Goal: Communication & Community: Answer question/provide support

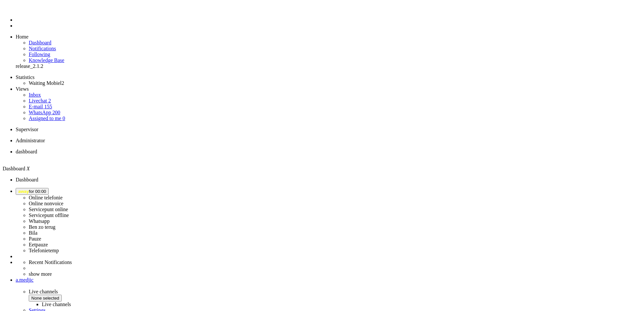
click at [49, 188] on button "away for 00:00" at bounding box center [32, 191] width 33 height 7
click at [63, 201] on label "Online nonvoice" at bounding box center [46, 204] width 35 height 6
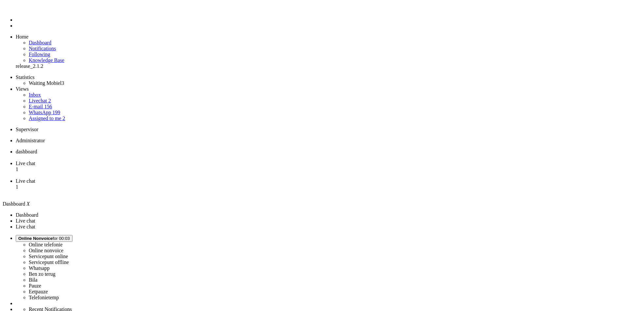
click at [170, 161] on li "Live chat 1" at bounding box center [317, 170] width 603 height 18
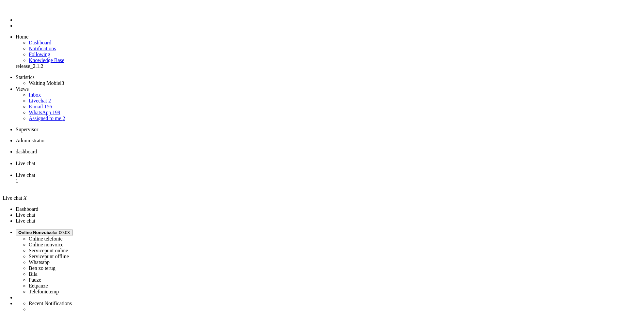
click at [211, 172] on li "Live chat 1" at bounding box center [317, 181] width 603 height 18
click at [173, 161] on li "Live chat" at bounding box center [317, 167] width 603 height 12
drag, startPoint x: 241, startPoint y: 120, endPoint x: 274, endPoint y: 122, distance: 33.3
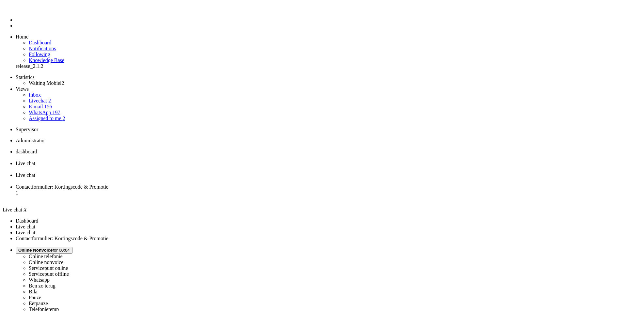
drag, startPoint x: 250, startPoint y: 170, endPoint x: 266, endPoint y: 169, distance: 15.4
click at [186, 166] on div "Close tab" at bounding box center [317, 169] width 603 height 6
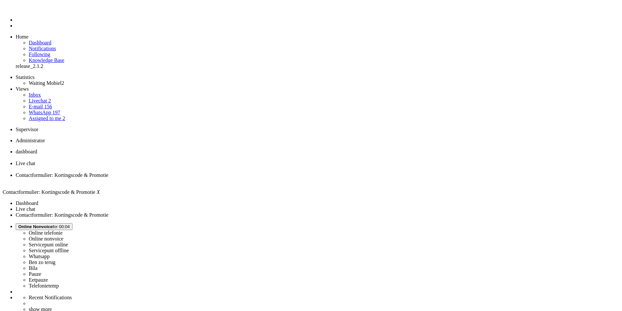
click at [35, 161] on span "Live chat" at bounding box center [26, 164] width 20 height 6
click at [0, 0] on div "IMG_3883.png" at bounding box center [0, 0] width 0 height 0
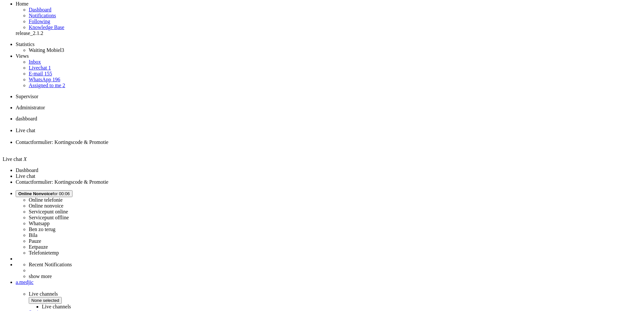
scroll to position [98, 0]
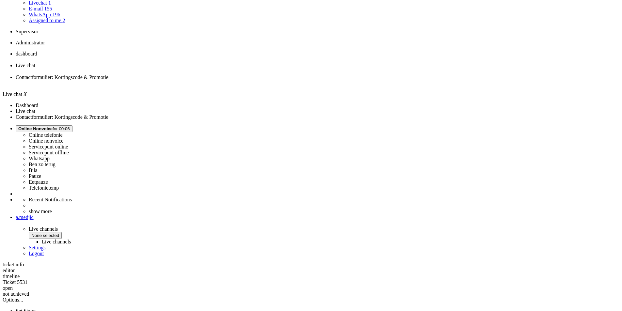
drag, startPoint x: 226, startPoint y: 214, endPoint x: 179, endPoint y: 212, distance: 47.4
copy div "Nl29RABO0330991663"
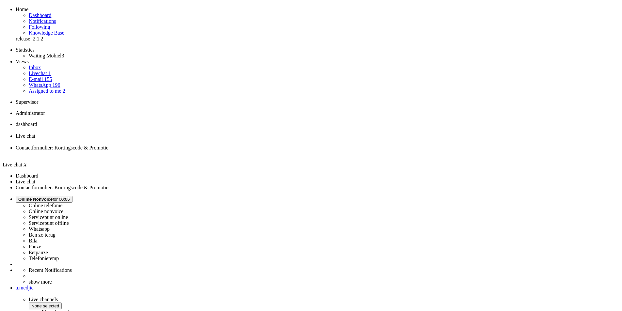
scroll to position [0, 0]
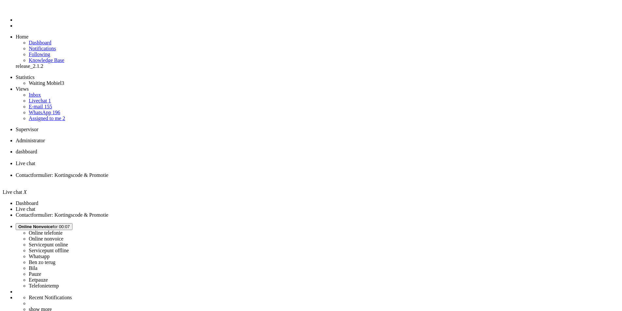
click at [108, 172] on span "Contactformulier: Kortingscode & Promotie" at bounding box center [62, 175] width 93 height 6
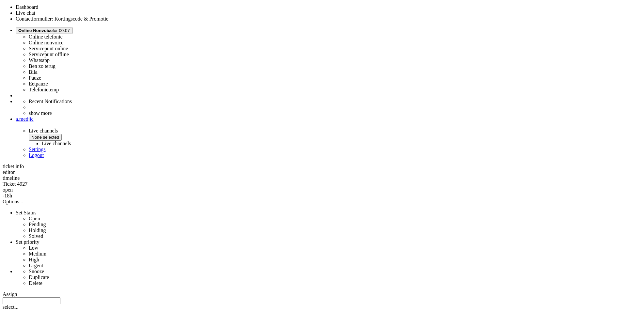
scroll to position [261, 0]
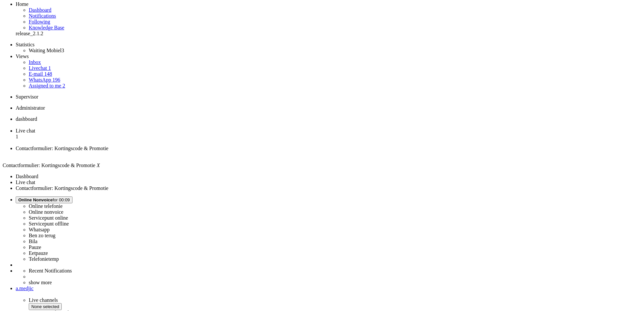
scroll to position [0, 0]
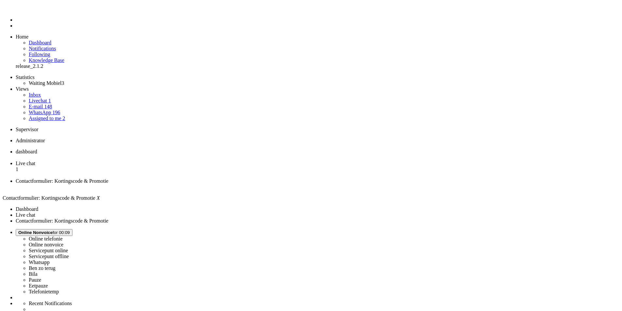
click at [35, 161] on span "Live chat" at bounding box center [26, 164] width 20 height 6
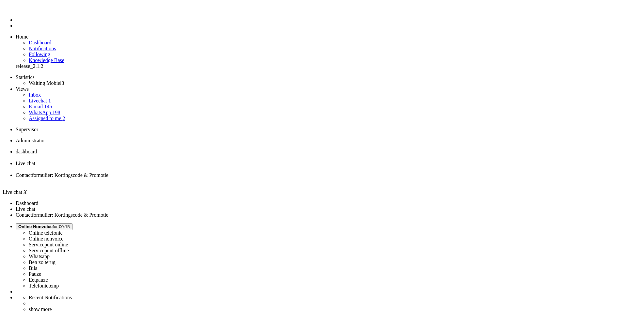
click at [187, 166] on div "Close tab" at bounding box center [317, 169] width 603 height 6
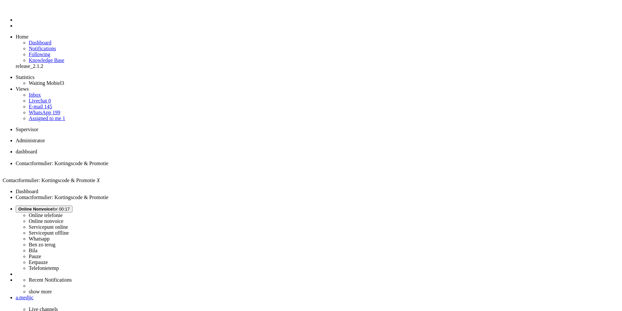
paste body "Rich Text Area. Press ALT-0 for help."
drag, startPoint x: 22, startPoint y: 1153, endPoint x: 31, endPoint y: 1154, distance: 9.8
drag, startPoint x: 158, startPoint y: 1178, endPoint x: 165, endPoint y: 1177, distance: 7.2
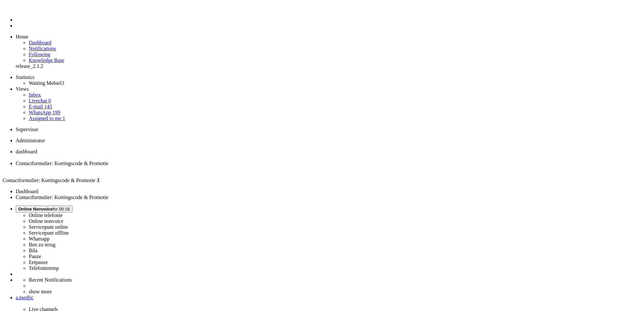
type input "https://promotions.my-samsung.com/nl/claim/preparation/CSY77FF7GSR2C"
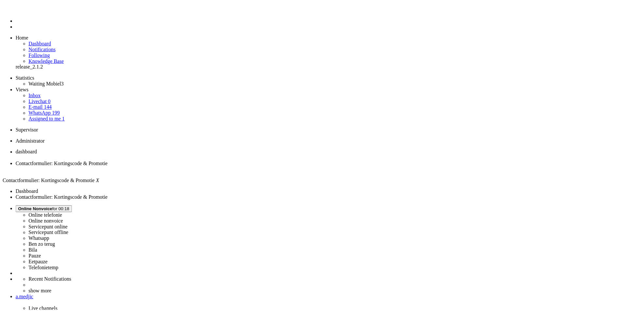
scroll to position [0, 0]
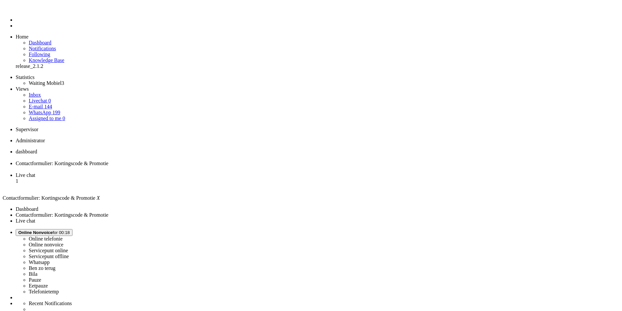
click at [35, 172] on span "Live chat" at bounding box center [26, 175] width 20 height 6
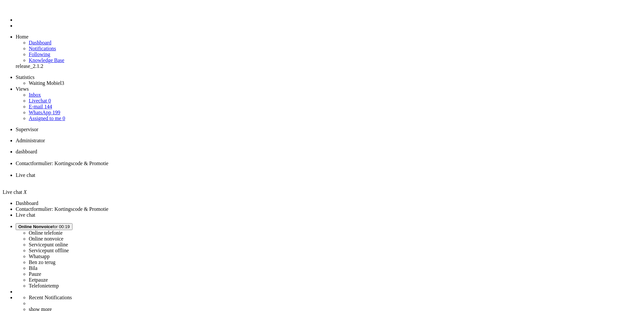
click at [46, 98] on link "Livechat 0" at bounding box center [40, 101] width 22 height 6
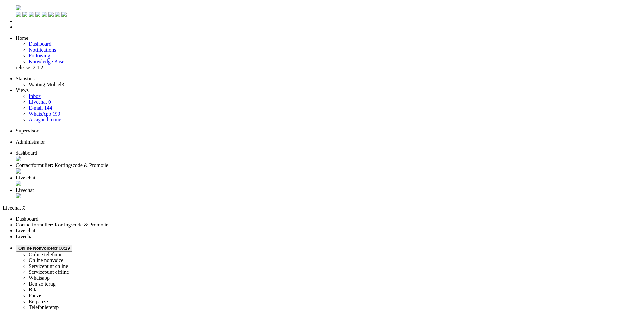
click at [45, 116] on span "Assigned to me" at bounding box center [45, 119] width 33 height 6
click at [51, 98] on link "Livechat 0" at bounding box center [40, 101] width 22 height 6
click at [34, 184] on span "Livechat" at bounding box center [25, 187] width 18 height 6
click at [35, 172] on span "Live chat" at bounding box center [26, 175] width 20 height 6
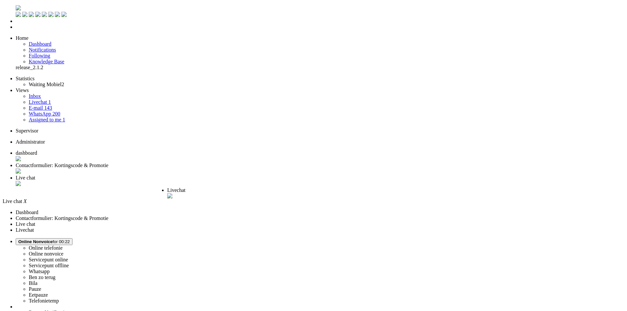
click at [185, 187] on span "Livechat" at bounding box center [176, 190] width 18 height 6
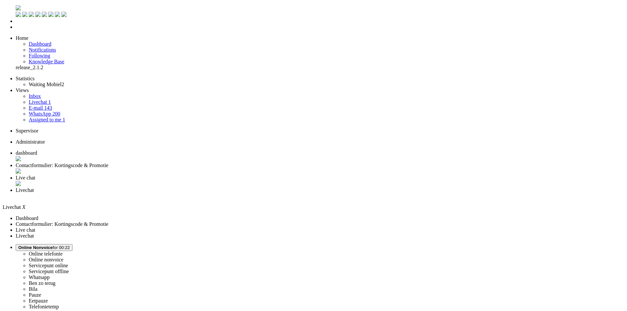
click at [299, 193] on div "Close tab" at bounding box center [320, 196] width 608 height 6
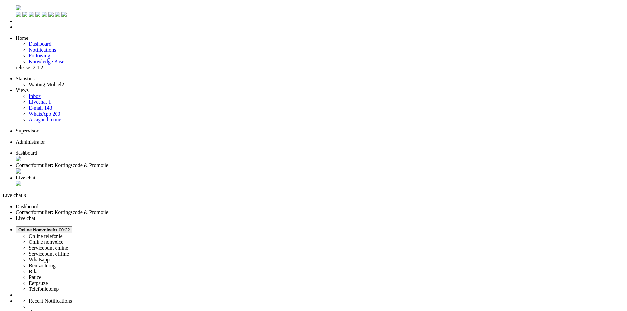
click at [108, 163] on span "Contactformulier: Kortingscode & Promotie" at bounding box center [62, 166] width 93 height 6
click at [188, 168] on div "Close tab" at bounding box center [317, 171] width 603 height 7
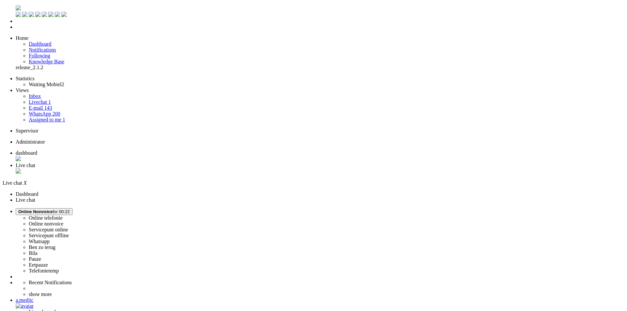
click at [104, 150] on li "dashboard" at bounding box center [320, 156] width 608 height 12
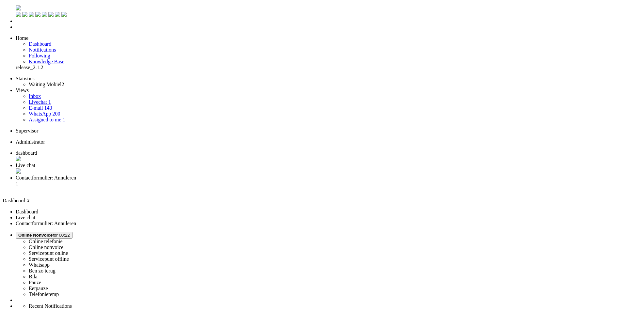
click at [35, 163] on span "Live chat" at bounding box center [26, 166] width 20 height 6
click at [76, 175] on span "Contactformulier: Annuleren" at bounding box center [46, 178] width 60 height 6
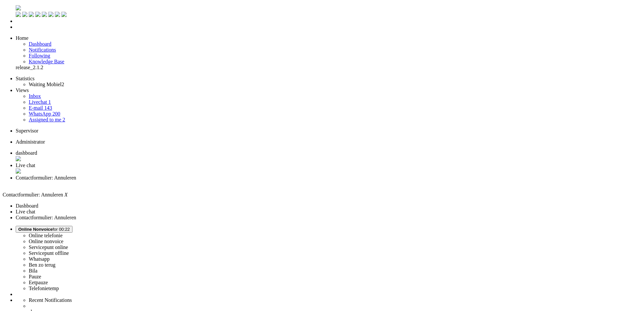
copy div "4647342"
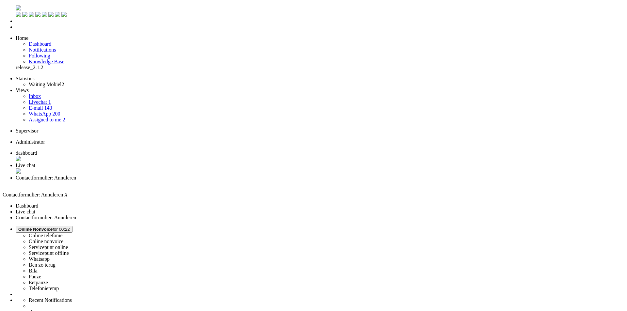
scroll to position [98, 0]
drag, startPoint x: 43, startPoint y: 1180, endPoint x: -89, endPoint y: 1138, distance: 138.2
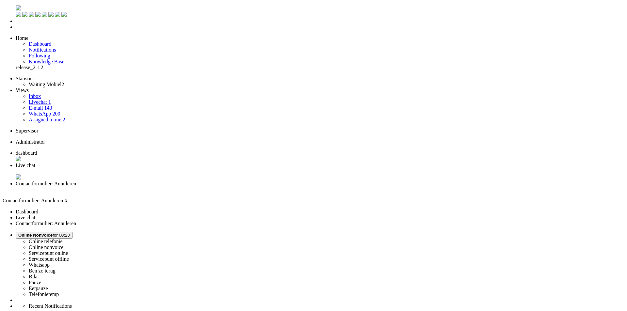
drag, startPoint x: 176, startPoint y: 1212, endPoint x: 111, endPoint y: 1199, distance: 66.3
drag, startPoint x: 236, startPoint y: 1192, endPoint x: 100, endPoint y: 1195, distance: 136.5
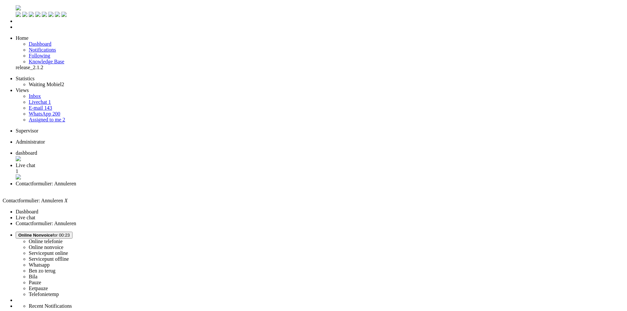
drag, startPoint x: 21, startPoint y: 1173, endPoint x: 69, endPoint y: 1174, distance: 48.0
drag, startPoint x: 21, startPoint y: 1173, endPoint x: 69, endPoint y: 1174, distance: 48.6
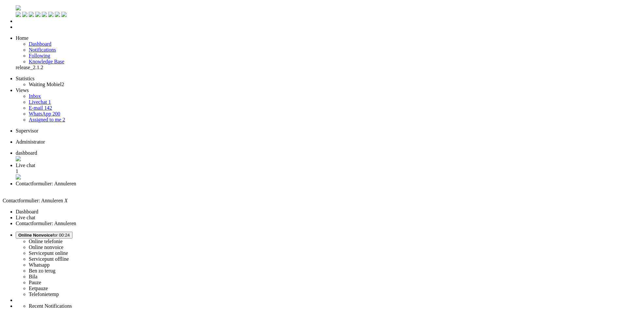
click at [244, 187] on div "Close tab" at bounding box center [320, 190] width 608 height 6
type input "toes"
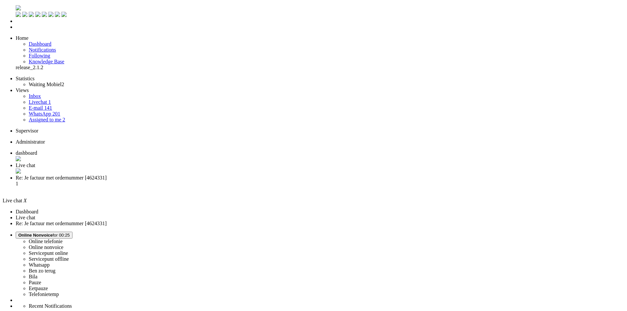
drag, startPoint x: 67, startPoint y: 1160, endPoint x: 8, endPoint y: 1156, distance: 58.6
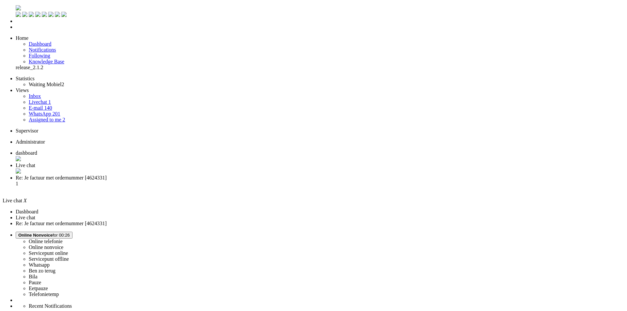
click at [107, 175] on span "Re: Je factuur met ordernummer [4624331]" at bounding box center [61, 178] width 91 height 6
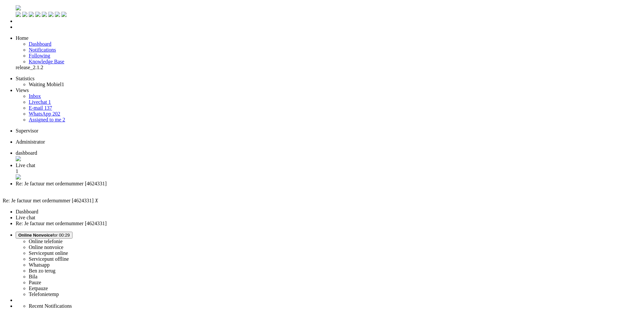
click at [160, 163] on li "Live chat 1" at bounding box center [317, 172] width 603 height 18
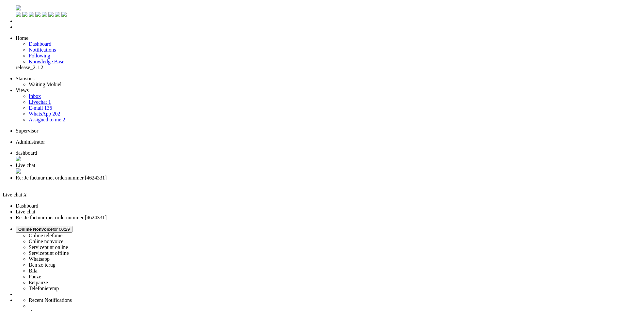
click at [52, 105] on link "E-mail 136" at bounding box center [41, 108] width 24 height 6
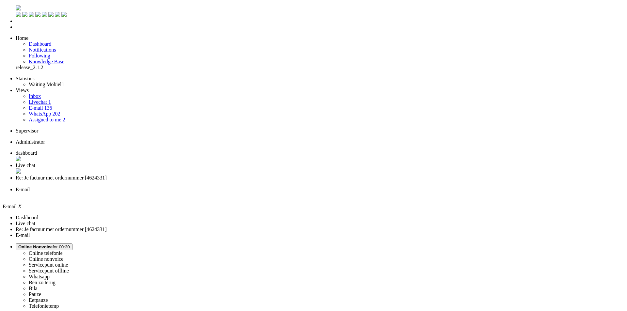
click at [54, 111] on link "WhatsApp 202" at bounding box center [44, 114] width 31 height 6
click at [52, 105] on link "E-mail 136" at bounding box center [41, 108] width 24 height 6
click at [227, 175] on li "Re: Je factuur met ordernummer [4624331]" at bounding box center [320, 181] width 608 height 12
click at [30, 187] on span "E-mail" at bounding box center [23, 190] width 14 height 6
click at [552, 245] on li "Online telefonie Online nonvoice Servicepunt online Servicepunt offline Whatsap…" at bounding box center [320, 278] width 608 height 66
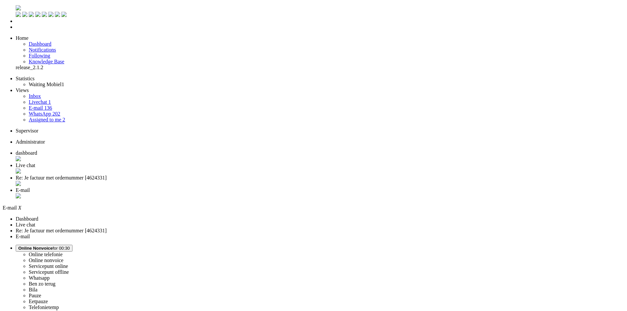
click at [72, 245] on button "Online Nonvoice for 00:30" at bounding box center [44, 248] width 57 height 7
click at [70, 246] on span "Online Nonvoice for 00:30" at bounding box center [44, 248] width 52 height 5
click at [107, 175] on span "Re: Je factuur met ordernummer [4624331]" at bounding box center [61, 178] width 91 height 6
click at [243, 181] on div "Close tab" at bounding box center [317, 184] width 603 height 7
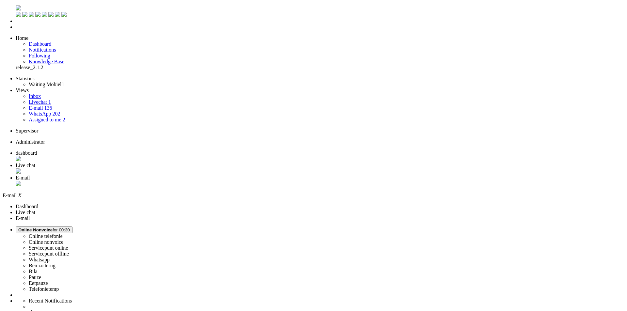
click at [70, 227] on span "Online Nonvoice for 00:30" at bounding box center [44, 229] width 52 height 5
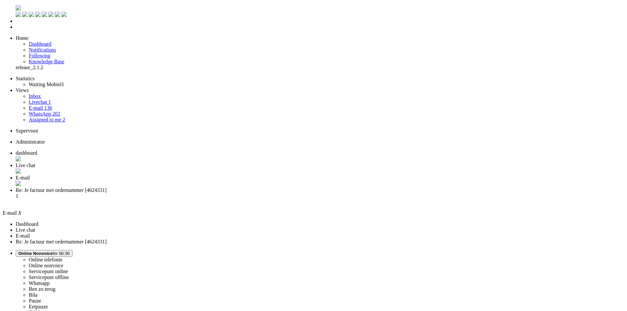
click at [50, 280] on label "Whatsapp" at bounding box center [39, 283] width 21 height 6
click at [301, 199] on div "Close tab" at bounding box center [320, 202] width 608 height 6
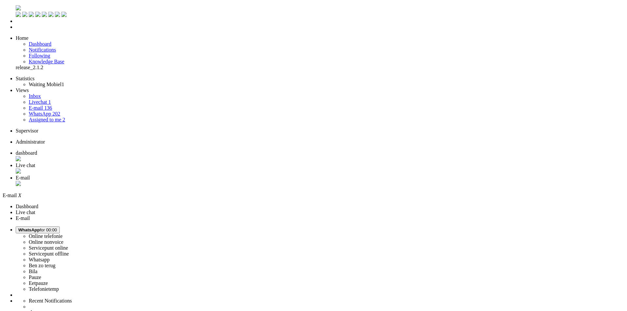
click at [170, 163] on li "Live chat" at bounding box center [320, 169] width 608 height 12
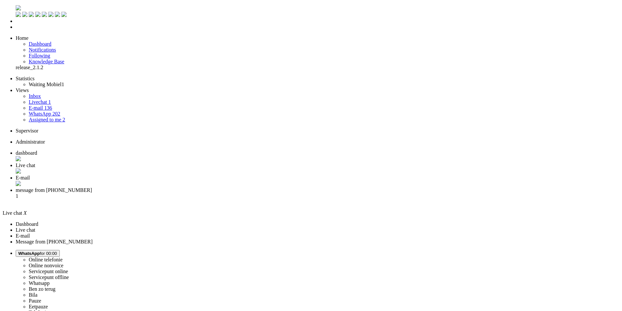
click at [188, 168] on div "Close tab" at bounding box center [317, 171] width 603 height 7
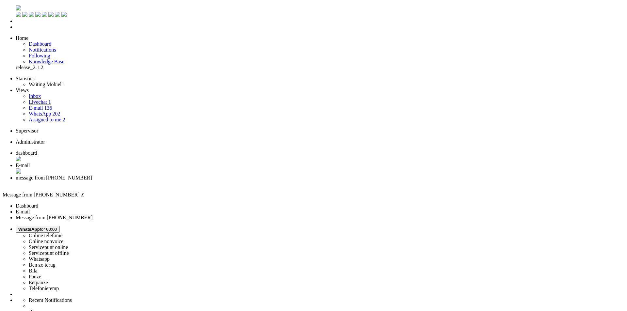
click at [165, 163] on li "E-mail" at bounding box center [320, 169] width 608 height 12
click at [187, 168] on div "Close tab" at bounding box center [320, 171] width 608 height 7
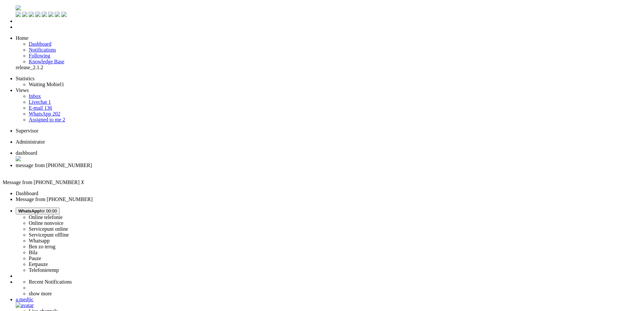
click at [54, 117] on li "Assigned to me 2" at bounding box center [326, 120] width 595 height 6
click at [54, 117] on link "Assigned to me 2" at bounding box center [47, 120] width 37 height 6
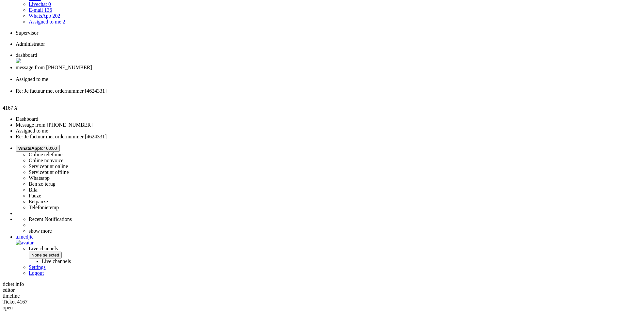
scroll to position [65, 0]
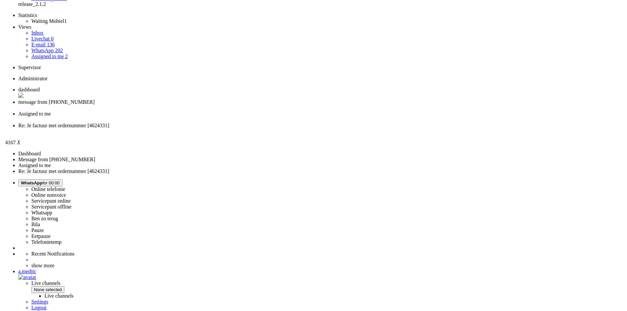
scroll to position [0, 0]
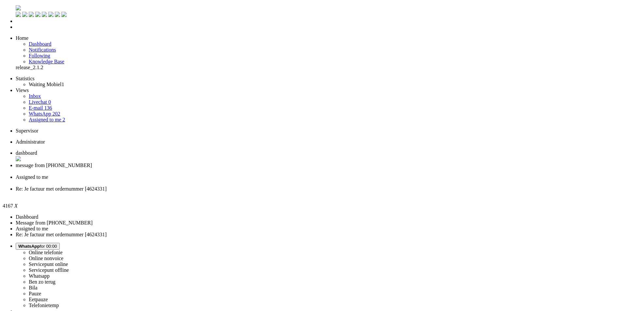
click at [299, 192] on div "Close tab" at bounding box center [317, 195] width 603 height 6
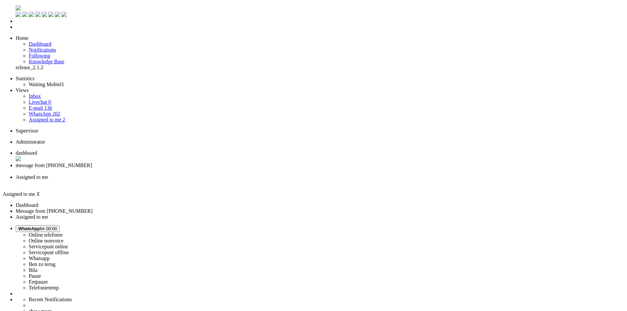
click at [51, 111] on link "WhatsApp 202" at bounding box center [44, 114] width 31 height 6
click at [51, 117] on link "Assigned to me 2" at bounding box center [47, 120] width 37 height 6
click at [16, 8] on img "Omnidesk" at bounding box center [18, 7] width 5 height 5
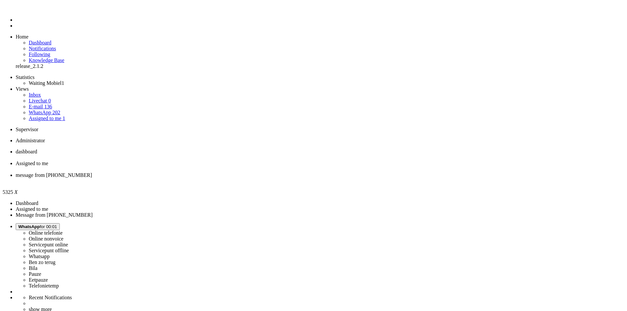
drag, startPoint x: 72, startPoint y: 1089, endPoint x: 25, endPoint y: 1089, distance: 46.7
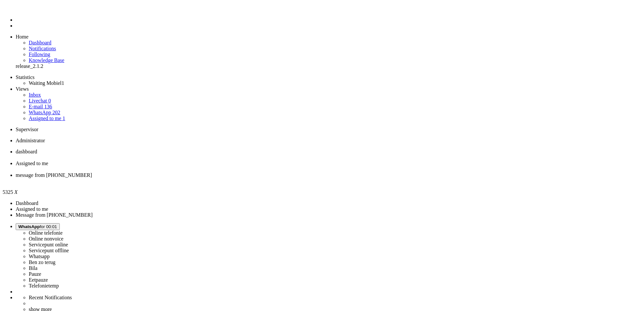
scroll to position [33, 0]
click at [243, 178] on div "Close tab" at bounding box center [320, 181] width 608 height 6
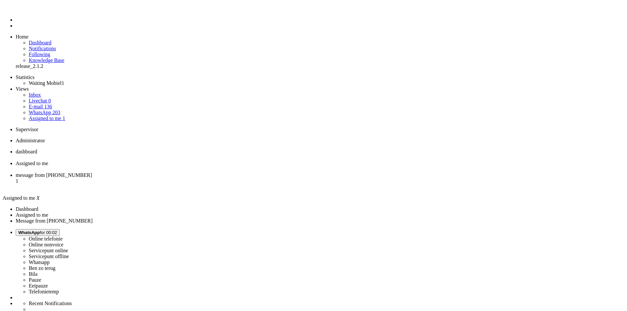
click at [92, 172] on span "message from +31645971007" at bounding box center [54, 175] width 76 height 6
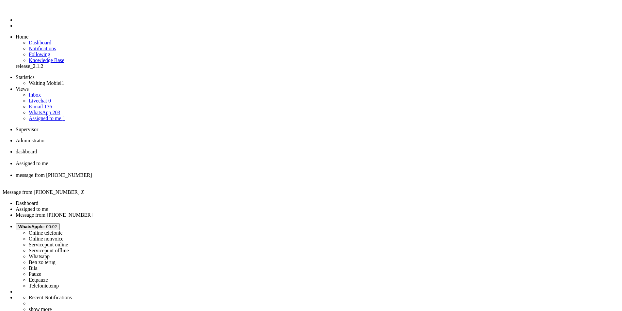
click at [57, 224] on span "WhatsApp for 00:02" at bounding box center [37, 226] width 39 height 5
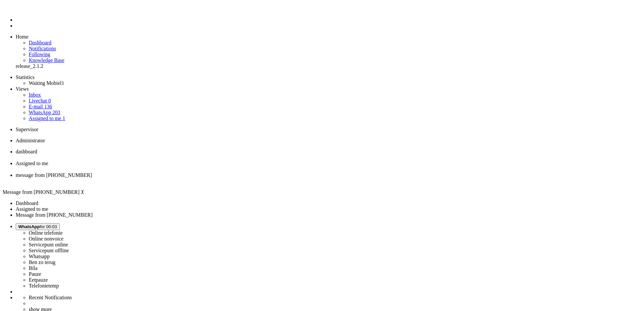
click at [244, 178] on div "Close tab" at bounding box center [317, 181] width 603 height 6
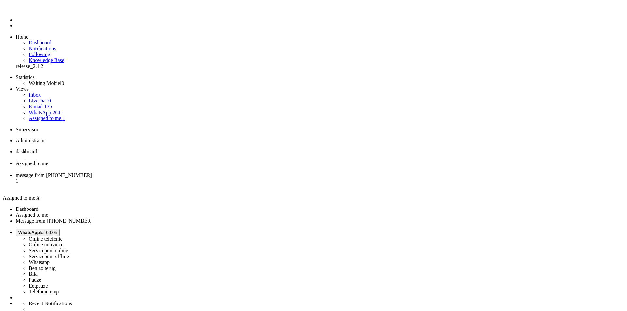
click at [92, 172] on span "message from +31685150447" at bounding box center [54, 175] width 76 height 6
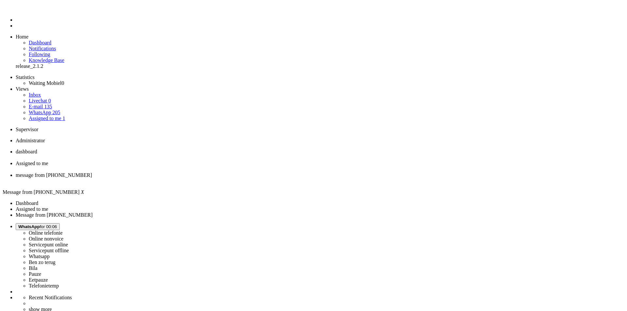
copy div "4631960"
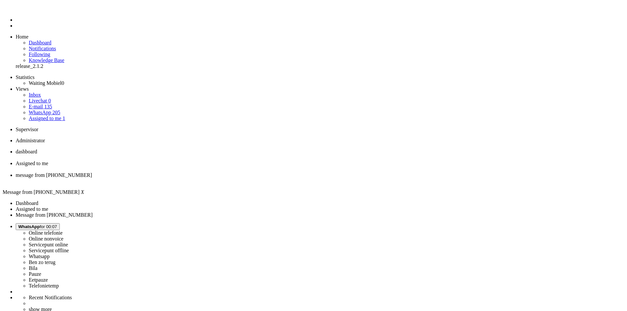
drag, startPoint x: 74, startPoint y: 1130, endPoint x: 0, endPoint y: 1131, distance: 73.8
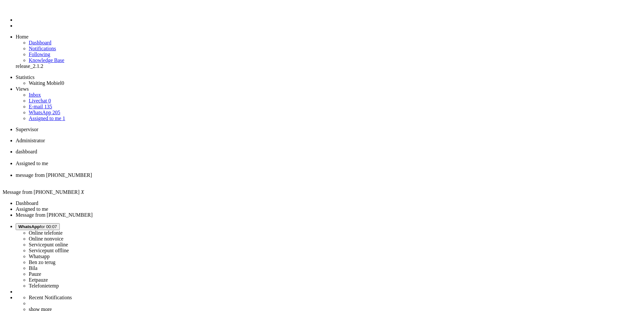
click at [244, 178] on div "Close tab" at bounding box center [320, 181] width 608 height 6
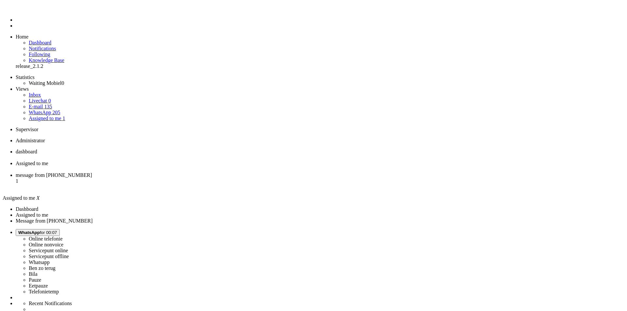
click at [92, 172] on span "message from +31628545277" at bounding box center [54, 175] width 76 height 6
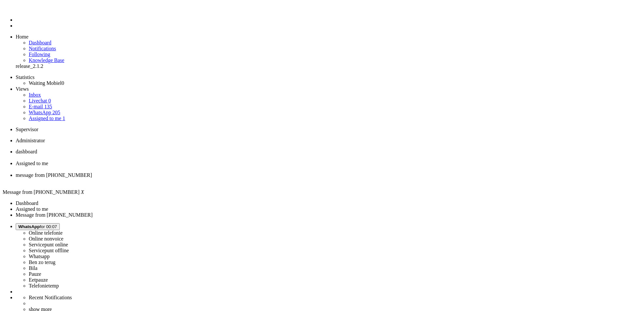
click at [188, 166] on div "Close tab" at bounding box center [320, 169] width 608 height 6
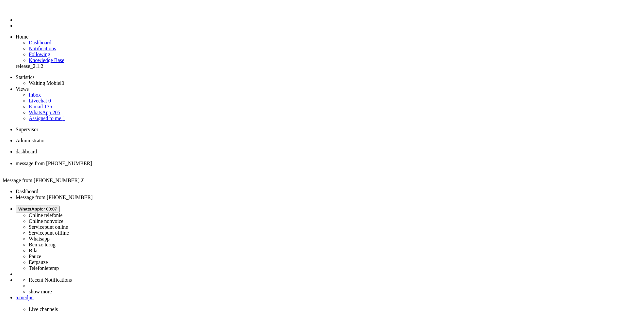
drag, startPoint x: 270, startPoint y: 141, endPoint x: 274, endPoint y: 140, distance: 4.4
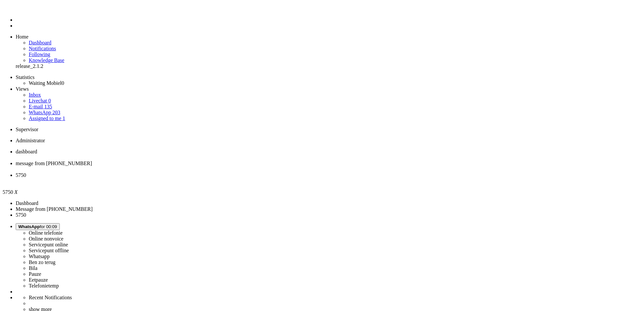
click at [167, 161] on li "message from +31628545277" at bounding box center [320, 167] width 608 height 12
click at [212, 172] on li "5750" at bounding box center [320, 178] width 608 height 12
click at [3, 29] on ul "Menu" at bounding box center [313, 17] width 621 height 24
click at [16, 23] on li "Dashboard menu" at bounding box center [320, 20] width 608 height 6
click at [51, 40] on link "Dashboard" at bounding box center [40, 43] width 23 height 6
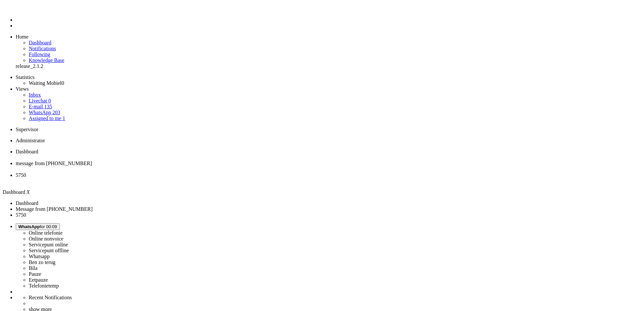
click at [56, 46] on link "Notifications" at bounding box center [42, 49] width 27 height 6
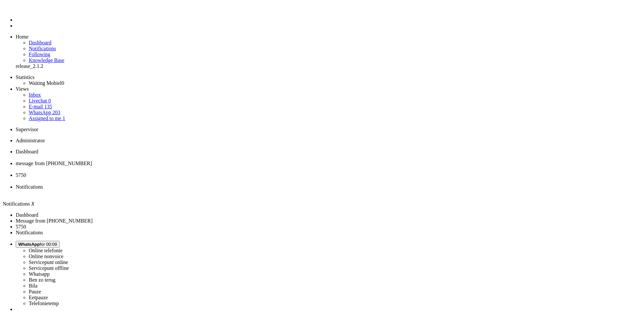
click at [51, 40] on link "Dashboard" at bounding box center [40, 43] width 23 height 6
drag, startPoint x: 162, startPoint y: 10, endPoint x: 172, endPoint y: 10, distance: 9.8
click at [92, 161] on span "message from +31628545277" at bounding box center [54, 164] width 76 height 6
click at [43, 184] on span "Notifications" at bounding box center [29, 187] width 27 height 6
click at [299, 190] on div "Close tab" at bounding box center [320, 193] width 608 height 6
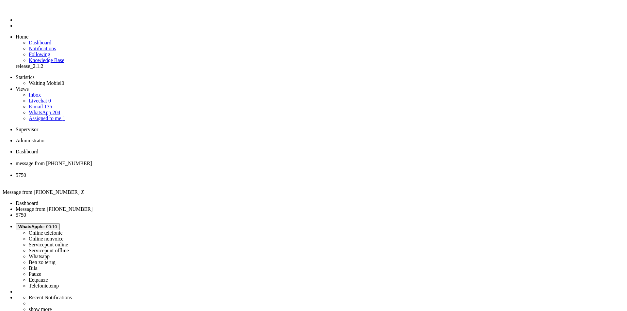
click at [189, 166] on div "Close tab" at bounding box center [320, 169] width 608 height 6
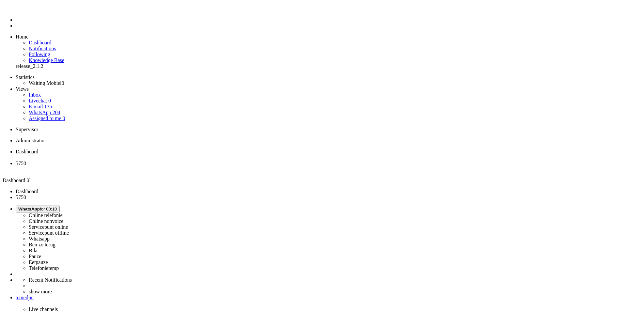
click at [26, 161] on span "5750" at bounding box center [21, 164] width 10 height 6
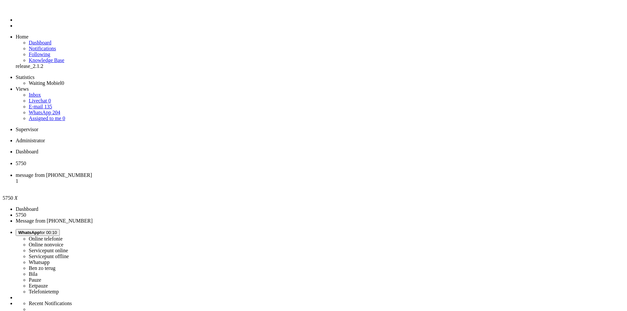
click at [188, 166] on div "Close tab" at bounding box center [320, 169] width 608 height 6
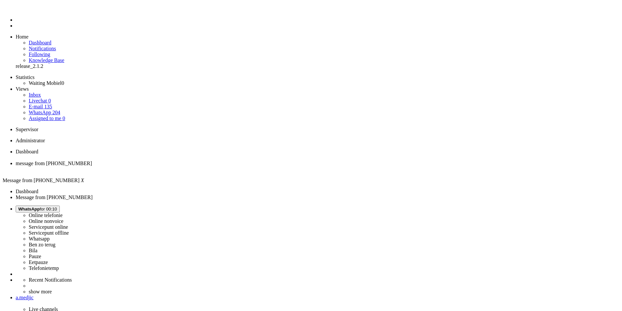
click at [16, 23] on li "Dashboard menu" at bounding box center [317, 20] width 603 height 6
click at [16, 29] on li "Tickets menu" at bounding box center [317, 26] width 603 height 6
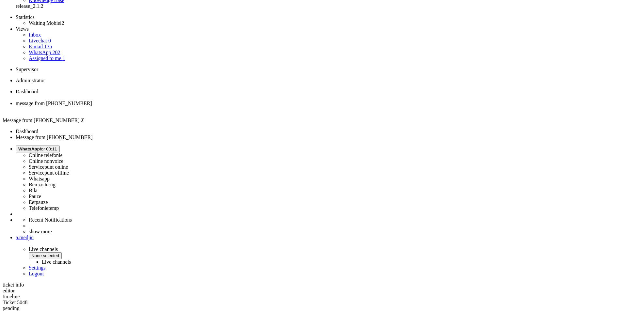
scroll to position [63, 0]
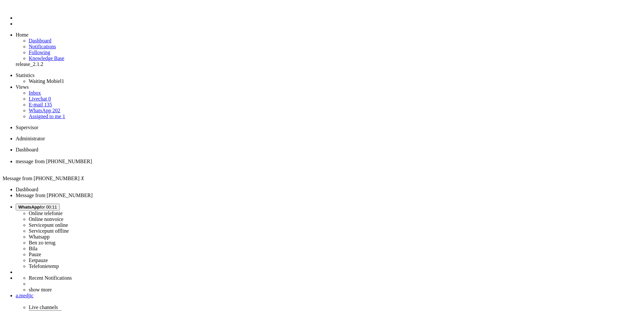
scroll to position [0, 0]
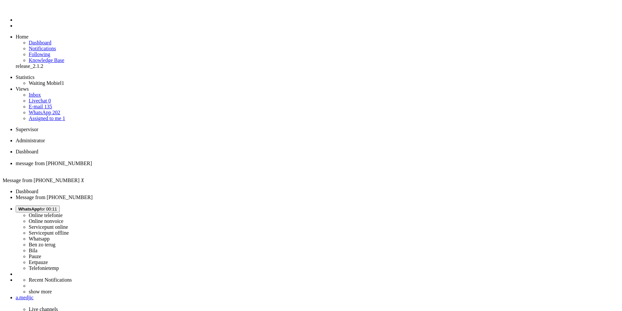
click at [190, 166] on div "Close tab" at bounding box center [317, 169] width 603 height 6
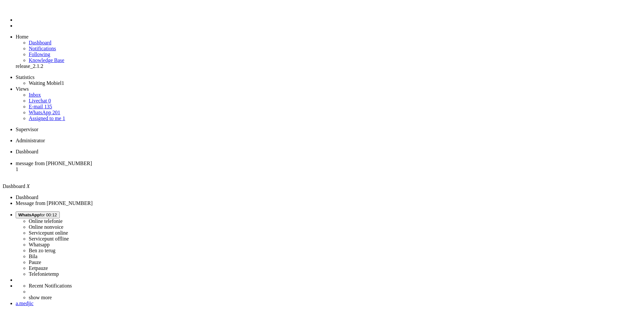
click at [92, 161] on span "message from +31638205567" at bounding box center [54, 164] width 76 height 6
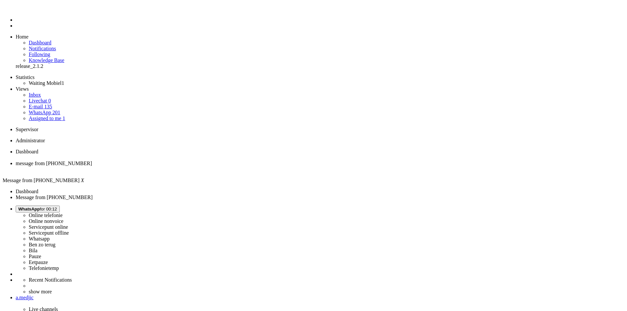
copy div "4647661"
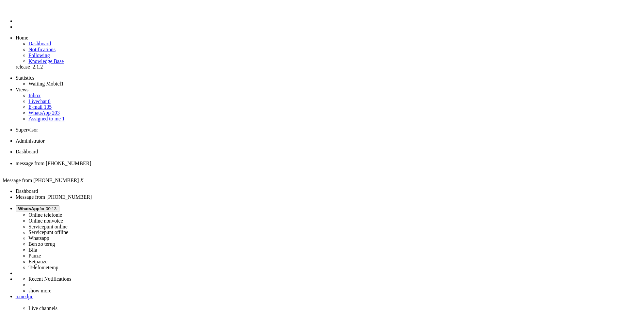
scroll to position [78, 0]
click at [187, 166] on div "Close tab" at bounding box center [320, 169] width 608 height 6
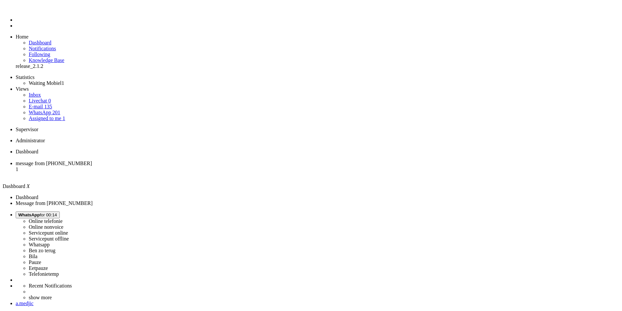
click at [92, 161] on span "message from +31614505378" at bounding box center [54, 164] width 76 height 6
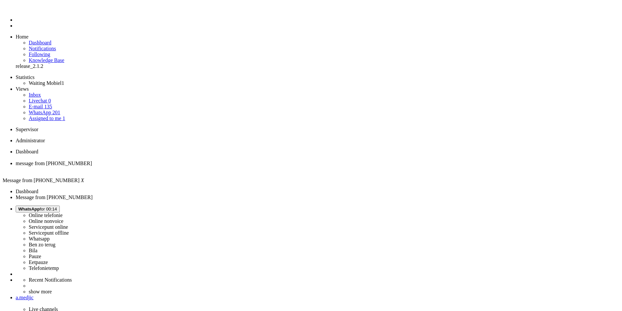
copy div "4647557"
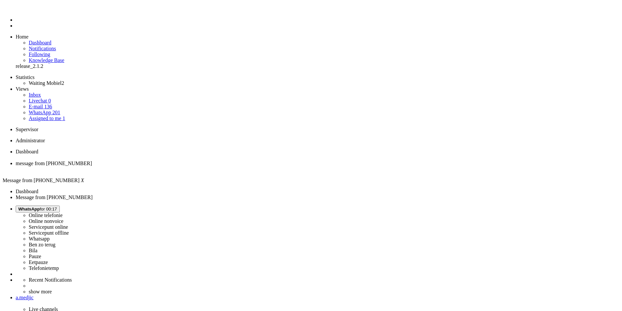
type input "annu"
drag, startPoint x: 154, startPoint y: 1113, endPoint x: 143, endPoint y: 1127, distance: 18.4
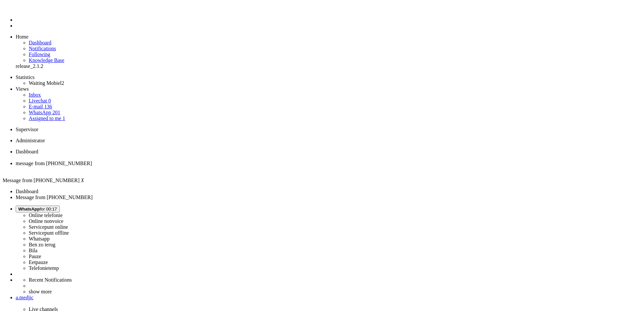
click at [190, 166] on div "Close tab" at bounding box center [317, 169] width 603 height 6
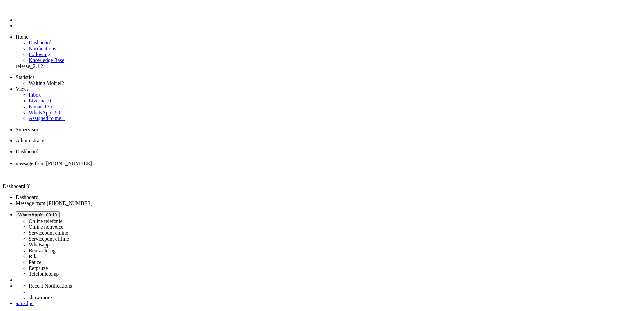
click at [92, 161] on span "message from +31645735490" at bounding box center [54, 164] width 76 height 6
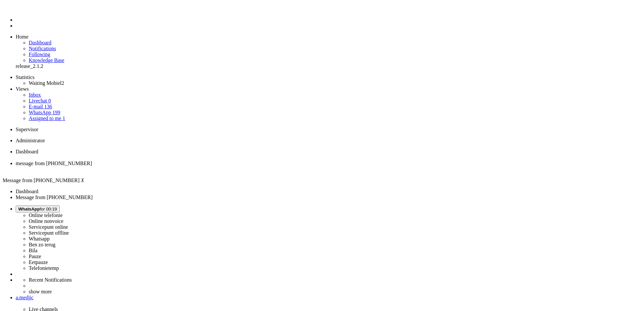
drag, startPoint x: 196, startPoint y: 135, endPoint x: 181, endPoint y: 136, distance: 14.7
copy div "4647700"
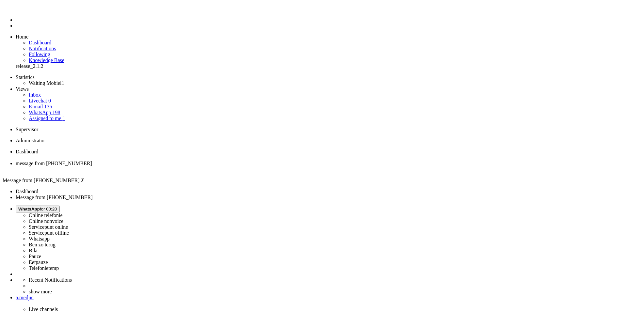
click at [187, 166] on div "Close tab" at bounding box center [320, 169] width 608 height 6
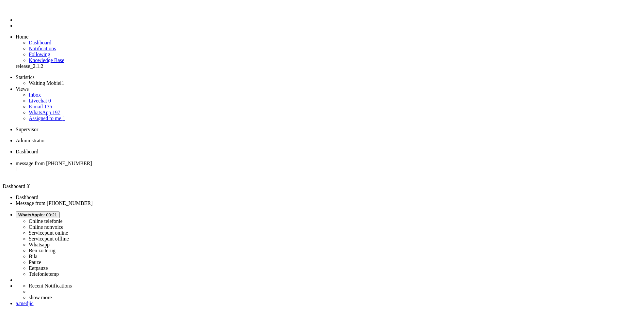
click at [92, 161] on span "message from +31649799040" at bounding box center [54, 164] width 76 height 6
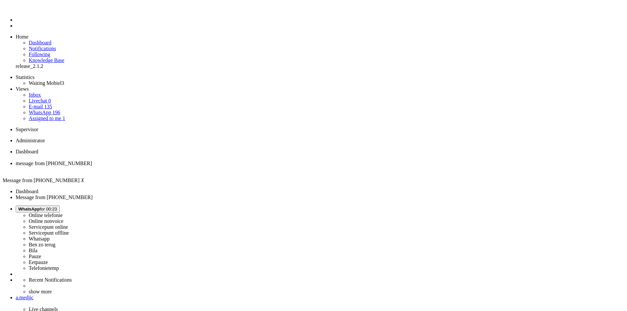
copy div "4647698"
drag, startPoint x: 364, startPoint y: 134, endPoint x: 423, endPoint y: 132, distance: 58.8
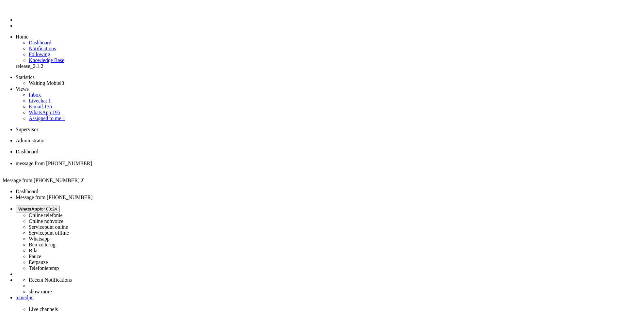
drag, startPoint x: 220, startPoint y: 140, endPoint x: 320, endPoint y: 141, distance: 99.9
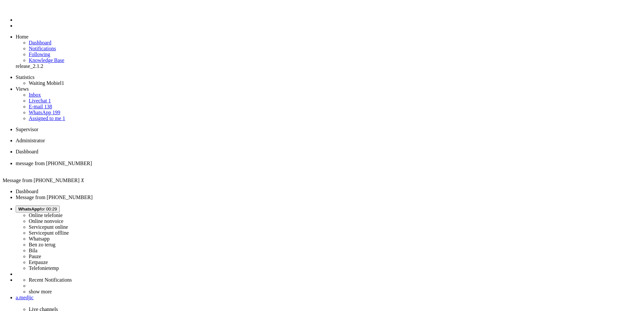
drag, startPoint x: 370, startPoint y: 1126, endPoint x: 14, endPoint y: 1111, distance: 356.4
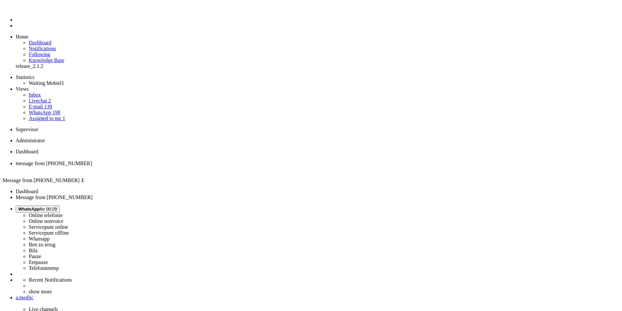
drag, startPoint x: 372, startPoint y: 1130, endPoint x: 11, endPoint y: 1114, distance: 360.7
drag, startPoint x: 347, startPoint y: 1141, endPoint x: 355, endPoint y: 1139, distance: 8.5
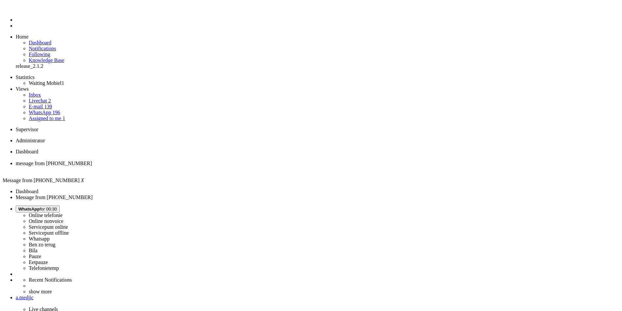
drag, startPoint x: 374, startPoint y: 1128, endPoint x: 52, endPoint y: 1124, distance: 322.5
copy body "Goedemiddag, bedankt voor je bericht! Vervelend om te horen dat het bereik van …"
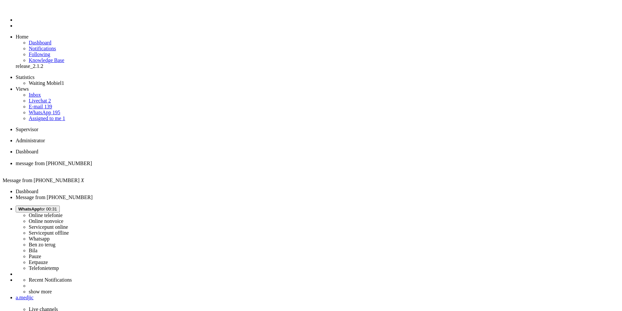
drag, startPoint x: 379, startPoint y: 1130, endPoint x: 16, endPoint y: 1113, distance: 363.3
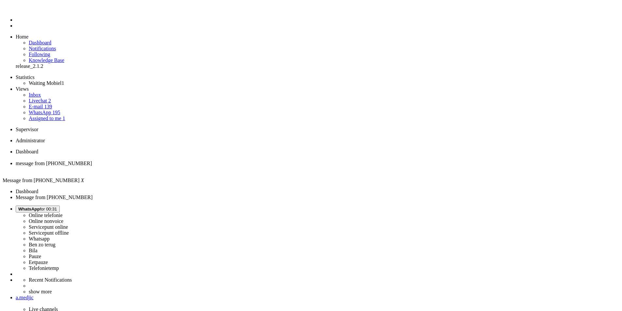
drag, startPoint x: 148, startPoint y: 282, endPoint x: 148, endPoint y: 275, distance: 7.2
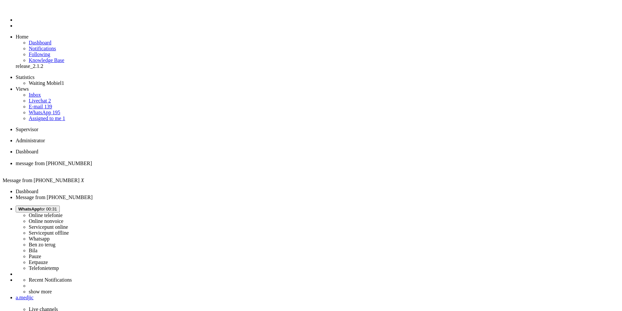
click at [187, 166] on div "Close tab" at bounding box center [317, 169] width 603 height 6
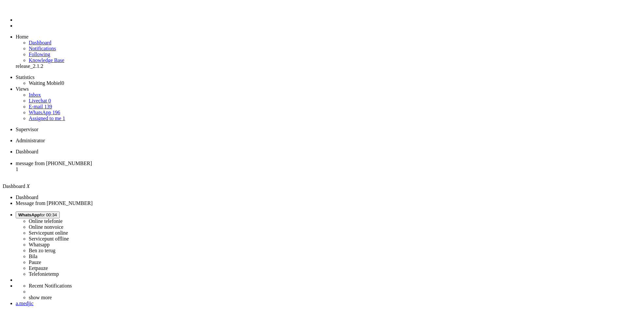
click at [92, 161] on span "message from +31624303445" at bounding box center [54, 164] width 76 height 6
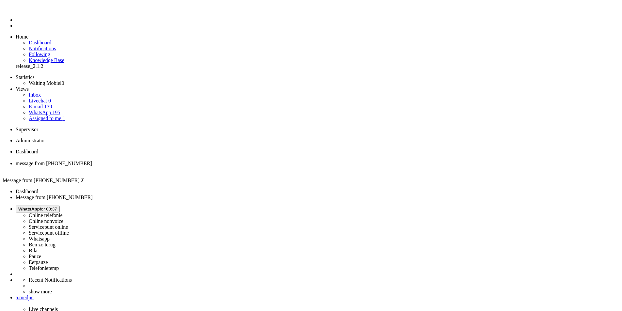
click at [186, 166] on div "Close tab" at bounding box center [317, 169] width 603 height 6
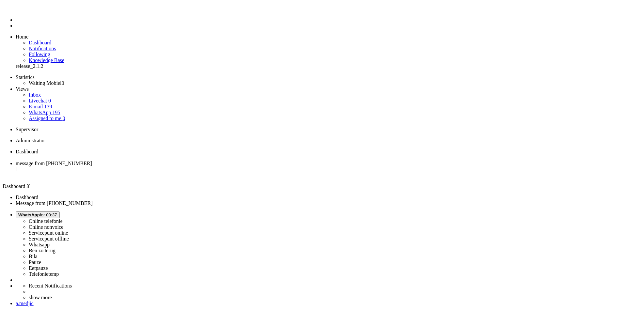
click at [92, 161] on span "message from +31682907494" at bounding box center [54, 164] width 76 height 6
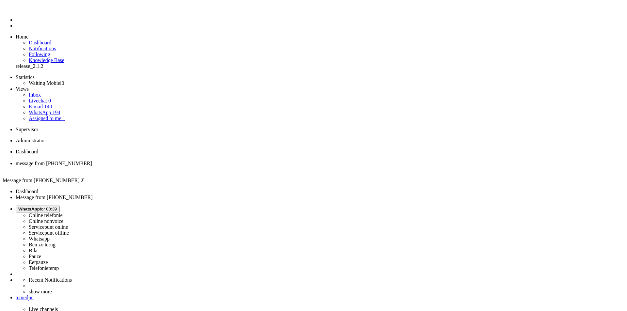
copy div "4647670"
paste body "Rich Text Area. Press ALT-0 for help."
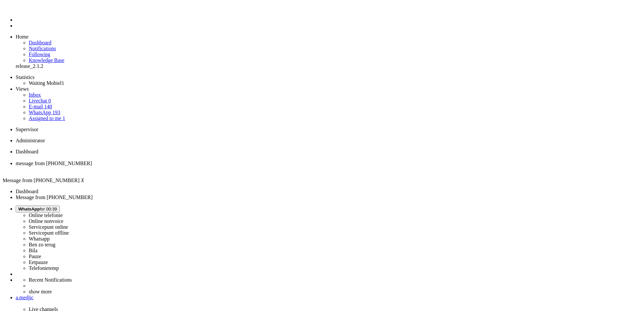
drag, startPoint x: 186, startPoint y: 1134, endPoint x: 188, endPoint y: 1130, distance: 3.8
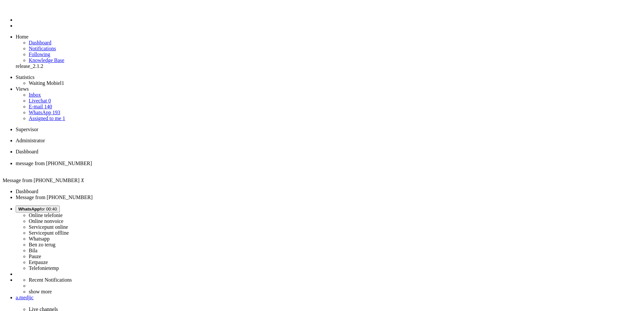
click at [190, 166] on div "Close tab" at bounding box center [317, 169] width 603 height 6
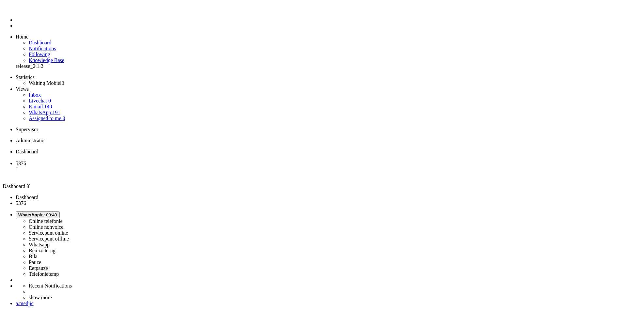
click at [26, 161] on span "5376" at bounding box center [21, 164] width 10 height 6
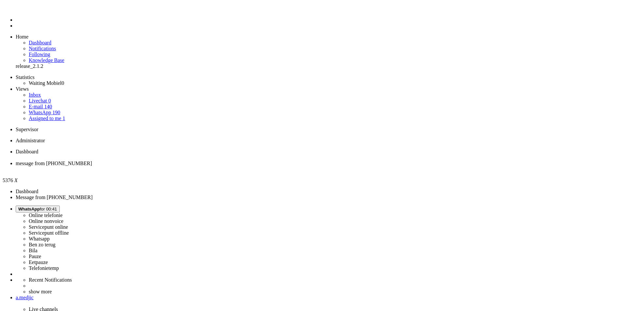
drag, startPoint x: 286, startPoint y: 1114, endPoint x: 201, endPoint y: 1115, distance: 84.2
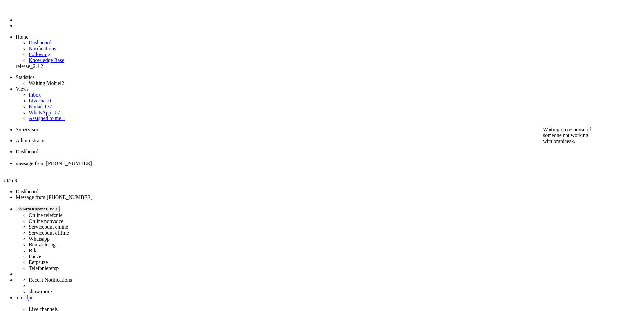
click at [187, 166] on div "Close tab" at bounding box center [317, 169] width 603 height 6
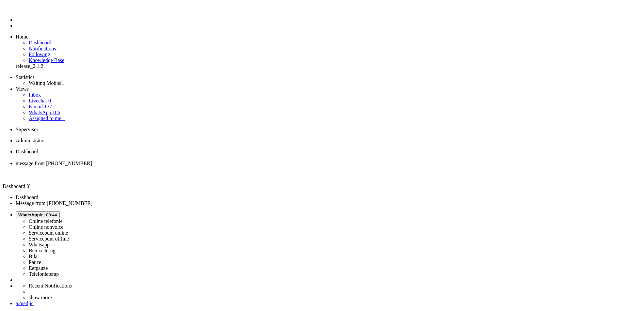
click at [165, 161] on li "message from +31619279553 1" at bounding box center [317, 170] width 603 height 18
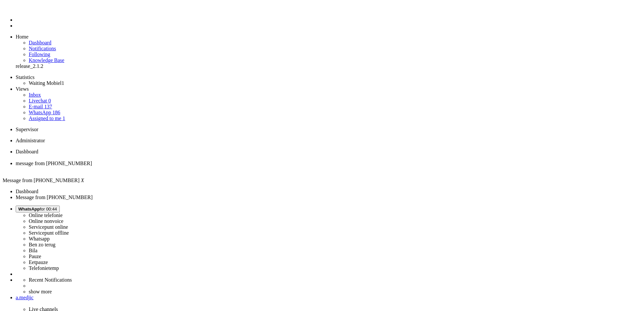
click at [189, 166] on div "Close tab" at bounding box center [320, 169] width 608 height 6
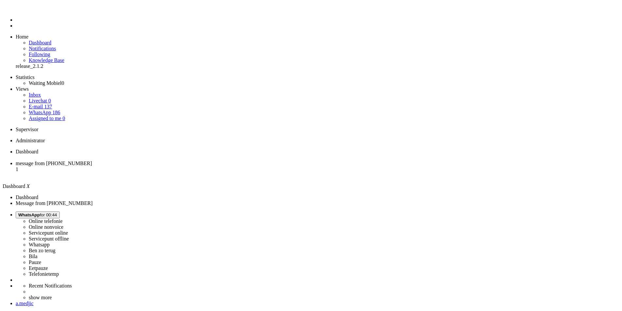
click at [171, 161] on li "message from +385957334000 1" at bounding box center [317, 170] width 603 height 18
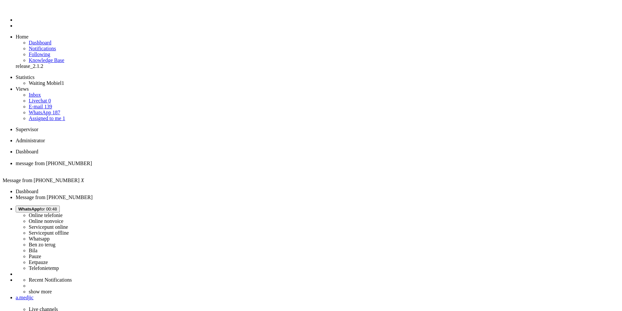
copy div "4624077"
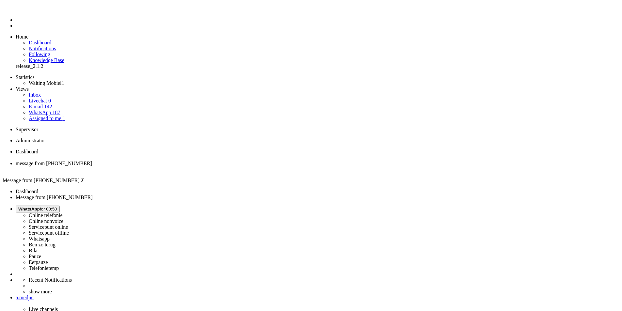
click at [189, 166] on div "Close tab" at bounding box center [317, 169] width 603 height 6
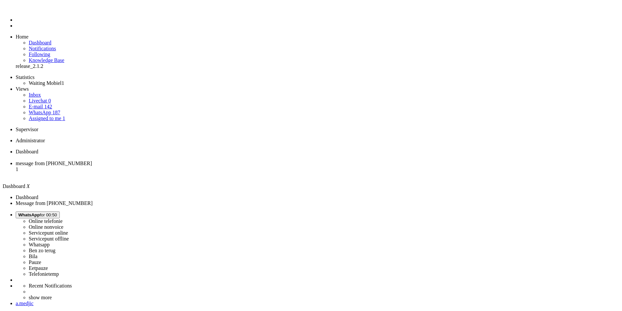
click at [164, 161] on li "message from +31629166138 1" at bounding box center [317, 170] width 603 height 18
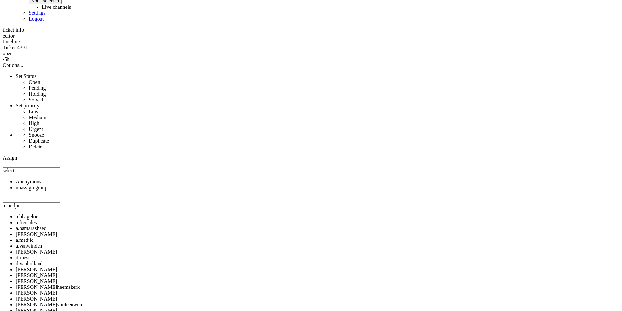
scroll to position [326, 0]
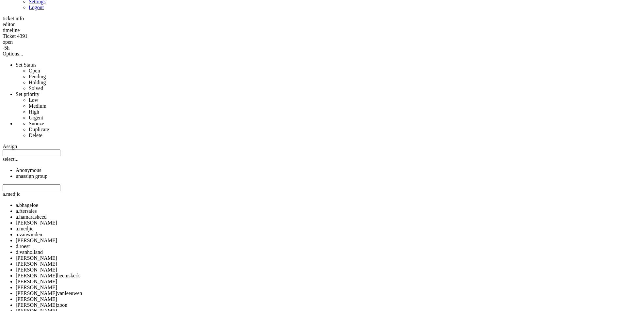
drag, startPoint x: 201, startPoint y: 208, endPoint x: 177, endPoint y: 207, distance: 24.5
copy div "4643989"
drag, startPoint x: 197, startPoint y: 199, endPoint x: 175, endPoint y: 197, distance: 22.3
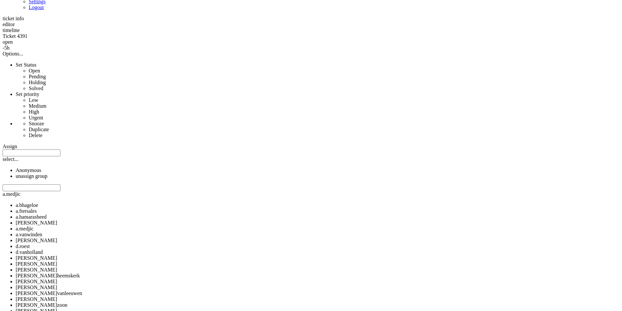
copy div "4645036"
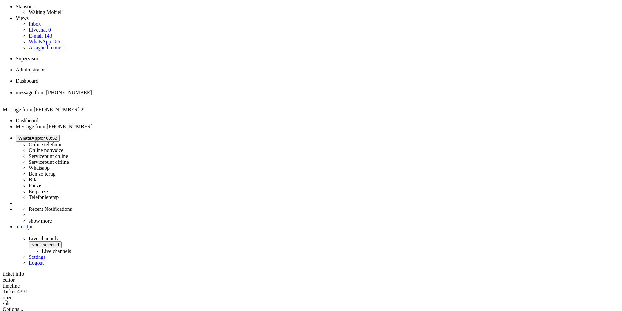
scroll to position [33, 0]
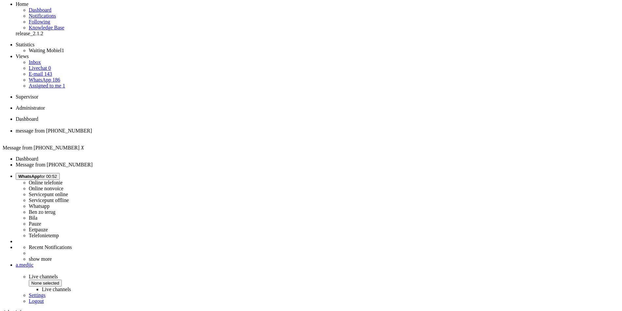
drag, startPoint x: 235, startPoint y: 194, endPoint x: 269, endPoint y: 193, distance: 34.0
drag, startPoint x: 284, startPoint y: 193, endPoint x: 236, endPoint y: 196, distance: 47.4
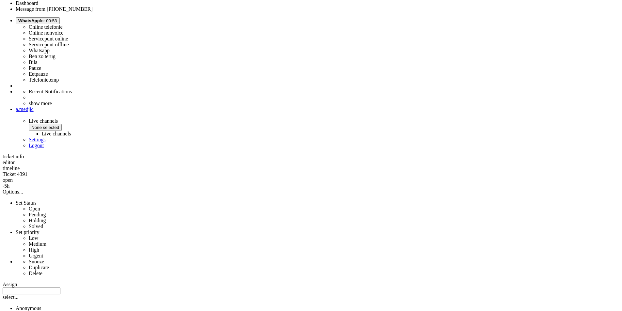
scroll to position [196, 0]
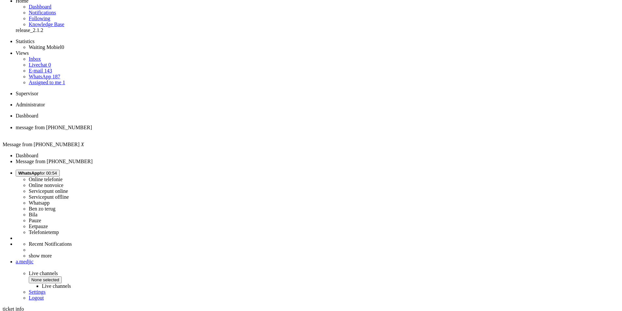
scroll to position [0, 0]
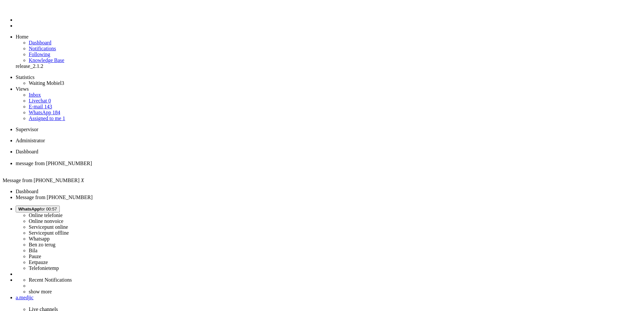
click at [195, 161] on li "message from +31629166138" at bounding box center [317, 167] width 603 height 12
click at [191, 161] on li "message from +31629166138" at bounding box center [317, 167] width 603 height 12
click at [190, 166] on div "Close tab" at bounding box center [317, 169] width 603 height 6
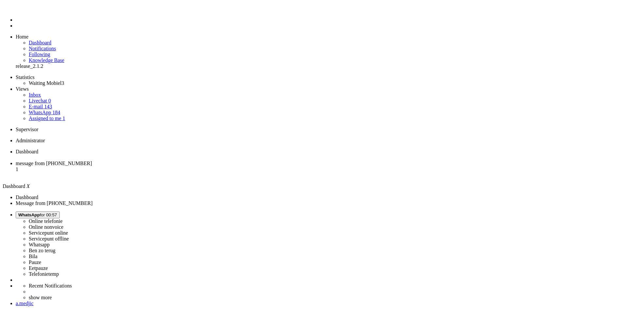
click at [168, 161] on li "message from +31619979096 1" at bounding box center [317, 170] width 603 height 18
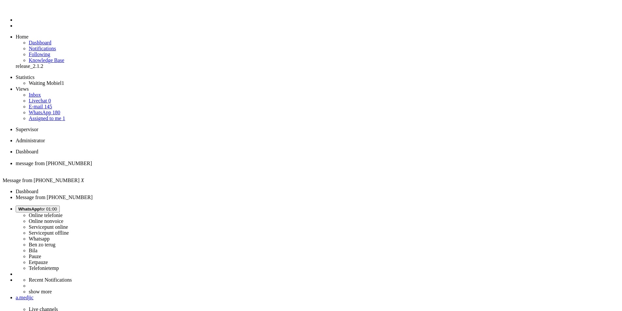
drag, startPoint x: 200, startPoint y: 132, endPoint x: 191, endPoint y: 133, distance: 9.9
click at [100, 149] on li "Dashboard" at bounding box center [317, 155] width 603 height 12
click at [92, 161] on span "message from +31619979096" at bounding box center [54, 164] width 76 height 6
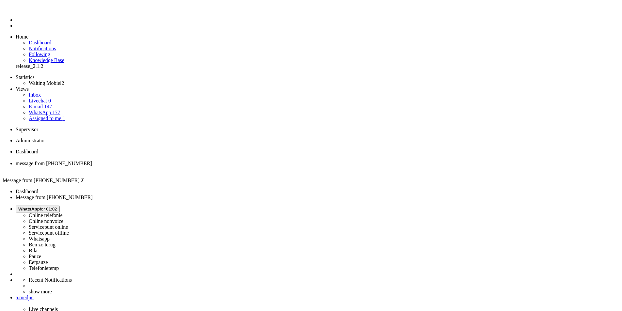
click at [38, 149] on span "Dashboard" at bounding box center [27, 152] width 23 height 6
click at [92, 161] on span "message from +31619979096" at bounding box center [54, 164] width 76 height 6
drag, startPoint x: 178, startPoint y: 168, endPoint x: 192, endPoint y: 168, distance: 14.0
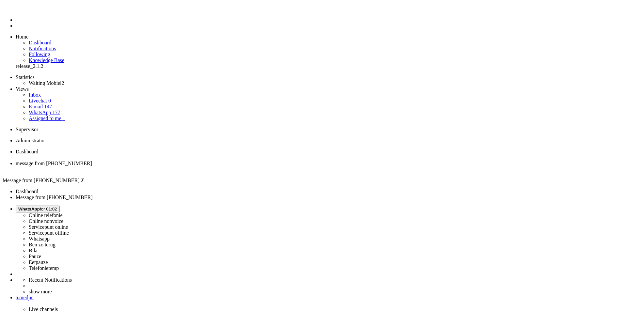
drag, startPoint x: 179, startPoint y: 174, endPoint x: 184, endPoint y: 175, distance: 5.1
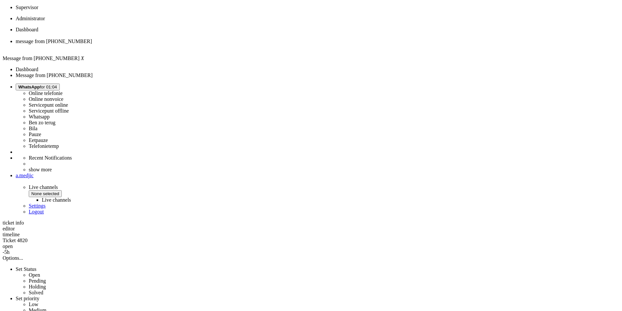
scroll to position [65, 0]
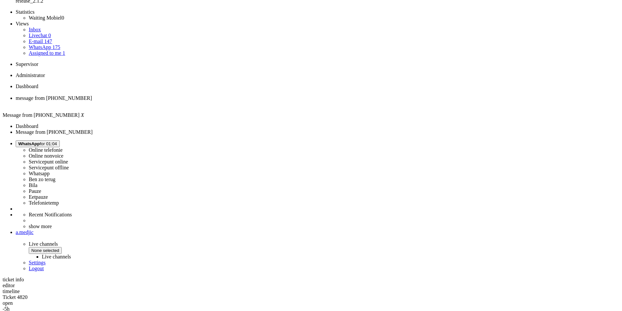
drag, startPoint x: 251, startPoint y: 176, endPoint x: 440, endPoint y: 176, distance: 189.0
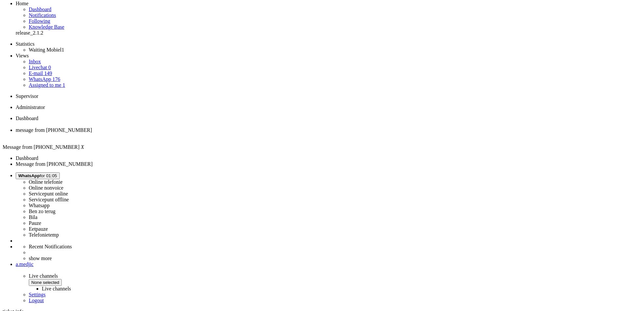
scroll to position [0, 0]
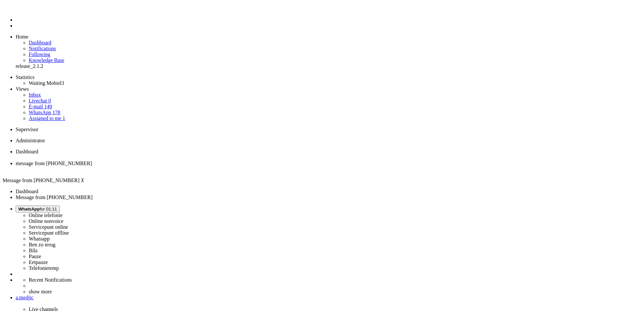
click at [188, 166] on div "Close tab" at bounding box center [317, 169] width 603 height 6
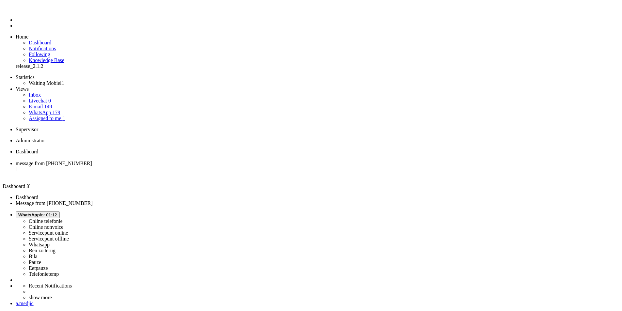
click at [92, 161] on span "message from [PHONE_NUMBER]" at bounding box center [54, 164] width 76 height 6
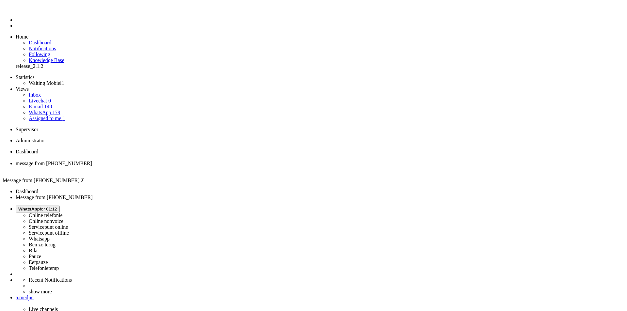
click at [159, 33] on span at bounding box center [159, 33] width 0 height 0
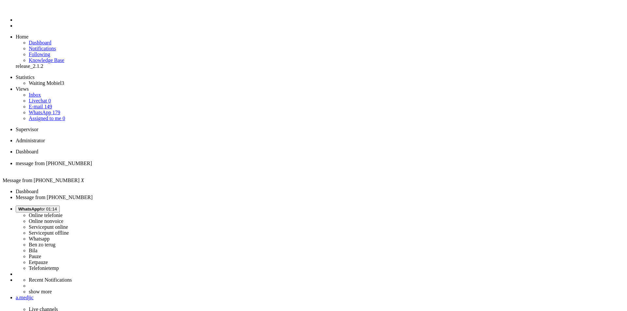
click at [188, 166] on div "Close tab" at bounding box center [320, 169] width 608 height 6
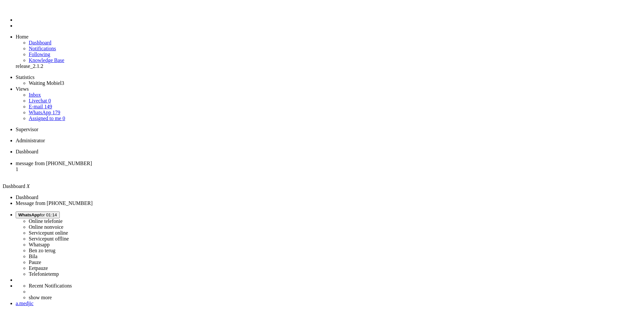
click at [92, 161] on span "message from +31657654470" at bounding box center [54, 164] width 76 height 6
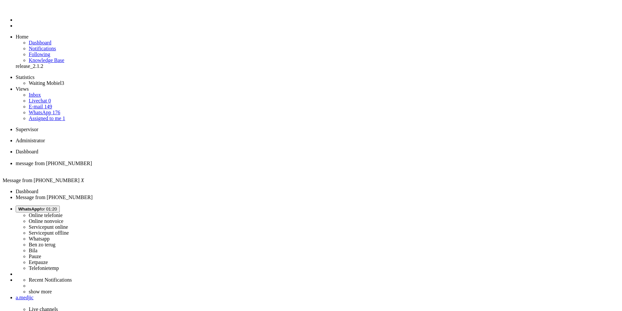
type input "annu"
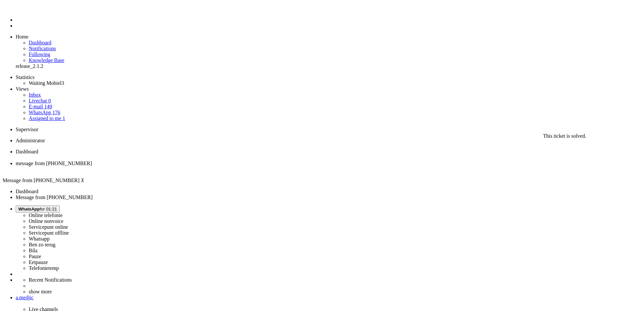
click at [188, 166] on div "Close tab" at bounding box center [317, 169] width 603 height 6
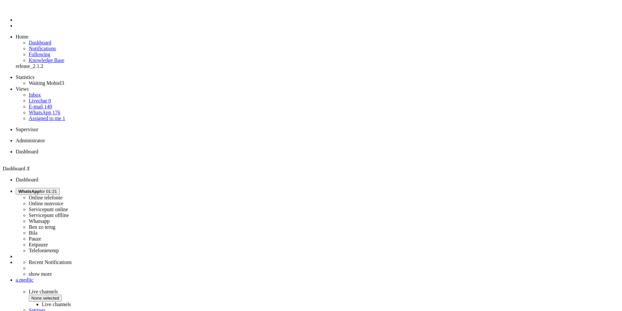
click at [57, 189] on span "WhatsApp for 01:21" at bounding box center [37, 191] width 39 height 5
click at [63, 195] on label "Online telefonie" at bounding box center [46, 198] width 34 height 6
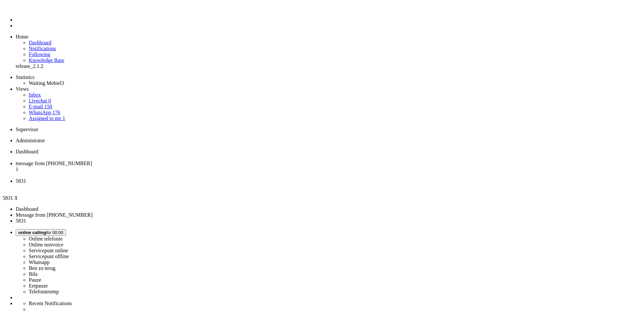
click at [0, 0] on h4 "Microphone is muted" at bounding box center [0, 0] width 0 height 0
drag, startPoint x: 195, startPoint y: 4, endPoint x: 218, endPoint y: 158, distance: 155.8
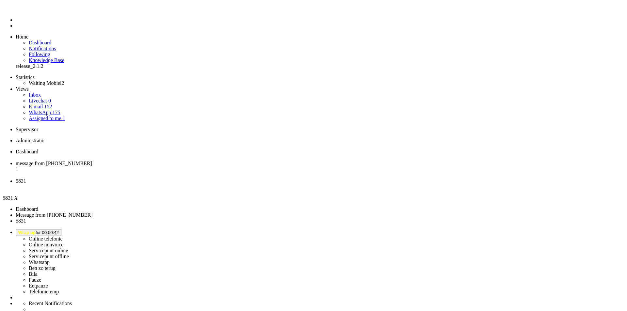
click at [16, 10] on img "Omnidesk" at bounding box center [21, 10] width 11 height 0
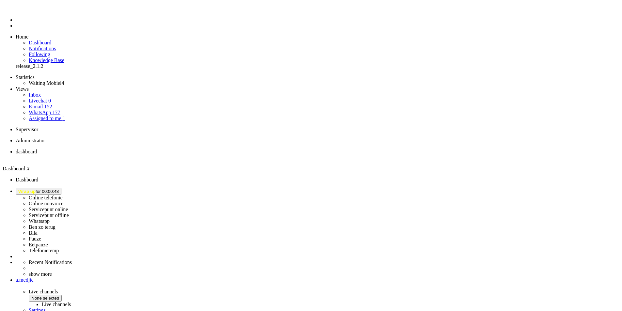
click at [61, 188] on button "Wrap up for 00:00:48" at bounding box center [39, 191] width 46 height 7
click at [58, 116] on link "Assigned to me 1" at bounding box center [47, 119] width 37 height 6
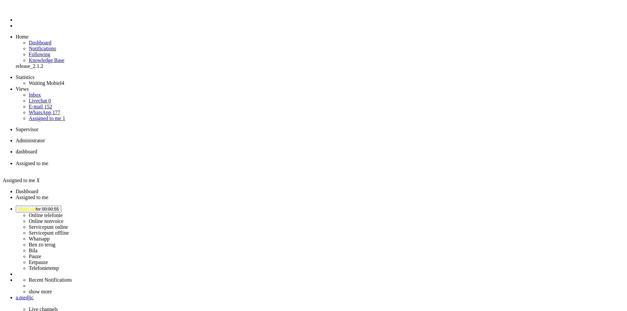
click at [59, 207] on span "Wrap up for 00:00:55" at bounding box center [38, 209] width 40 height 5
click at [63, 212] on label "Online telefonie" at bounding box center [46, 215] width 34 height 6
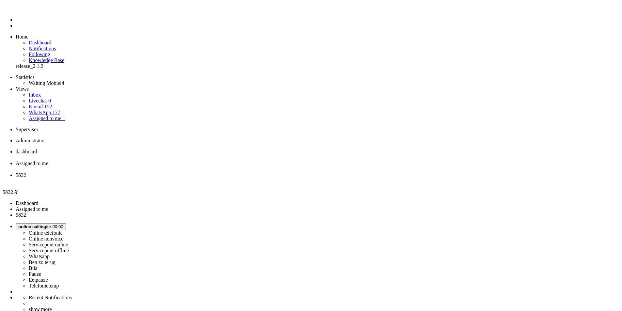
type input "[PHONE_NUMBER]"
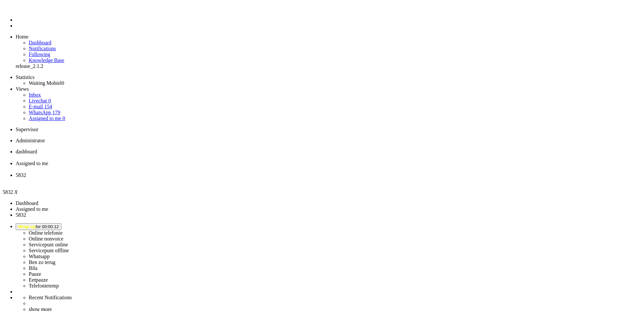
click at [61, 227] on button "Wrap up for 00:00:12" at bounding box center [39, 230] width 46 height 7
click at [41, 274] on label "Pauze" at bounding box center [35, 277] width 12 height 6
click at [244, 181] on div "Close tab" at bounding box center [317, 184] width 603 height 7
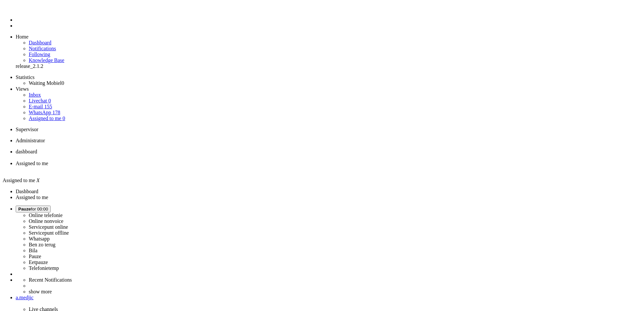
click at [188, 168] on div "Close tab" at bounding box center [320, 171] width 608 height 7
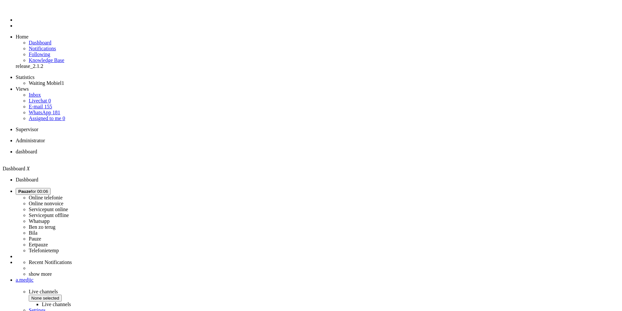
click at [51, 190] on button "Pauze for 00:06" at bounding box center [33, 193] width 35 height 7
click at [50, 220] on label "Whatsapp" at bounding box center [39, 223] width 21 height 6
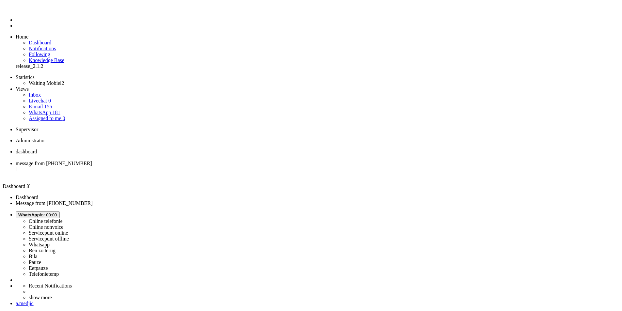
click at [167, 163] on li "message from +31625573476 1" at bounding box center [317, 172] width 603 height 18
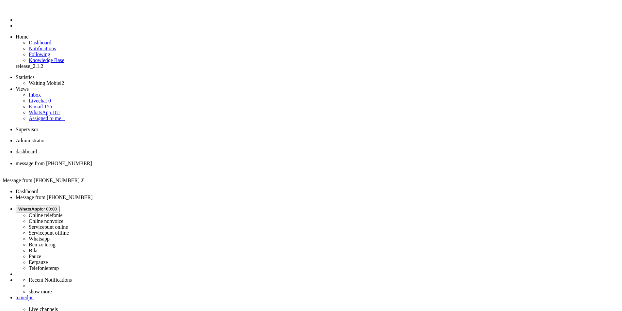
click at [57, 209] on span "WhatsApp for 00:01" at bounding box center [37, 211] width 39 height 5
click at [63, 215] on label "Online telefonie" at bounding box center [46, 218] width 34 height 6
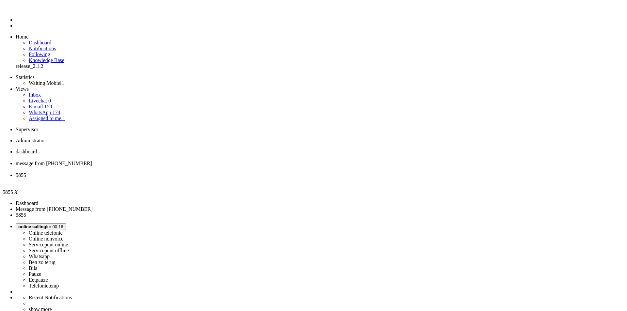
click at [16, 24] on li "Dashboard menu" at bounding box center [320, 21] width 608 height 6
click at [51, 41] on link "Dashboard" at bounding box center [40, 44] width 23 height 6
click at [26, 175] on span "5855" at bounding box center [21, 178] width 10 height 6
drag, startPoint x: 129, startPoint y: 166, endPoint x: 86, endPoint y: 159, distance: 43.3
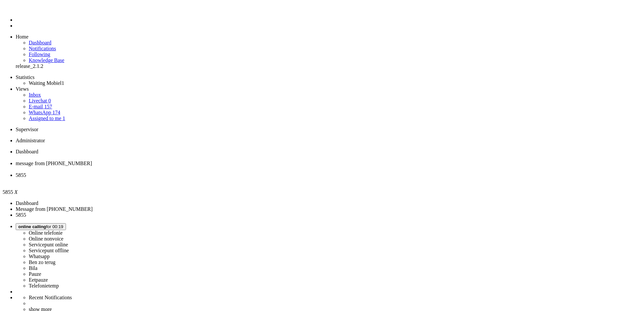
click at [16, 24] on li "Dashboard menu" at bounding box center [320, 21] width 608 height 6
click at [16, 30] on li "Tickets menu" at bounding box center [320, 27] width 608 height 6
click at [16, 82] on link "Quick ticket" at bounding box center [16, 82] width 0 height 0
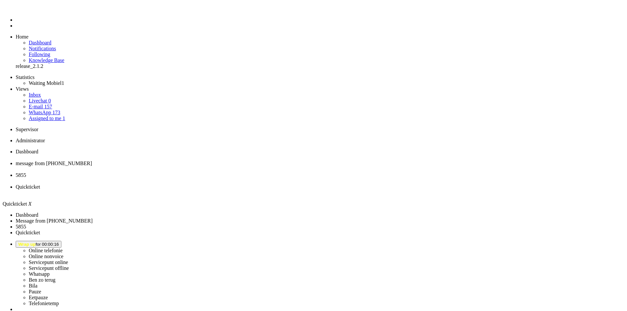
type input "+31653944541"
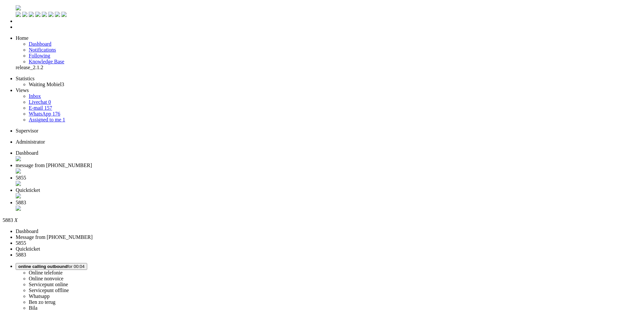
click at [40, 187] on span "Quickticket" at bounding box center [28, 190] width 24 height 6
click at [298, 193] on div "Close tab" at bounding box center [320, 196] width 608 height 7
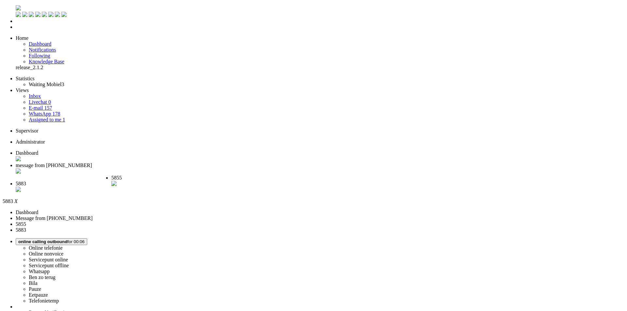
click at [165, 175] on li "5855" at bounding box center [138, 182] width 54 height 14
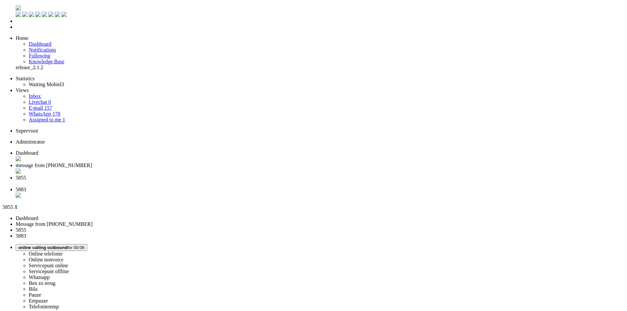
click at [16, 24] on li "Dashboard menu" at bounding box center [320, 21] width 608 height 6
click at [47, 41] on span "Dashboard" at bounding box center [40, 44] width 23 height 6
click at [16, 30] on li "Tickets menu" at bounding box center [317, 27] width 603 height 6
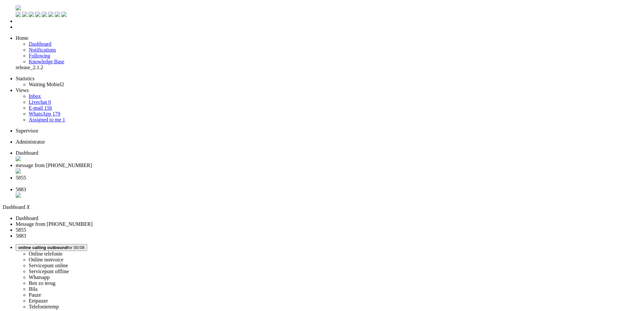
click at [16, 24] on li "Dashboard menu" at bounding box center [317, 21] width 603 height 6
click at [167, 163] on li "message from +31625573476" at bounding box center [317, 169] width 603 height 12
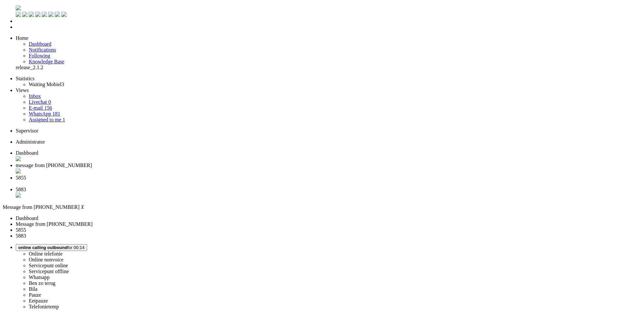
click at [190, 168] on div "Close tab" at bounding box center [317, 171] width 603 height 7
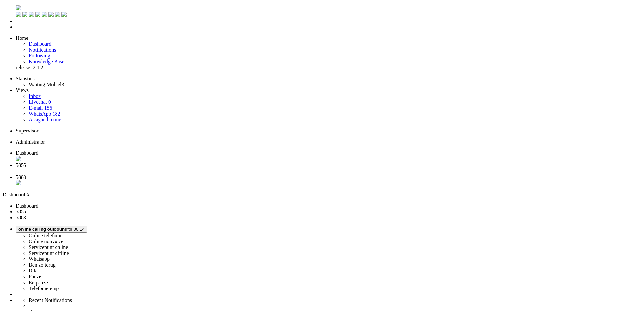
click at [26, 163] on span "5855" at bounding box center [21, 166] width 10 height 6
click at [26, 175] on span "5883" at bounding box center [21, 178] width 10 height 6
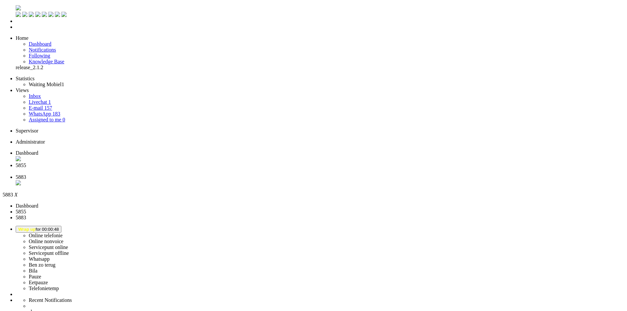
click at [244, 181] on div "Close tab" at bounding box center [320, 184] width 608 height 7
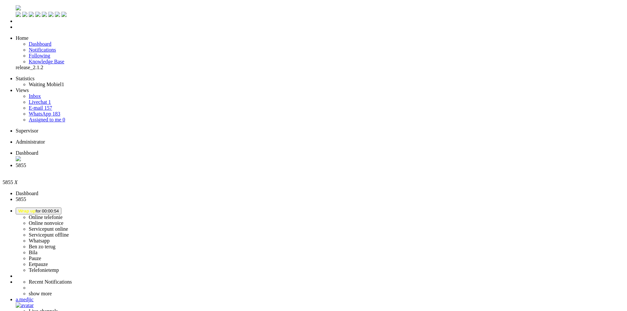
click at [189, 168] on div "Close tab" at bounding box center [320, 171] width 608 height 7
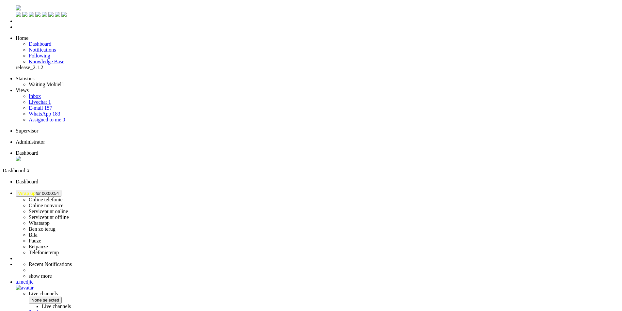
click at [59, 191] on span "Wrap up for 00:00:54" at bounding box center [38, 193] width 40 height 5
click at [41, 238] on label "Pauze" at bounding box center [35, 241] width 12 height 6
click at [16, 5] on img "Omnidesk" at bounding box center [18, 7] width 5 height 5
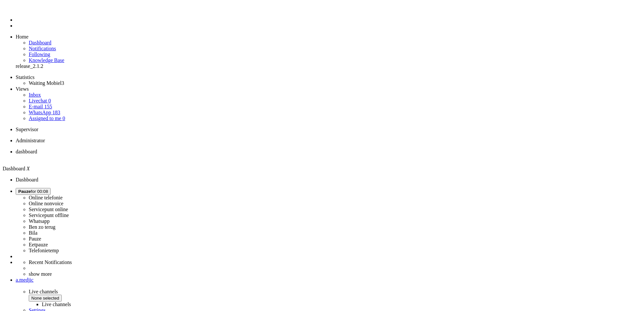
drag, startPoint x: 0, startPoint y: 0, endPoint x: 560, endPoint y: 10, distance: 560.5
click at [51, 188] on button "Pauze for 00:08" at bounding box center [33, 191] width 35 height 7
click at [63, 195] on label "Online telefonie" at bounding box center [46, 198] width 34 height 6
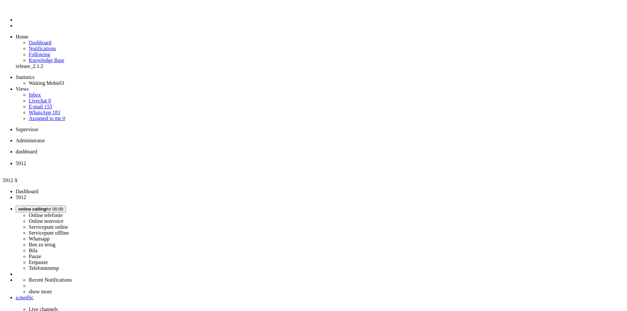
type input "+31649714567"
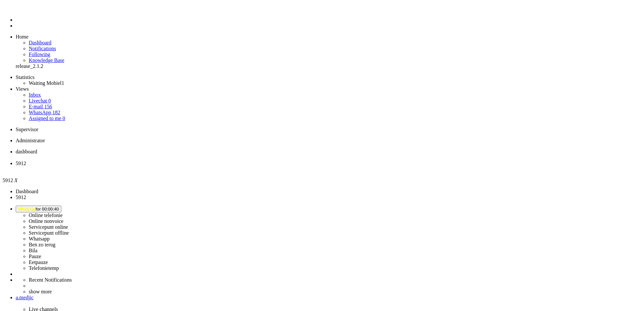
click at [189, 166] on div "Close tab" at bounding box center [320, 169] width 608 height 6
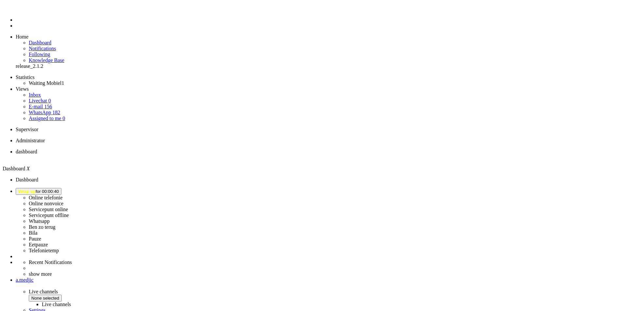
click at [48, 110] on link "WhatsApp 182" at bounding box center [44, 113] width 31 height 6
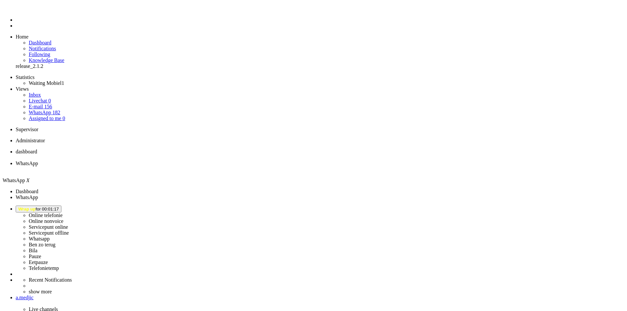
click at [37, 149] on span "dashboard" at bounding box center [27, 152] width 22 height 6
click at [59, 207] on span "Wrap up for 00:01:33" at bounding box center [38, 209] width 40 height 5
click at [63, 212] on label "Online telefonie" at bounding box center [46, 215] width 34 height 6
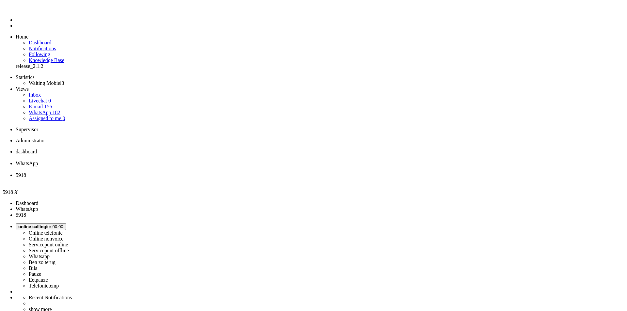
drag, startPoint x: 577, startPoint y: 111, endPoint x: 562, endPoint y: 113, distance: 14.8
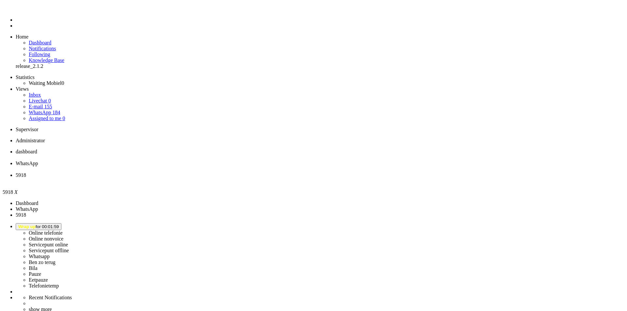
click at [244, 178] on div "Close tab" at bounding box center [320, 181] width 608 height 6
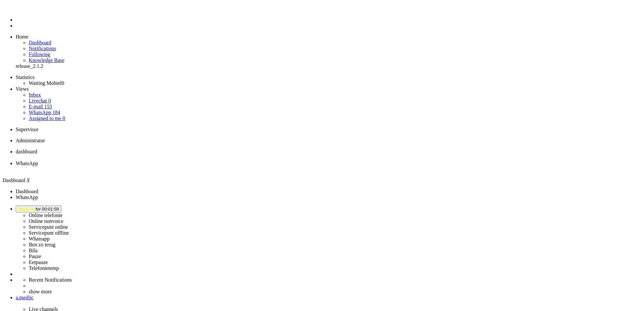
click at [38, 161] on span "WhatsApp" at bounding box center [27, 164] width 22 height 6
click at [187, 166] on div "Close tab" at bounding box center [320, 169] width 608 height 6
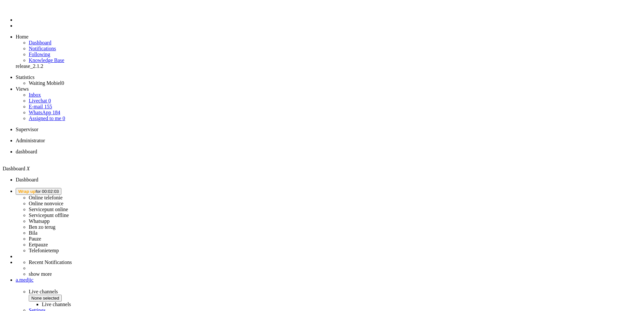
click at [61, 188] on button "Wrap up for 00:02:03" at bounding box center [39, 191] width 46 height 7
click at [63, 195] on label "Online telefonie" at bounding box center [46, 198] width 34 height 6
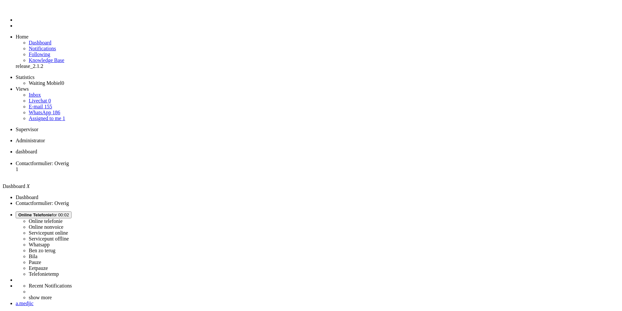
click at [69, 161] on span "Contactformulier: Overig" at bounding box center [42, 164] width 53 height 6
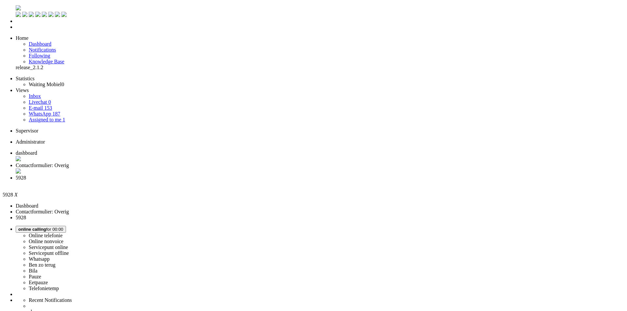
click at [69, 161] on span "Contactformulier: Overig" at bounding box center [42, 164] width 53 height 6
click at [26, 172] on span "5928" at bounding box center [21, 175] width 10 height 6
click at [167, 161] on li "Contactformulier: Overig" at bounding box center [320, 167] width 608 height 12
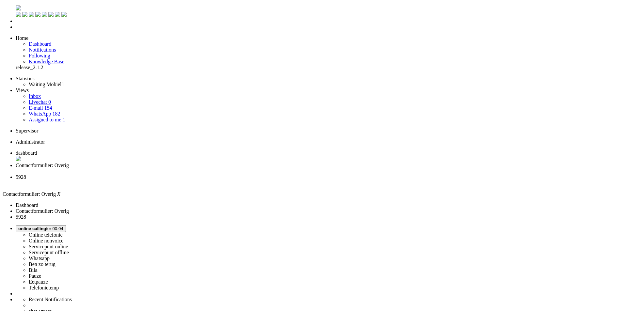
click at [26, 172] on span "5928" at bounding box center [21, 175] width 10 height 6
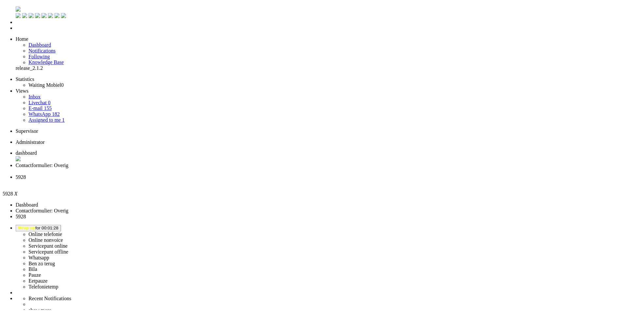
scroll to position [176, 0]
click at [244, 178] on div "Close tab" at bounding box center [320, 181] width 608 height 6
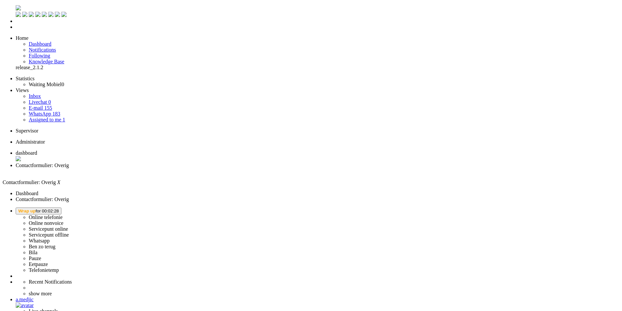
click at [59, 209] on span "Wrap up for 00:02:28" at bounding box center [38, 211] width 40 height 5
click at [63, 215] on label "Online telefonie" at bounding box center [46, 218] width 34 height 6
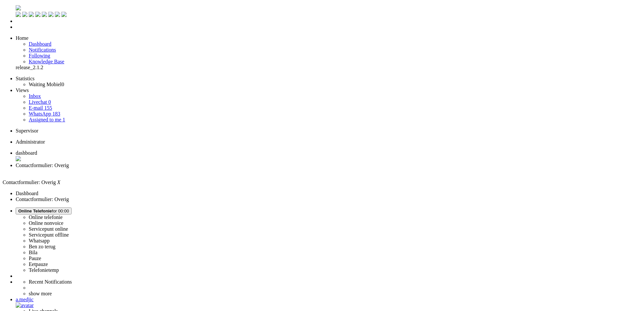
click at [188, 168] on div "Close tab" at bounding box center [317, 171] width 603 height 7
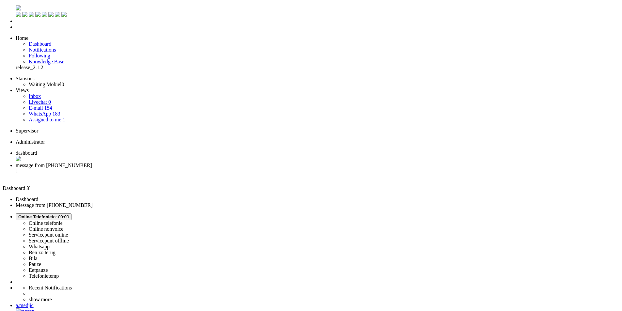
click at [169, 163] on li "message from +31681216070 1" at bounding box center [317, 172] width 603 height 18
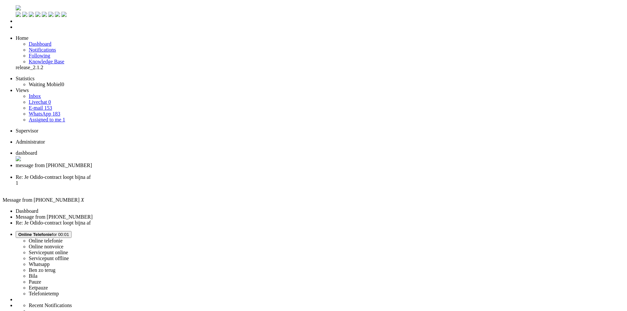
click at [187, 168] on div "Close tab" at bounding box center [320, 171] width 608 height 6
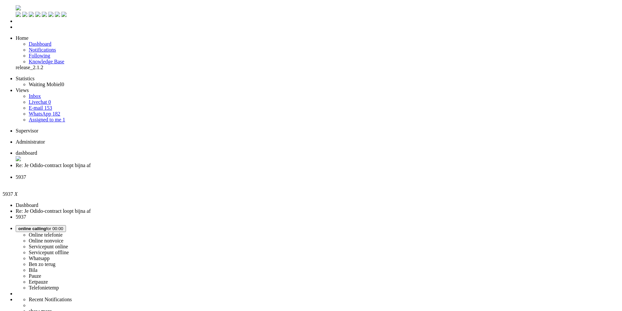
drag, startPoint x: 198, startPoint y: 153, endPoint x: 179, endPoint y: 152, distance: 19.6
copy div "4644088"
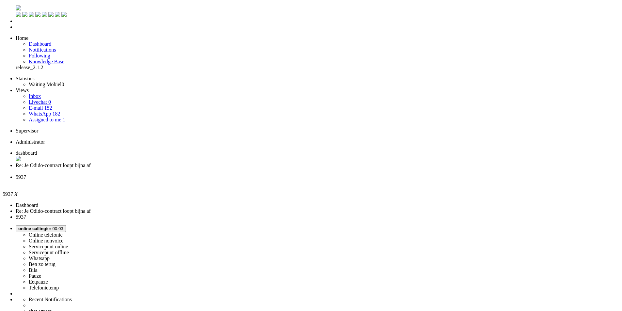
scroll to position [143, 0]
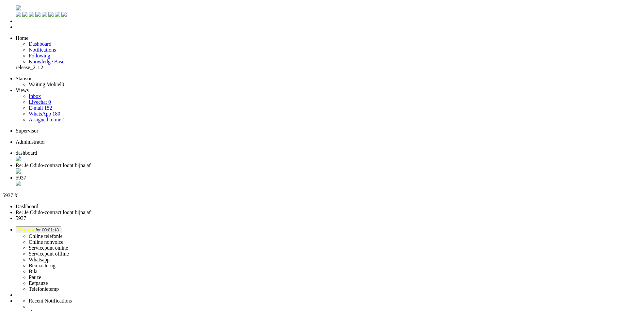
click at [243, 180] on div "Close tab" at bounding box center [317, 183] width 603 height 6
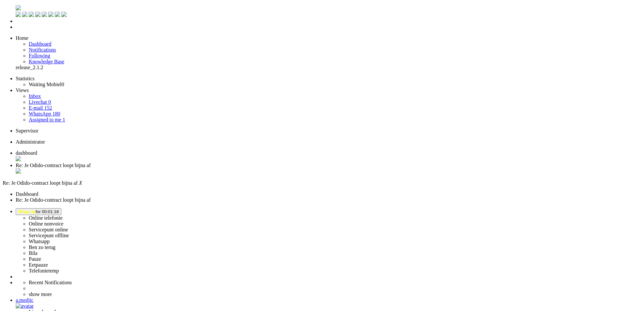
click at [113, 150] on li "dashboard" at bounding box center [317, 156] width 603 height 12
click at [59, 209] on span "Wrap up for 00:01:35" at bounding box center [38, 211] width 40 height 5
click at [50, 238] on label "Whatsapp" at bounding box center [39, 241] width 21 height 6
click at [57, 209] on span "WhatsApp for 00:01" at bounding box center [37, 211] width 39 height 5
click at [63, 214] on label "Online telefonie" at bounding box center [46, 217] width 34 height 6
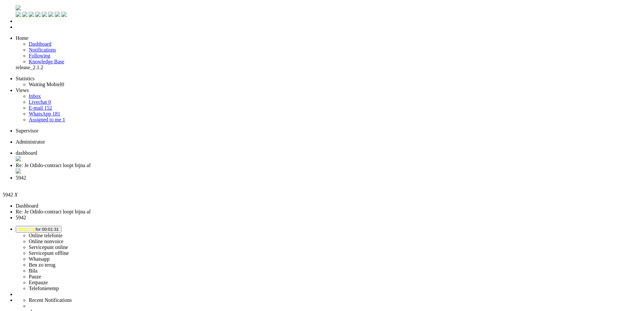
click at [245, 180] on div "Close tab" at bounding box center [317, 183] width 603 height 6
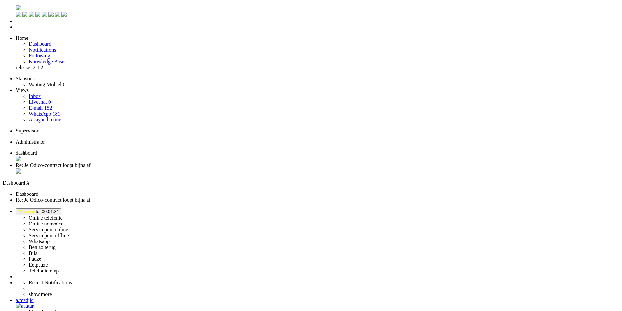
click at [59, 209] on span "Wrap up for 00:01:34" at bounding box center [38, 211] width 40 height 5
click at [50, 238] on label "Whatsapp" at bounding box center [39, 241] width 21 height 6
click at [43, 117] on span "Assigned to me" at bounding box center [45, 120] width 33 height 6
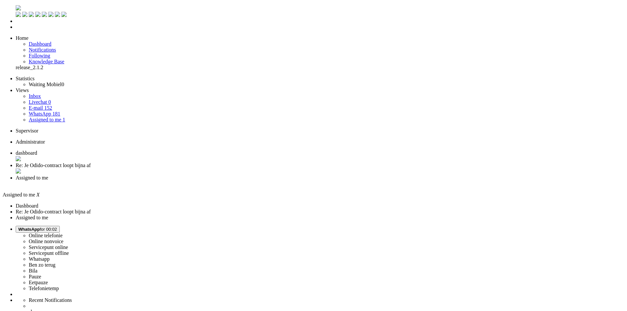
click at [48, 174] on span "Assigned to me" at bounding box center [32, 177] width 33 height 6
click at [243, 180] on div "Close tab" at bounding box center [320, 183] width 608 height 6
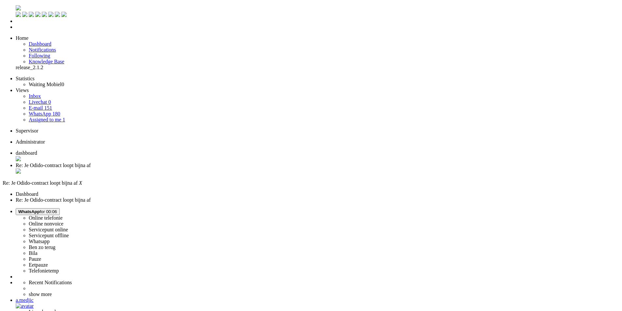
click at [187, 168] on div "Close tab" at bounding box center [317, 171] width 603 height 6
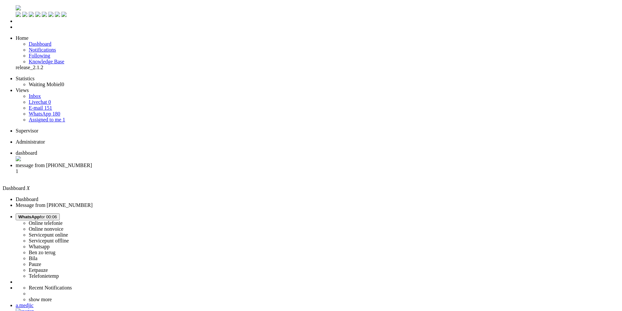
click at [92, 163] on span "message from +31611133521" at bounding box center [54, 166] width 76 height 6
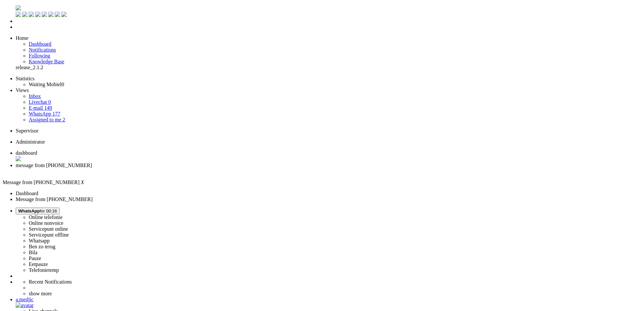
click at [188, 168] on div "Close tab" at bounding box center [317, 171] width 603 height 6
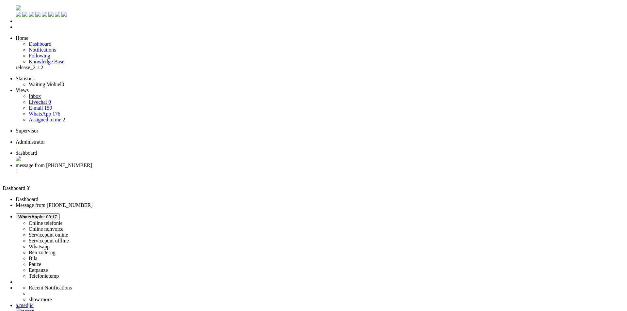
click at [92, 163] on span "message from +31611478862" at bounding box center [54, 166] width 76 height 6
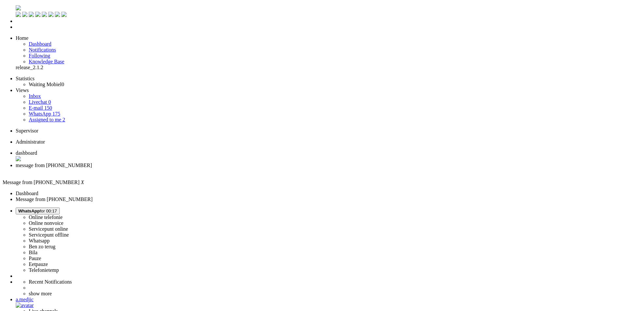
drag, startPoint x: 316, startPoint y: 127, endPoint x: 324, endPoint y: 129, distance: 8.9
drag, startPoint x: 325, startPoint y: 128, endPoint x: 331, endPoint y: 129, distance: 5.6
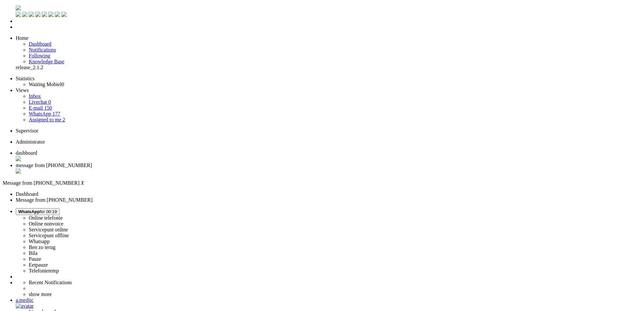
drag, startPoint x: 178, startPoint y: 129, endPoint x: 336, endPoint y: 131, distance: 157.3
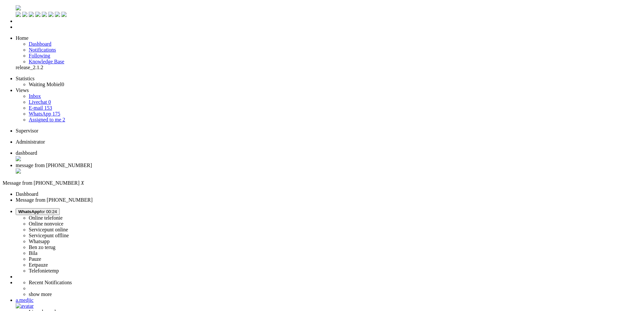
click at [191, 163] on li "message from +31611478862" at bounding box center [317, 169] width 603 height 12
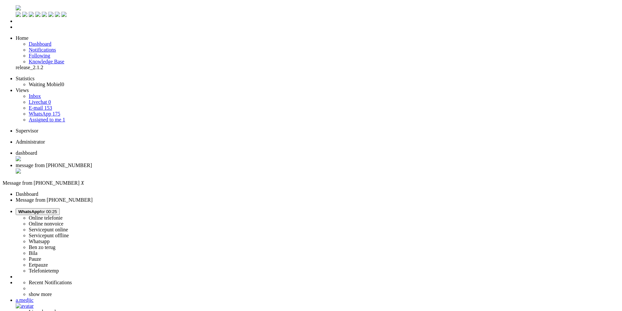
click at [190, 168] on div "Close tab" at bounding box center [317, 171] width 603 height 7
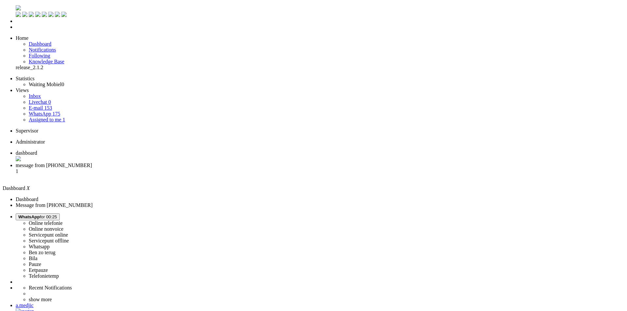
click at [92, 163] on span "message from +31618434011" at bounding box center [54, 166] width 76 height 6
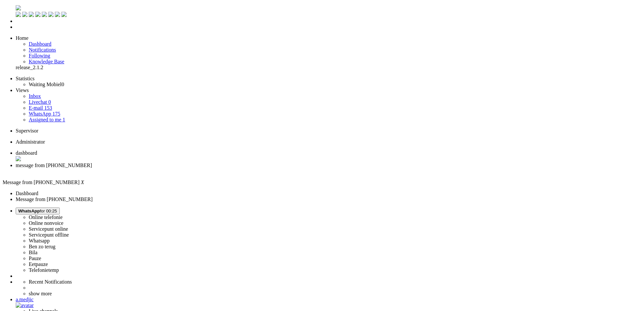
click at [187, 168] on div "Close tab" at bounding box center [320, 171] width 608 height 6
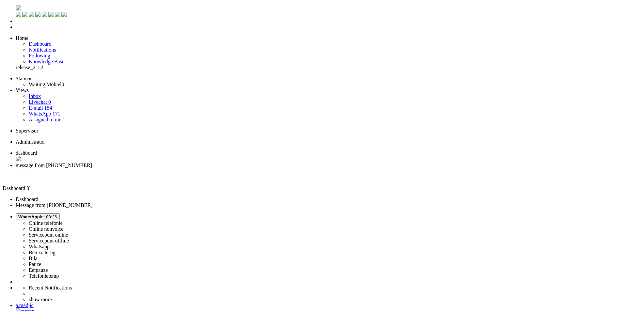
click at [92, 163] on span "message from +31644939426" at bounding box center [54, 166] width 76 height 6
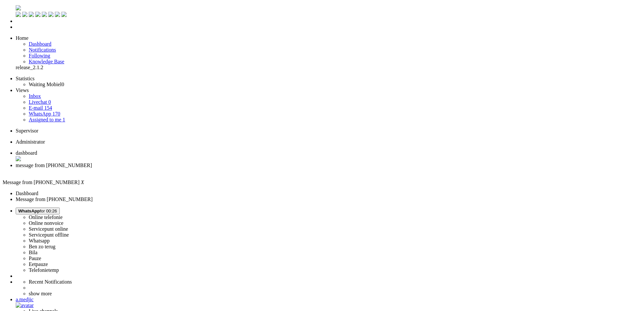
drag, startPoint x: 549, startPoint y: 82, endPoint x: 562, endPoint y: 108, distance: 29.6
drag, startPoint x: 540, startPoint y: 1179, endPoint x: 384, endPoint y: 1169, distance: 156.3
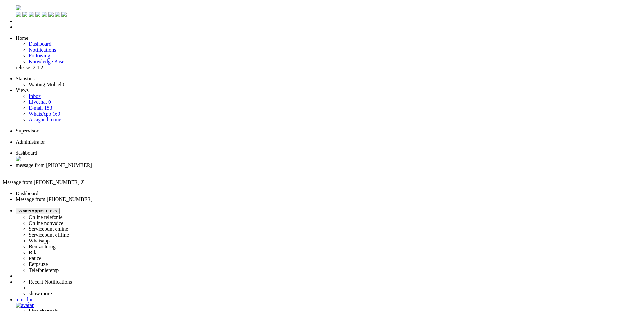
drag, startPoint x: 542, startPoint y: 1179, endPoint x: 384, endPoint y: 1171, distance: 158.5
drag, startPoint x: 242, startPoint y: 152, endPoint x: 245, endPoint y: 178, distance: 25.7
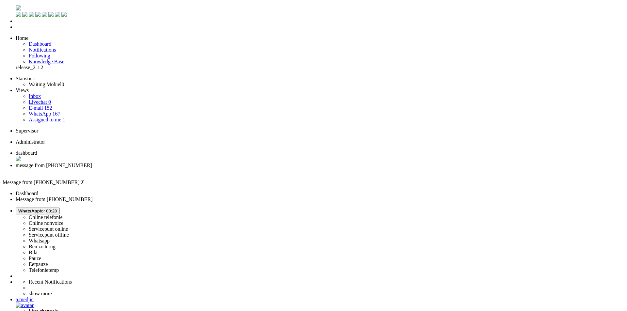
drag, startPoint x: 179, startPoint y: 154, endPoint x: 202, endPoint y: 154, distance: 22.8
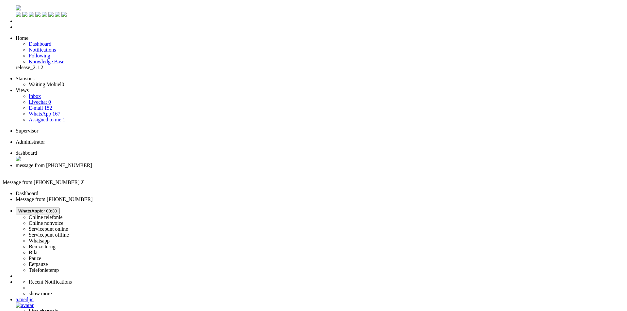
drag, startPoint x: 179, startPoint y: 154, endPoint x: 187, endPoint y: 158, distance: 8.6
drag, startPoint x: 179, startPoint y: 154, endPoint x: 336, endPoint y: 156, distance: 156.3
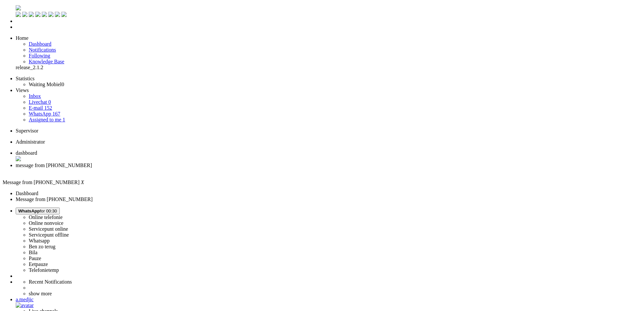
drag, startPoint x: 178, startPoint y: 155, endPoint x: 501, endPoint y: 157, distance: 323.1
drag, startPoint x: 299, startPoint y: 155, endPoint x: 200, endPoint y: 159, distance: 98.6
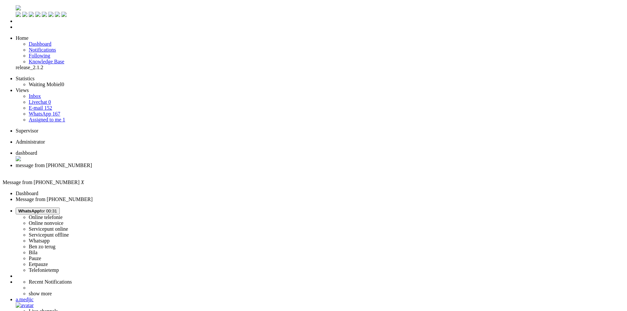
drag, startPoint x: 179, startPoint y: 155, endPoint x: 328, endPoint y: 157, distance: 149.2
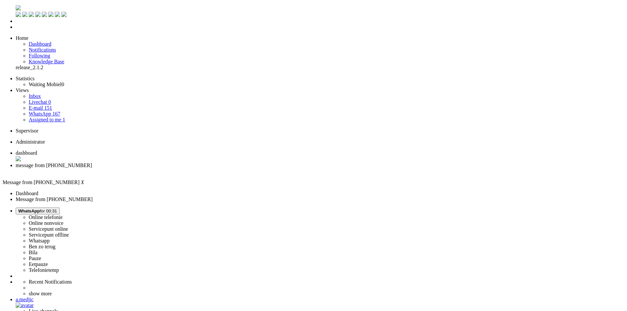
drag, startPoint x: 189, startPoint y: 156, endPoint x: 297, endPoint y: 166, distance: 107.9
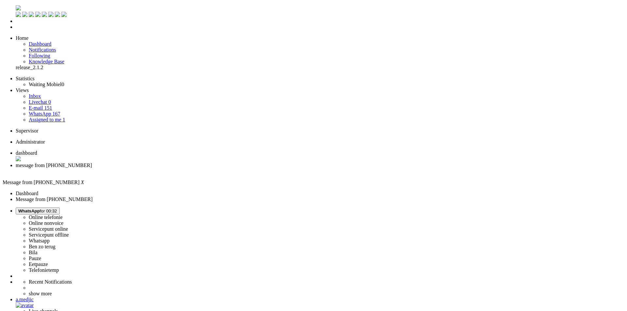
click at [188, 168] on div "Close tab" at bounding box center [320, 171] width 608 height 6
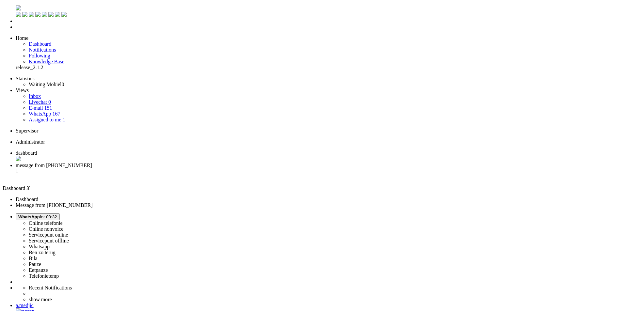
click at [92, 163] on span "message from +31614311778" at bounding box center [54, 166] width 76 height 6
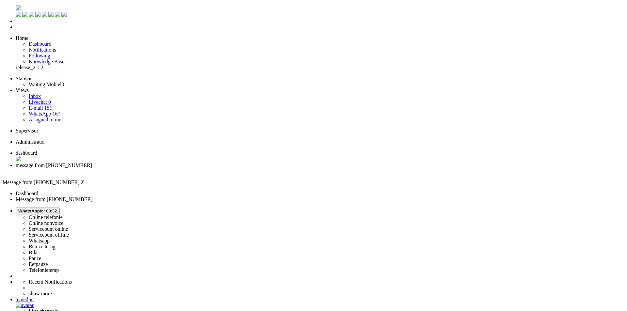
drag, startPoint x: 513, startPoint y: 129, endPoint x: 494, endPoint y: 128, distance: 18.9
drag, startPoint x: 509, startPoint y: 129, endPoint x: 493, endPoint y: 130, distance: 16.1
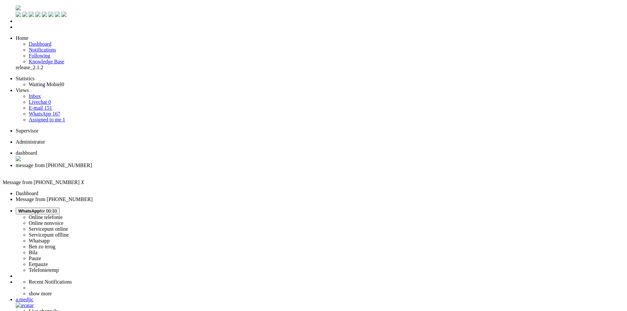
drag, startPoint x: 493, startPoint y: 130, endPoint x: 511, endPoint y: 126, distance: 18.1
copy div "4647681"
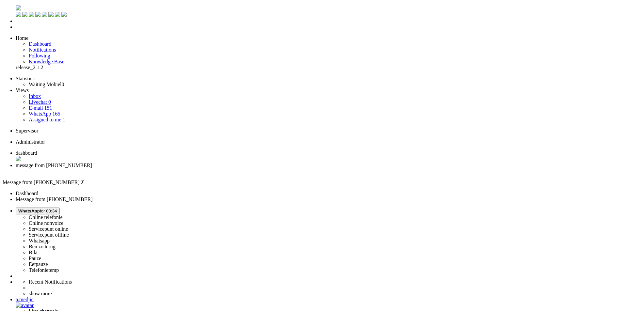
drag, startPoint x: 194, startPoint y: 1115, endPoint x: 86, endPoint y: 1111, distance: 108.1
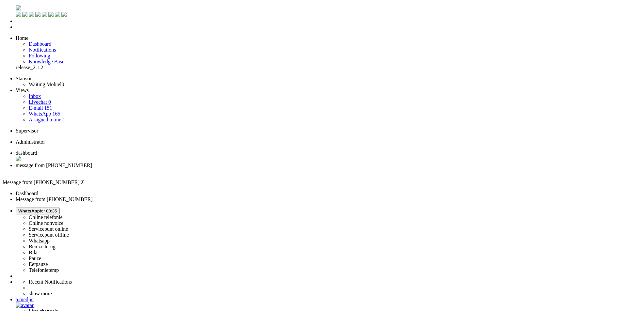
click at [190, 168] on div "Close tab" at bounding box center [320, 171] width 608 height 6
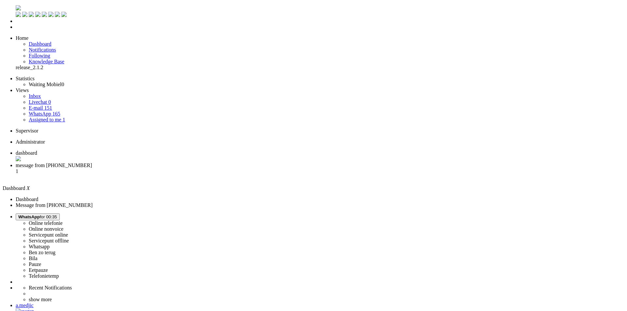
click at [92, 163] on span "message from +31630865597" at bounding box center [54, 166] width 76 height 6
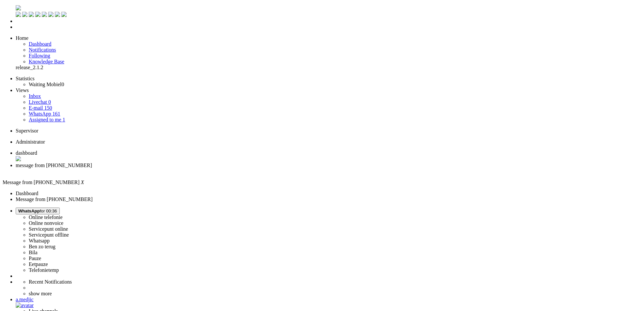
drag, startPoint x: 567, startPoint y: 25, endPoint x: 589, endPoint y: 26, distance: 22.9
drag, startPoint x: 269, startPoint y: 134, endPoint x: 178, endPoint y: 127, distance: 91.6
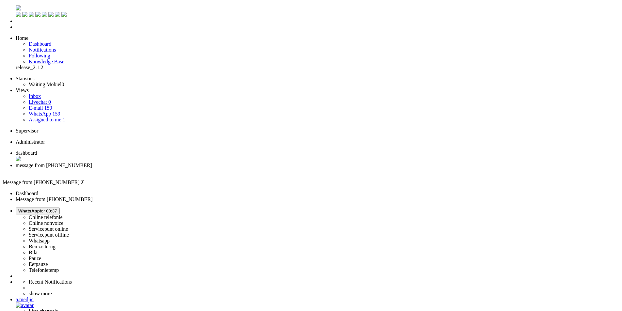
drag, startPoint x: 269, startPoint y: 133, endPoint x: 178, endPoint y: 131, distance: 91.8
copy div "Ik zou graag de medewerker die mij heeft gesproken een compliment willen geven.…"
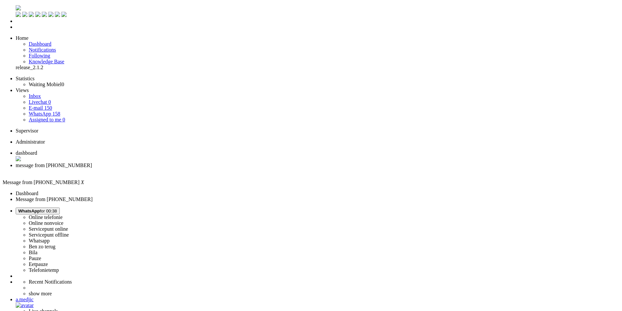
click at [187, 168] on div "Close tab" at bounding box center [317, 171] width 603 height 6
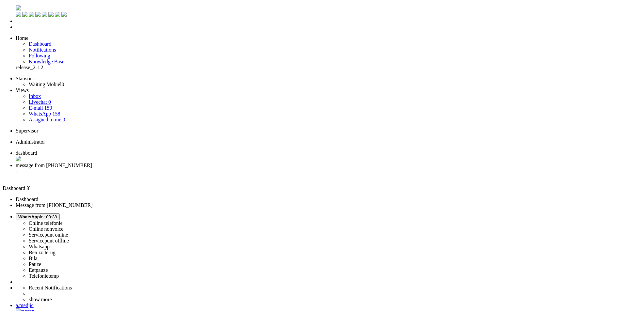
click at [169, 163] on li "message from +31616313134 1" at bounding box center [320, 172] width 608 height 18
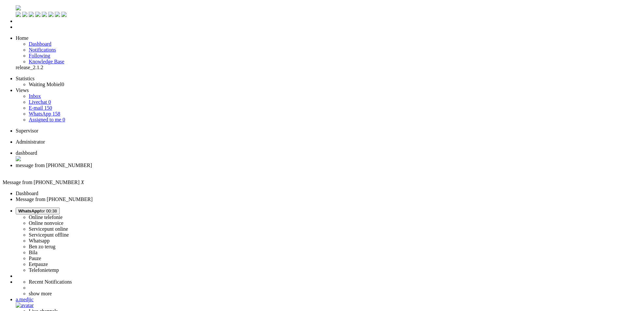
copy div "4644337"
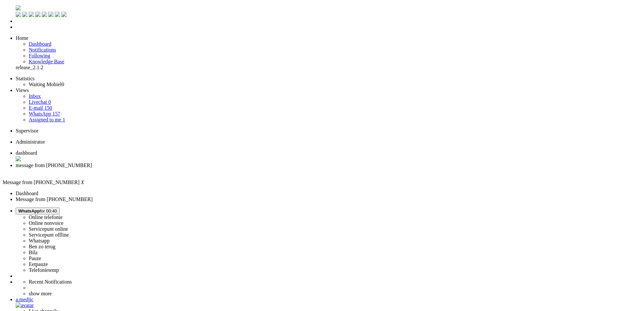
copy div "4644337"
drag, startPoint x: 150, startPoint y: 1121, endPoint x: 87, endPoint y: 1125, distance: 62.8
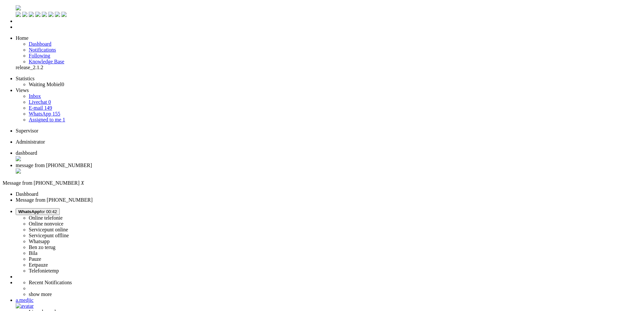
click at [191, 168] on div "Close tab" at bounding box center [320, 171] width 608 height 7
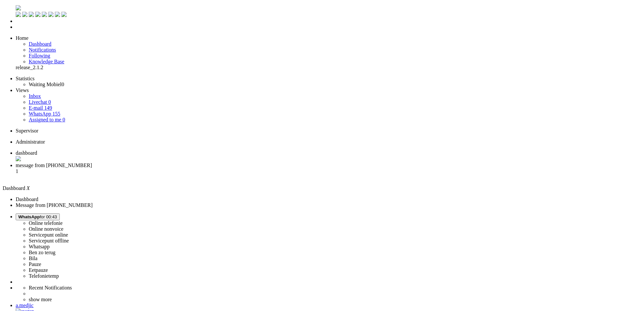
click at [160, 163] on li "message from +48516911890 1" at bounding box center [320, 172] width 608 height 18
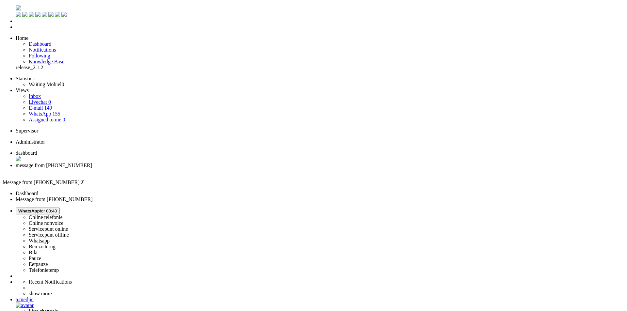
click at [37, 150] on span "dashboard" at bounding box center [27, 153] width 22 height 6
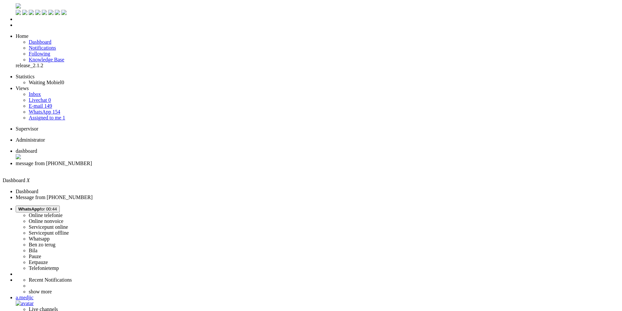
scroll to position [5, 0]
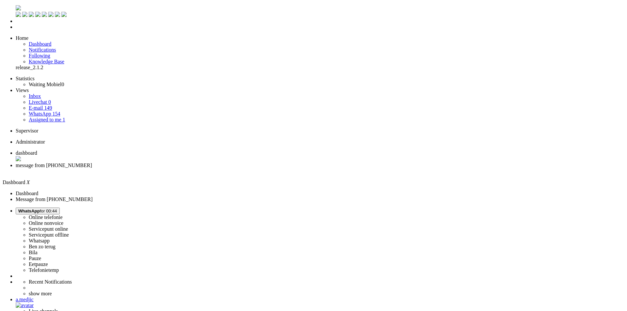
click at [165, 163] on li "message from +48516911890" at bounding box center [320, 169] width 608 height 12
drag, startPoint x: 189, startPoint y: 164, endPoint x: 179, endPoint y: 165, distance: 10.2
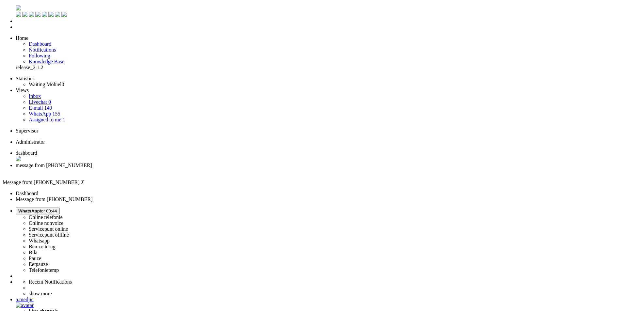
copy div "4647974"
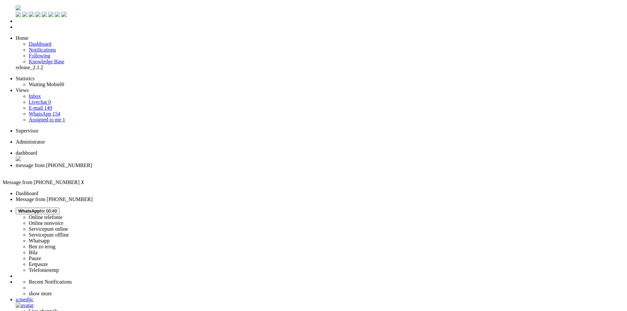
click at [190, 168] on div "Close tab" at bounding box center [320, 171] width 608 height 6
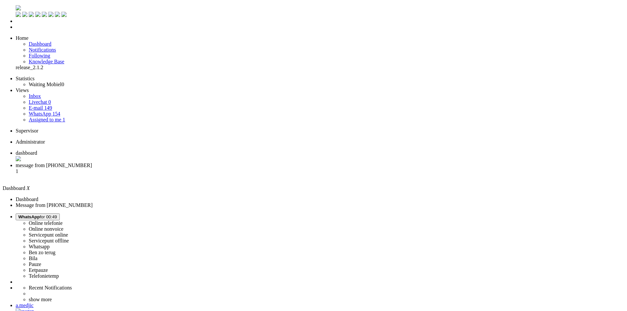
click at [92, 163] on span "message from +31629026771" at bounding box center [54, 166] width 76 height 6
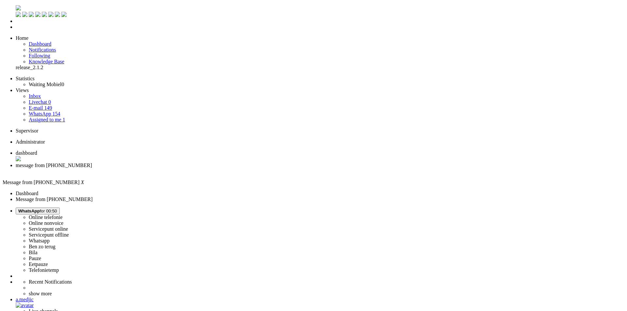
copy div "4648289"
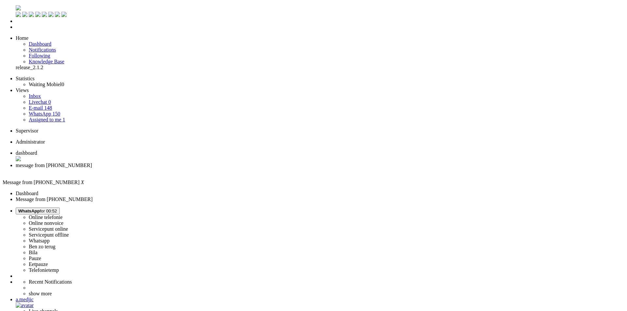
click at [60, 208] on button "WhatsApp for 00:52" at bounding box center [38, 211] width 44 height 7
click at [48, 261] on label "Eetpauze" at bounding box center [38, 264] width 19 height 6
click at [55, 209] on span "Eetpauze for 00:30" at bounding box center [36, 211] width 36 height 5
click at [50, 238] on label "Whatsapp" at bounding box center [39, 241] width 21 height 6
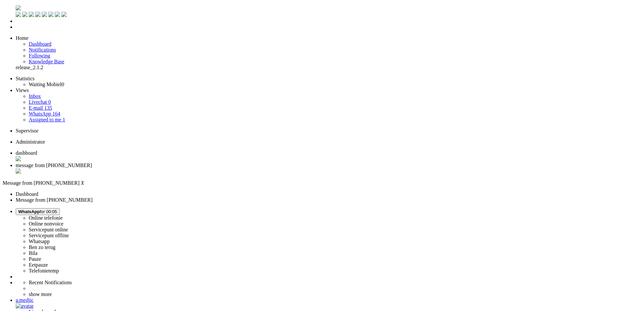
drag, startPoint x: 120, startPoint y: 1120, endPoint x: 87, endPoint y: 1121, distance: 33.0
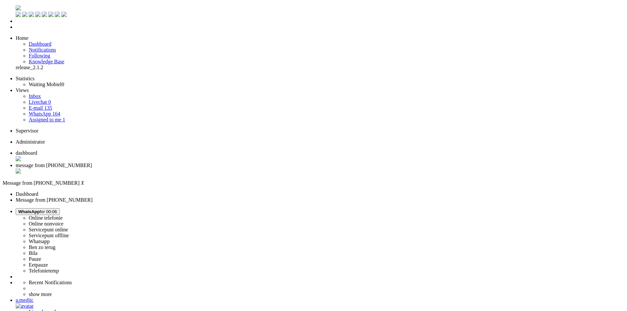
scroll to position [98, 0]
click at [189, 168] on div "Close tab" at bounding box center [320, 171] width 608 height 7
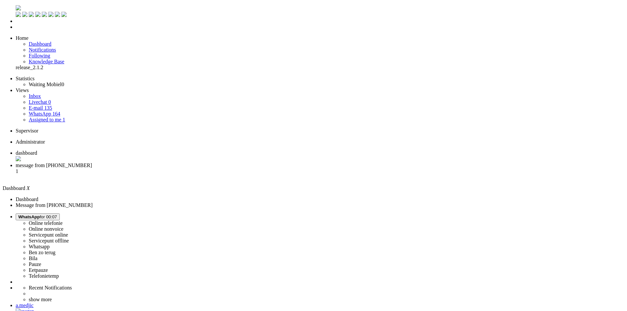
click at [92, 163] on span "message from +31621993994" at bounding box center [54, 166] width 76 height 6
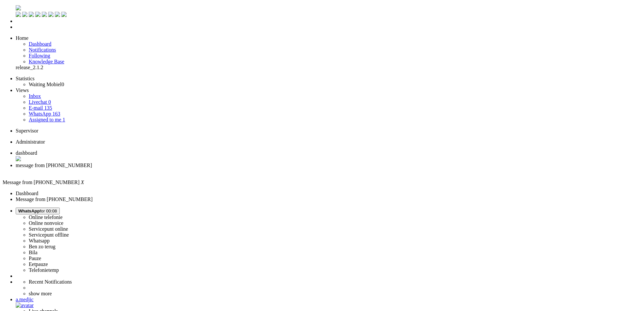
copy div "4647006"
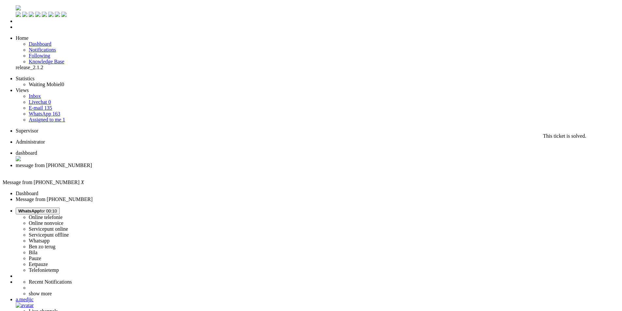
click at [190, 168] on div "Close tab" at bounding box center [317, 171] width 603 height 6
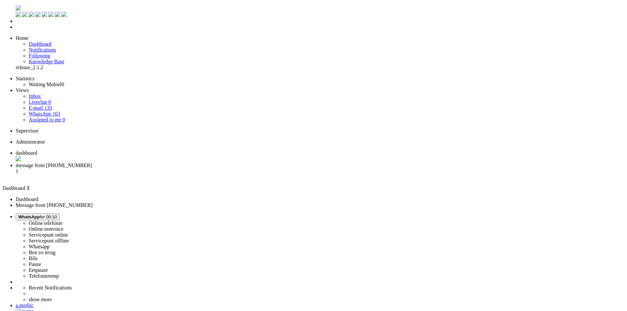
click at [164, 163] on li "message from +31684712070 1" at bounding box center [320, 172] width 608 height 18
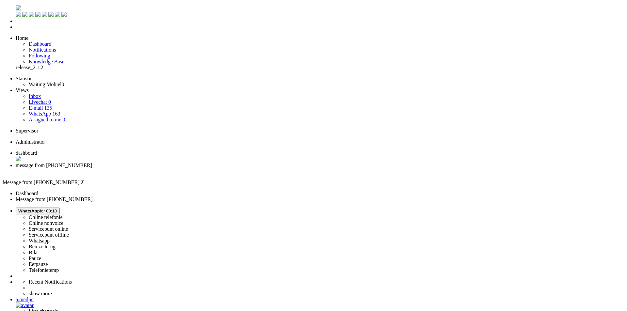
drag, startPoint x: 196, startPoint y: 139, endPoint x: 176, endPoint y: 138, distance: 19.9
copy div "4648418"
drag, startPoint x: 254, startPoint y: 133, endPoint x: 206, endPoint y: 133, distance: 48.0
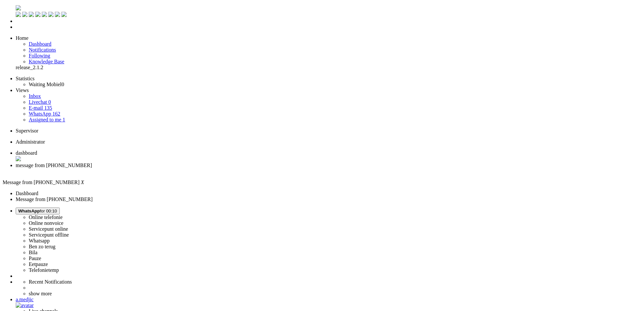
copy div "muntadersaja@gmail.com"
type input "ilt"
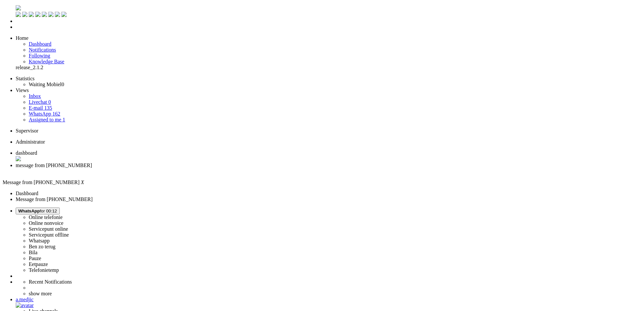
click at [190, 168] on div "Close tab" at bounding box center [320, 171] width 608 height 6
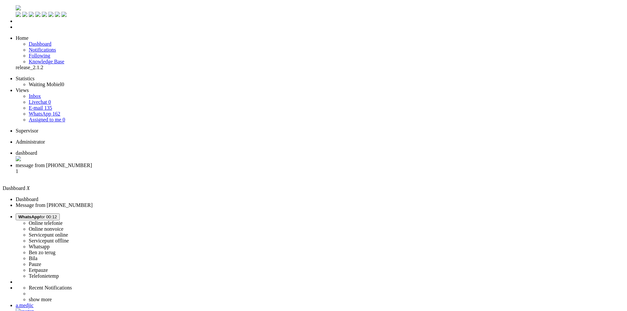
click at [92, 163] on span "message from +31682012157" at bounding box center [54, 166] width 76 height 6
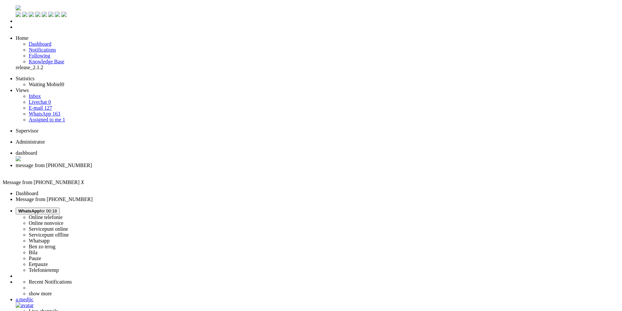
drag, startPoint x: 265, startPoint y: 156, endPoint x: 372, endPoint y: 157, distance: 106.4
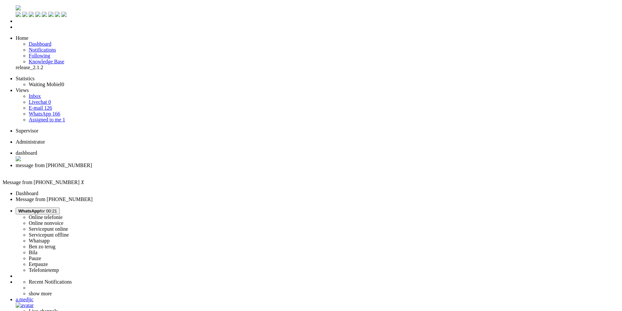
click at [190, 168] on div "Close tab" at bounding box center [317, 171] width 603 height 7
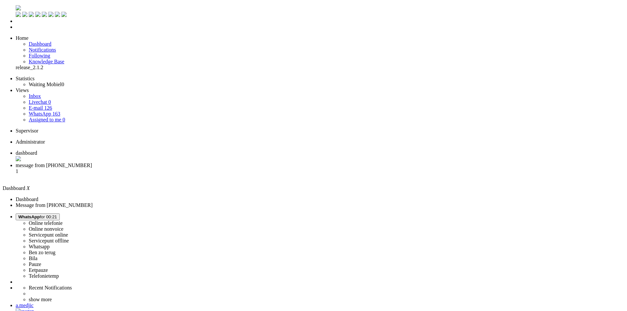
click at [173, 163] on li "message from +31638205567 1" at bounding box center [320, 172] width 608 height 18
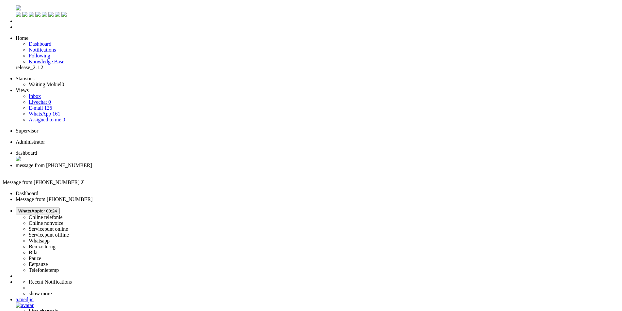
click at [190, 168] on div "Close tab" at bounding box center [317, 171] width 603 height 6
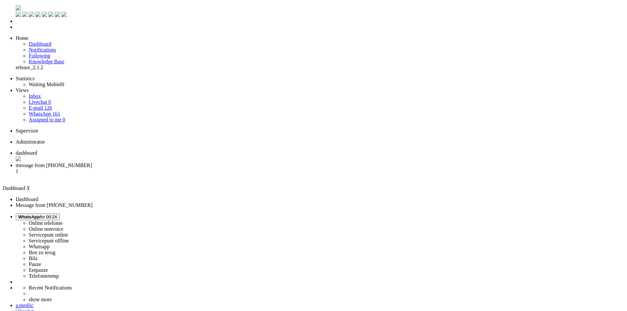
click at [92, 163] on span "message from +31641874499" at bounding box center [54, 166] width 76 height 6
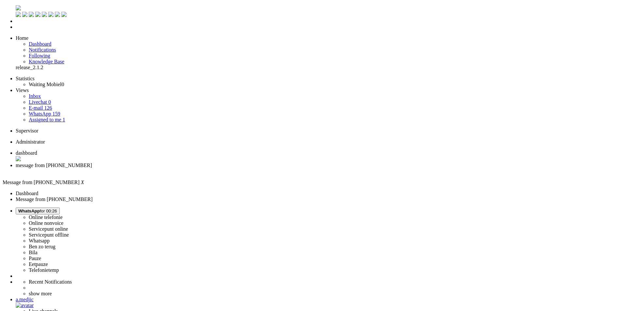
click at [189, 168] on div "Close tab" at bounding box center [320, 171] width 608 height 6
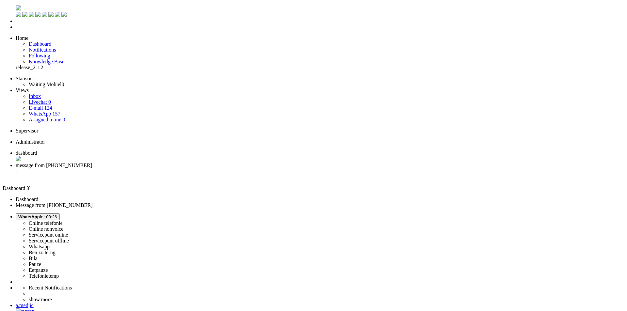
click at [176, 163] on li "message from +31619983683 1" at bounding box center [320, 172] width 608 height 18
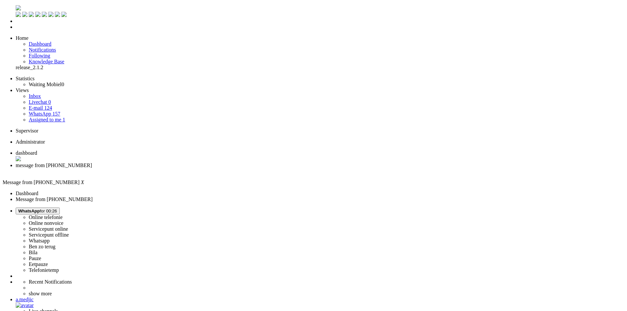
click at [16, 24] on li "Dashboard menu" at bounding box center [320, 21] width 608 height 6
click at [40, 41] on link "Dashboard" at bounding box center [40, 44] width 23 height 6
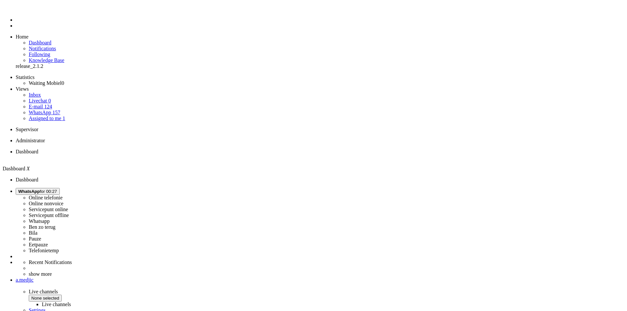
click at [16, 29] on li "Tickets menu" at bounding box center [320, 26] width 608 height 6
click at [43, 116] on span "Assigned to me" at bounding box center [45, 119] width 33 height 6
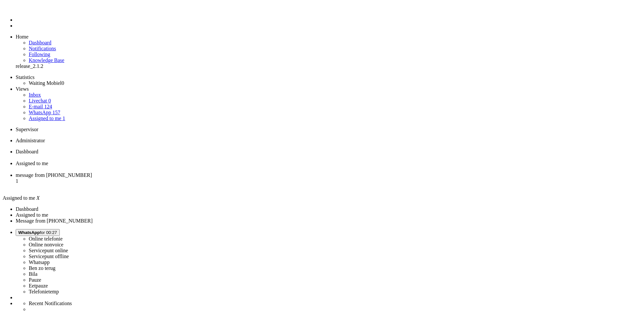
click at [223, 172] on li "message from [PHONE_NUMBER] 1" at bounding box center [320, 181] width 608 height 18
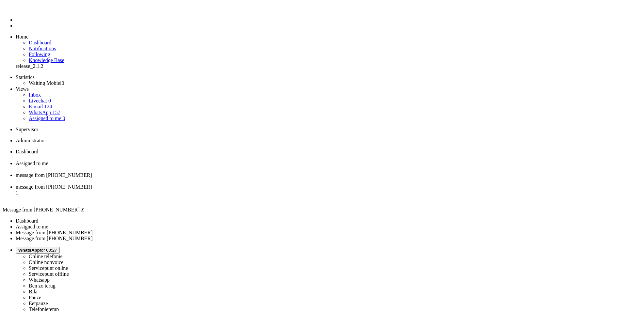
scroll to position [0, 0]
click at [243, 178] on div "Close tab" at bounding box center [320, 181] width 608 height 6
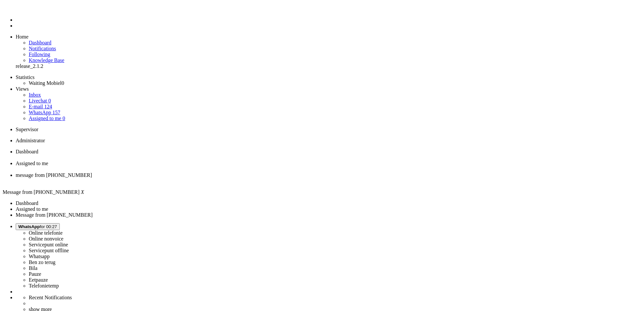
click at [38, 149] on span "Dashboard" at bounding box center [27, 152] width 23 height 6
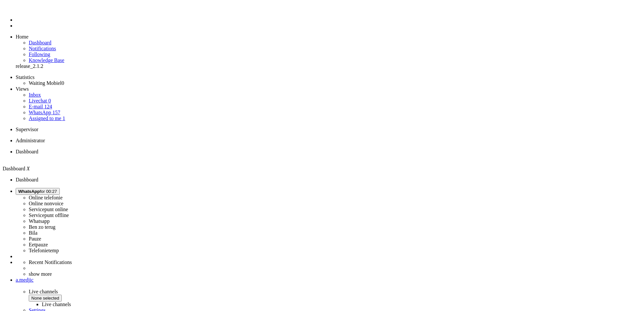
drag, startPoint x: 139, startPoint y: 50, endPoint x: 141, endPoint y: 54, distance: 4.8
click at [16, 29] on li "Tickets menu" at bounding box center [320, 26] width 608 height 6
click at [56, 110] on link "WhatsApp 157" at bounding box center [44, 113] width 31 height 6
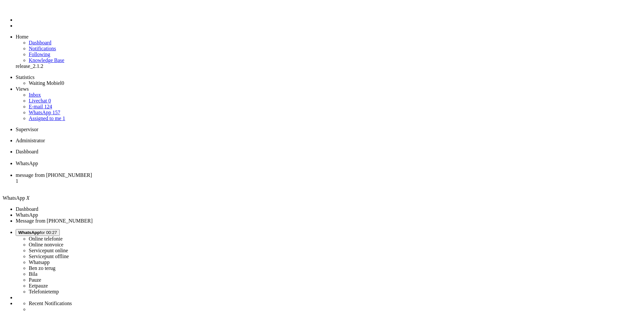
click at [227, 172] on li "message from [PHONE_NUMBER] 1" at bounding box center [320, 181] width 608 height 18
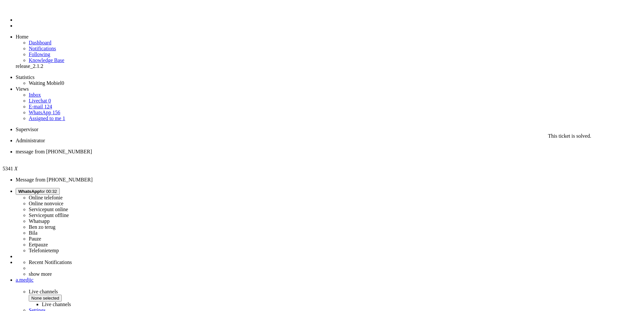
click at [133, 155] on div "Close tab" at bounding box center [320, 158] width 608 height 6
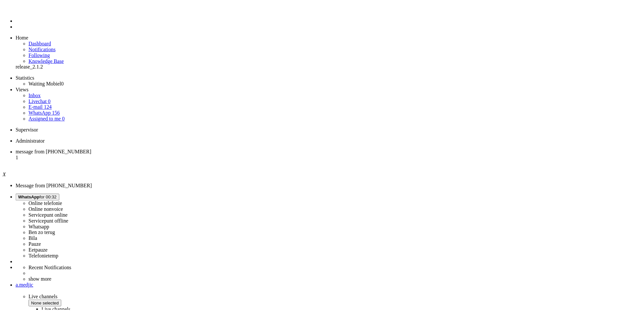
scroll to position [0, 0]
click at [114, 149] on li "message from [PHONE_NUMBER] 1" at bounding box center [320, 158] width 608 height 18
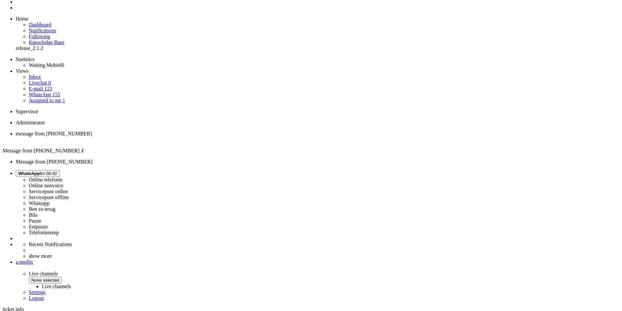
scroll to position [36, 0]
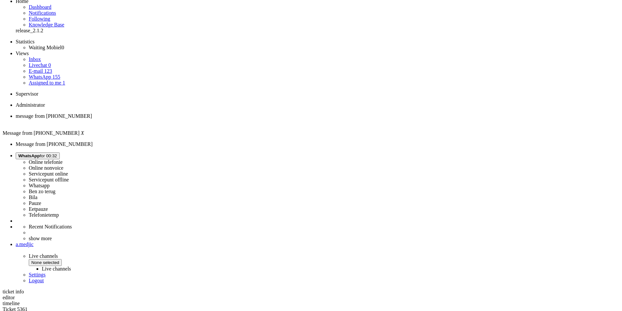
copy div "4647420"
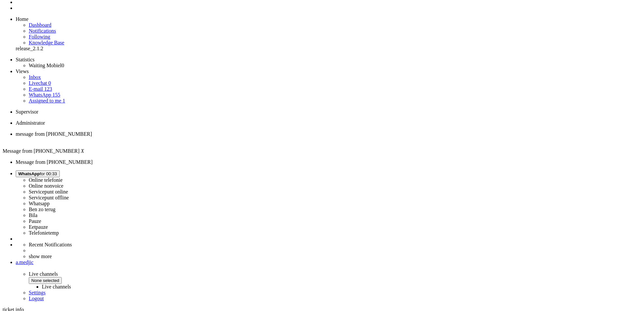
scroll to position [0, 0]
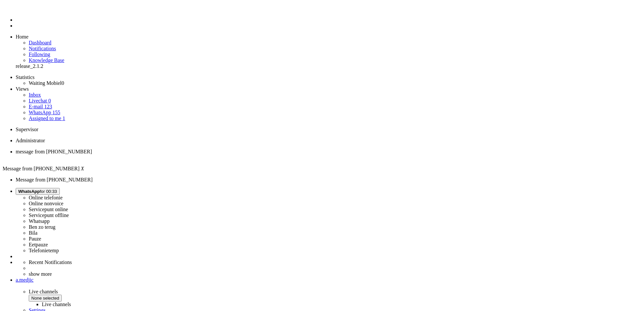
click at [133, 155] on div "Close tab" at bounding box center [317, 158] width 603 height 6
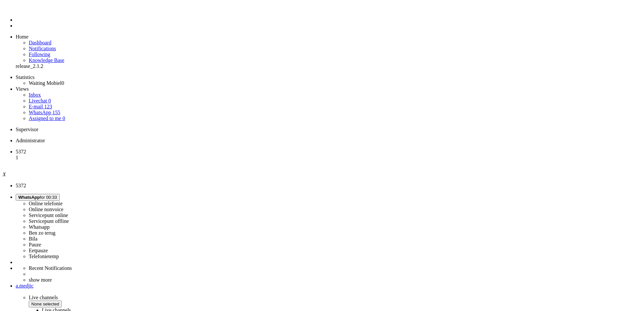
click at [50, 116] on span "Assigned to me" at bounding box center [45, 119] width 33 height 6
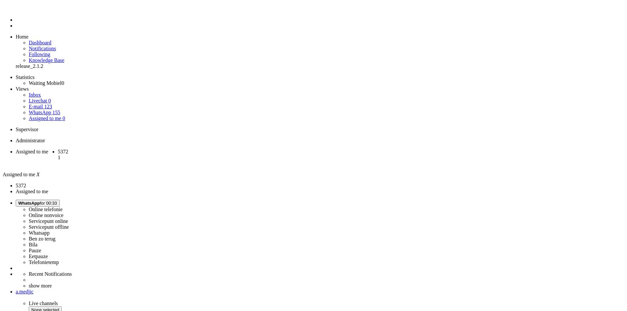
drag, startPoint x: 121, startPoint y: 12, endPoint x: 187, endPoint y: 10, distance: 66.0
click at [68, 149] on span "5372" at bounding box center [63, 152] width 10 height 6
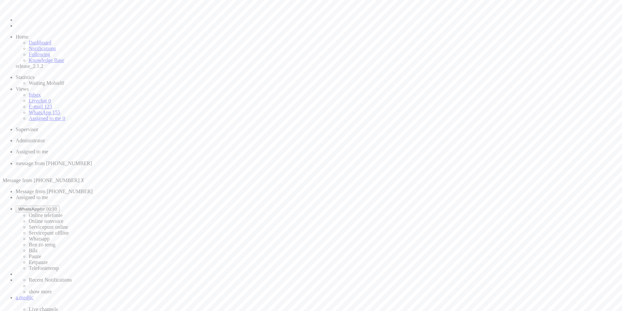
drag, startPoint x: 39, startPoint y: 1118, endPoint x: 3, endPoint y: 1117, distance: 36.6
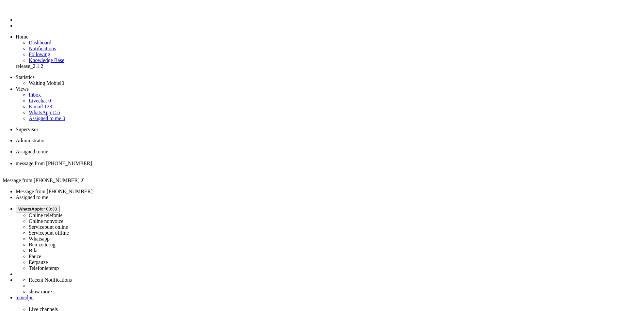
click at [189, 166] on div "Close tab" at bounding box center [317, 169] width 603 height 6
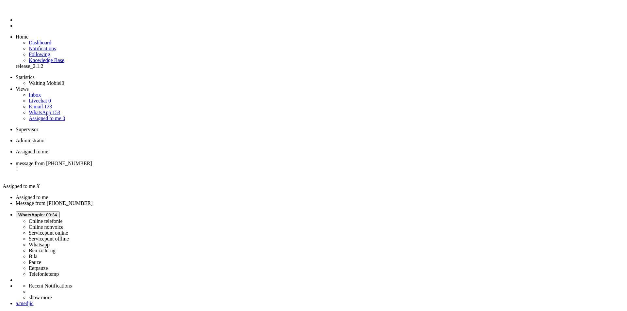
click at [168, 161] on li "message from [PHONE_NUMBER] 1" at bounding box center [320, 170] width 608 height 18
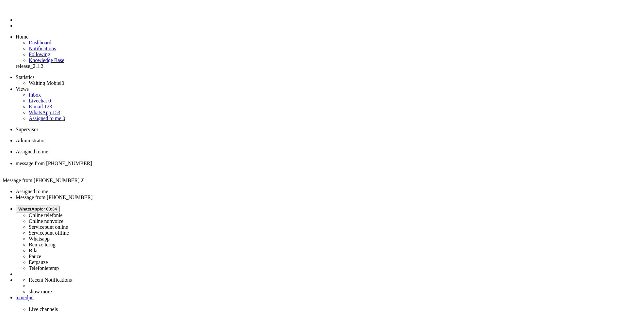
checkbox input "false"
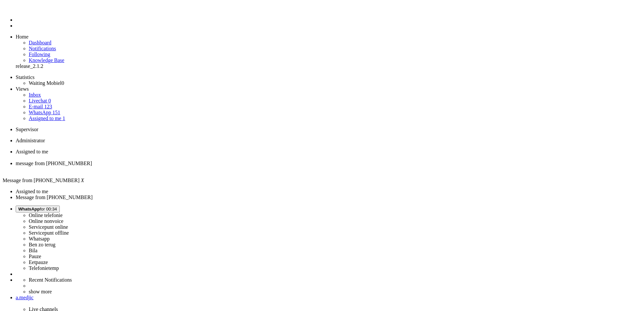
copy div "4648447"
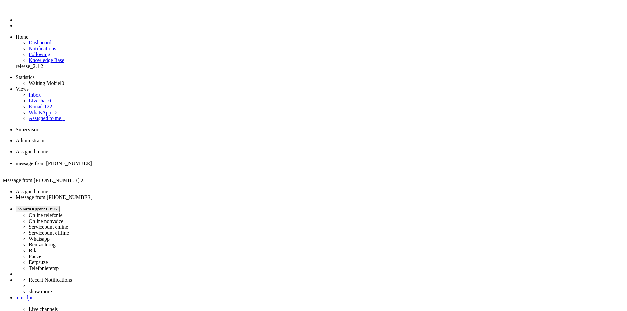
drag, startPoint x: 151, startPoint y: 1115, endPoint x: 87, endPoint y: 1114, distance: 64.3
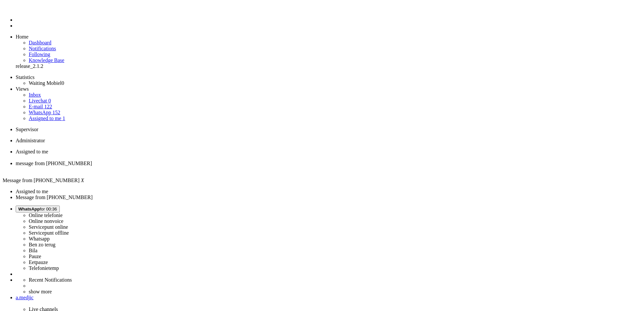
click at [48, 149] on span "Assigned to me" at bounding box center [32, 152] width 33 height 6
click at [92, 161] on span "message from [PHONE_NUMBER]" at bounding box center [54, 164] width 76 height 6
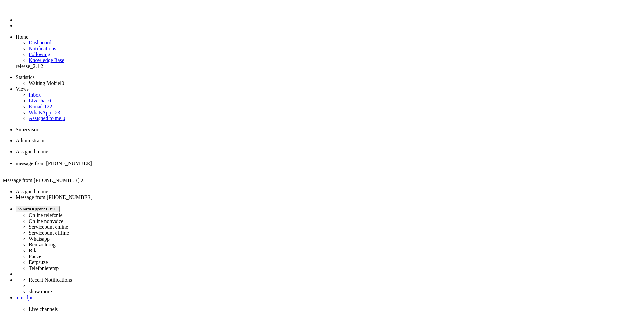
click at [190, 166] on div "Close tab" at bounding box center [320, 169] width 608 height 6
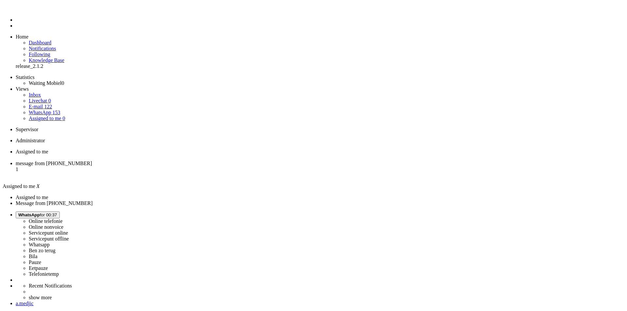
click at [164, 161] on li "message from [PHONE_NUMBER] 1" at bounding box center [320, 170] width 608 height 18
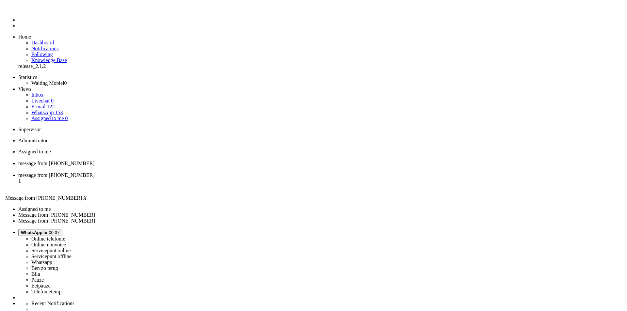
scroll to position [0, 0]
click at [189, 166] on div "Close tab" at bounding box center [317, 169] width 603 height 6
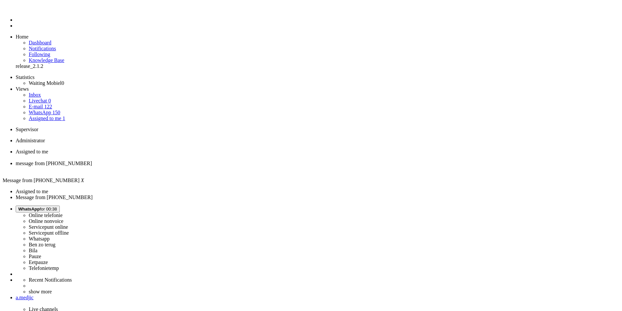
copy div "4624077"
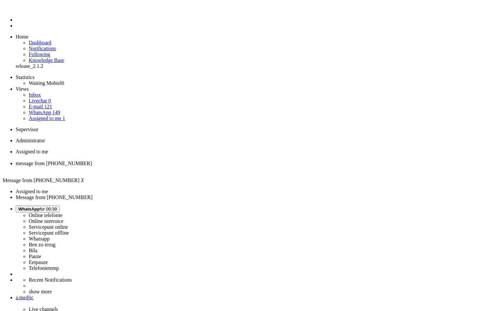
drag, startPoint x: 175, startPoint y: 1126, endPoint x: 20, endPoint y: 1101, distance: 156.4
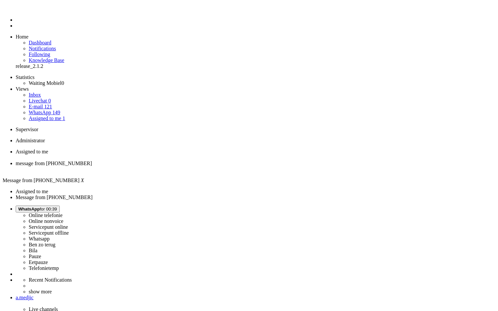
drag, startPoint x: 152, startPoint y: 1127, endPoint x: -47, endPoint y: 1114, distance: 199.2
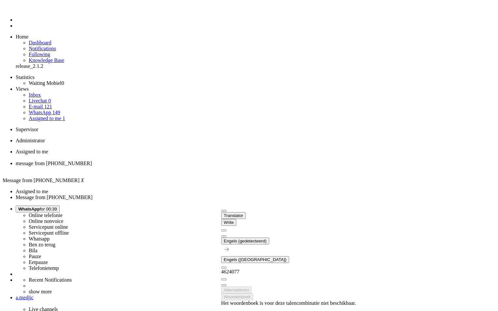
click at [227, 235] on button at bounding box center [223, 236] width 5 height 2
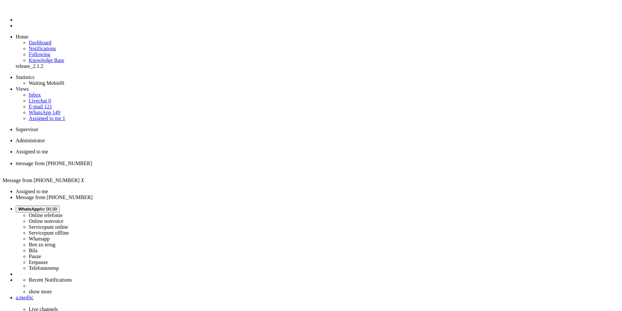
drag, startPoint x: 364, startPoint y: 1121, endPoint x: 75, endPoint y: 1130, distance: 289.0
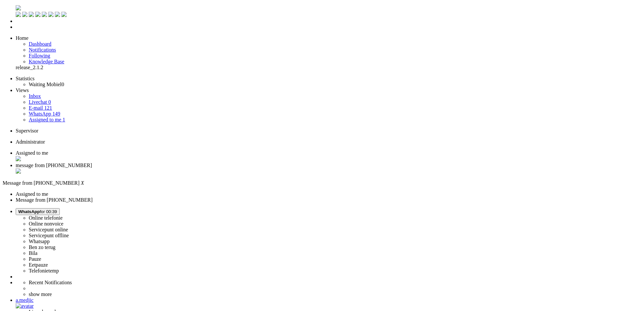
copy body "Ik zie een ander nummer op de foto staan die je hebt gestuurd. Het rekeningnumm…"
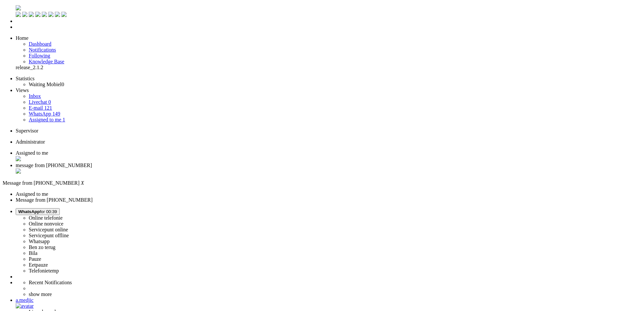
click at [189, 168] on div "Close tab" at bounding box center [317, 171] width 603 height 7
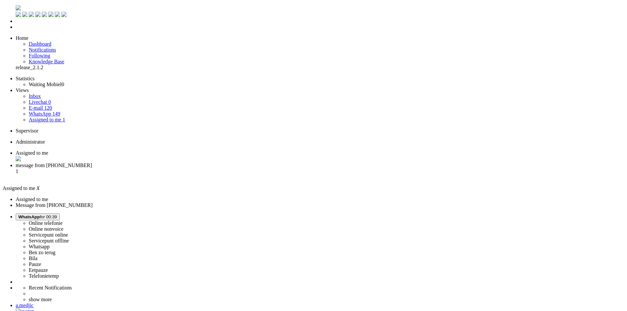
click at [167, 163] on li "message from [PHONE_NUMBER] 1" at bounding box center [320, 172] width 608 height 18
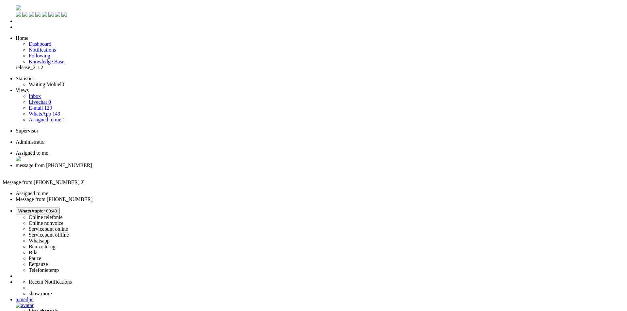
drag, startPoint x: 205, startPoint y: 137, endPoint x: 168, endPoint y: 141, distance: 36.7
copy div "0646442702"
drag, startPoint x: 205, startPoint y: 147, endPoint x: 177, endPoint y: 146, distance: 27.8
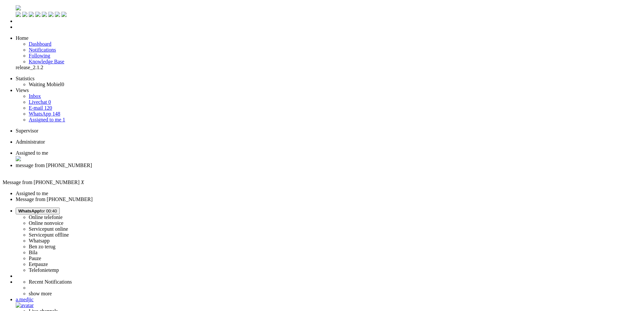
copy div "0645442702"
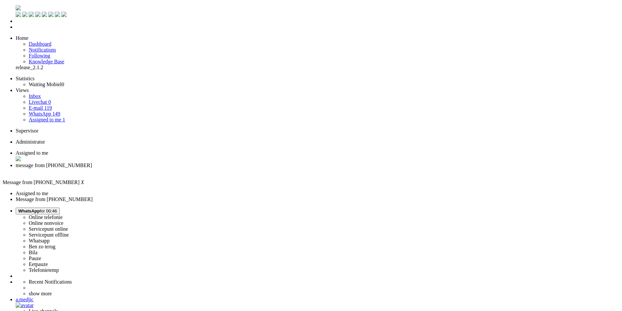
click at [189, 168] on div "Close tab" at bounding box center [317, 171] width 603 height 6
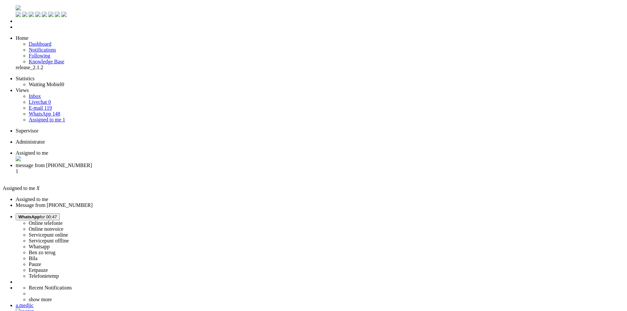
click at [92, 163] on span "message from [PHONE_NUMBER]" at bounding box center [54, 166] width 76 height 6
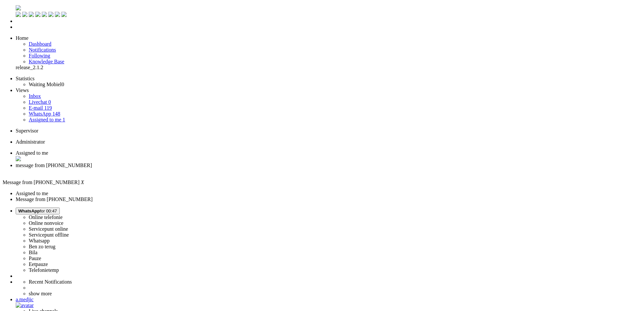
click at [190, 168] on div "Close tab" at bounding box center [317, 171] width 603 height 6
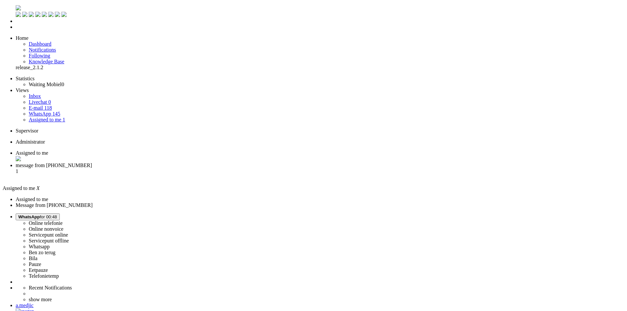
click at [92, 163] on span "message from [PHONE_NUMBER]" at bounding box center [54, 166] width 76 height 6
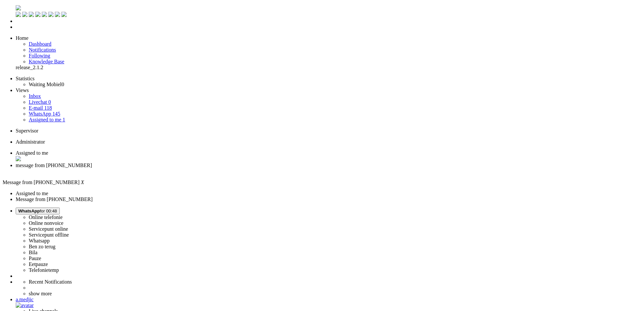
drag, startPoint x: 253, startPoint y: 1124, endPoint x: -32, endPoint y: 1100, distance: 286.3
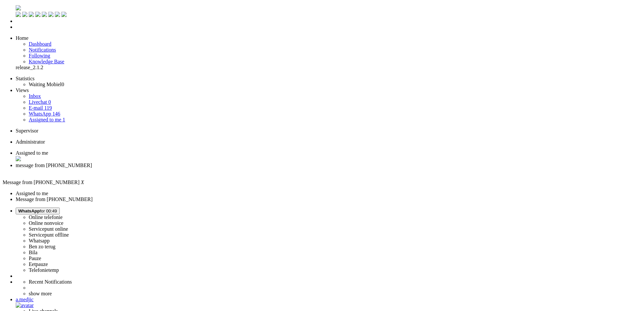
copy body "Graag gedaan! Mocht je nog andere vragen hebben dan hoor ik het graag. Ik wens …"
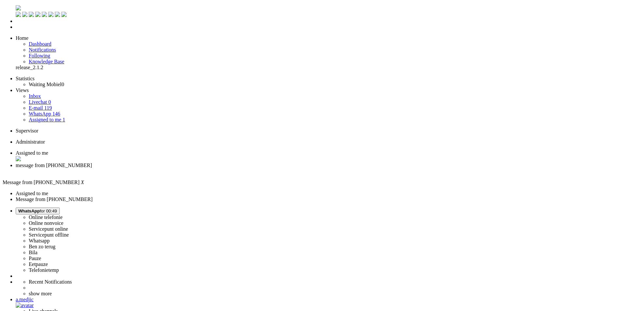
click at [187, 168] on div "Close tab" at bounding box center [317, 171] width 603 height 6
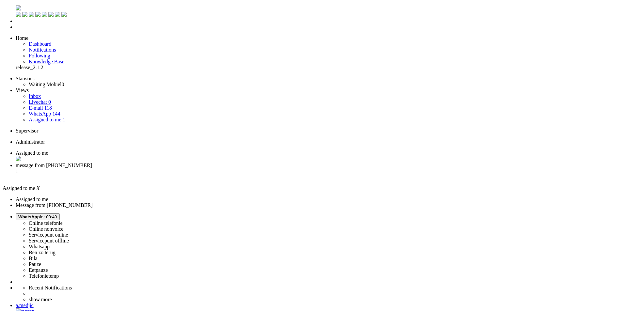
click at [161, 163] on li "message from [PHONE_NUMBER] 1" at bounding box center [320, 172] width 608 height 18
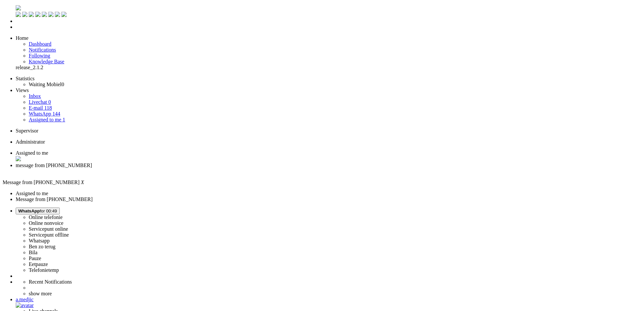
click at [40, 209] on span "WhatsApp" at bounding box center [29, 211] width 22 height 5
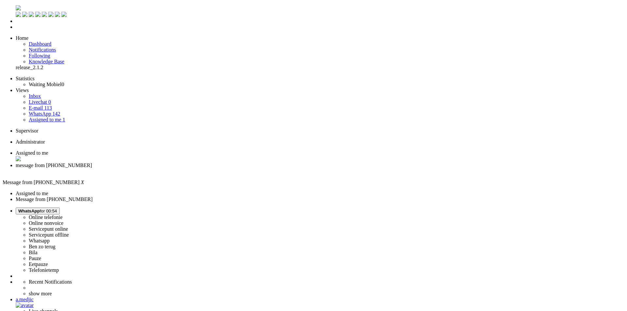
click at [40, 209] on span "WhatsApp" at bounding box center [29, 211] width 22 height 5
click at [16, 24] on li "Dashboard menu" at bounding box center [320, 21] width 608 height 6
click at [51, 41] on link "Dashboard" at bounding box center [40, 44] width 23 height 6
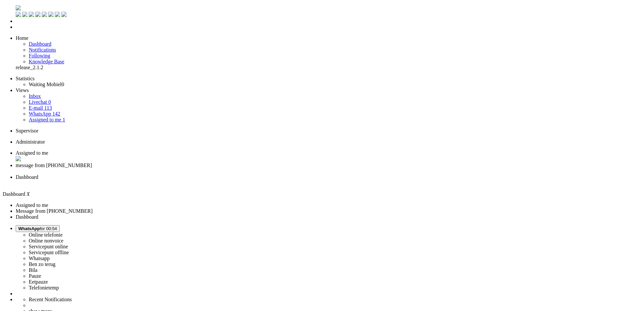
drag, startPoint x: 334, startPoint y: 217, endPoint x: 107, endPoint y: 216, distance: 227.2
drag, startPoint x: 97, startPoint y: 218, endPoint x: 393, endPoint y: 217, distance: 296.4
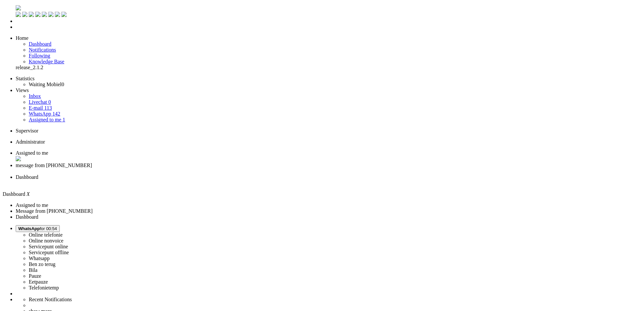
click at [16, 30] on li "Tickets menu" at bounding box center [320, 27] width 608 height 6
click at [172, 163] on li "message from [PHONE_NUMBER]" at bounding box center [320, 169] width 608 height 12
click at [38, 174] on span "Dashboard" at bounding box center [27, 177] width 23 height 6
click at [244, 180] on div "Close tab" at bounding box center [320, 183] width 608 height 6
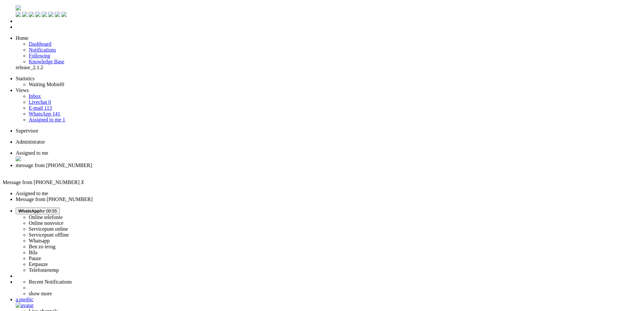
scroll to position [294, 0]
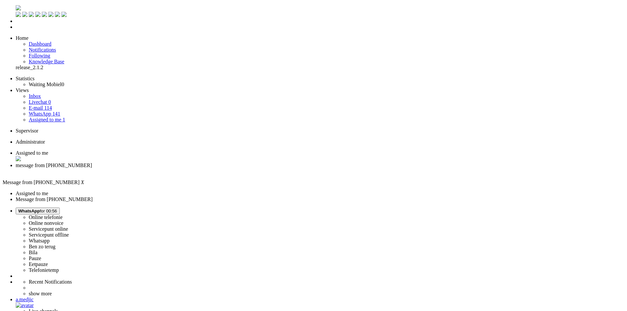
click at [191, 168] on div "Close tab" at bounding box center [320, 171] width 608 height 6
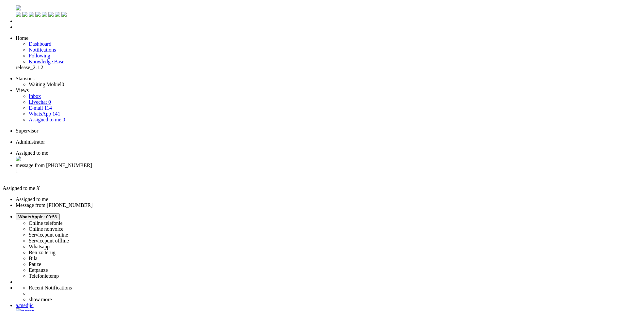
click at [92, 163] on span "message from [PHONE_NUMBER]" at bounding box center [54, 166] width 76 height 6
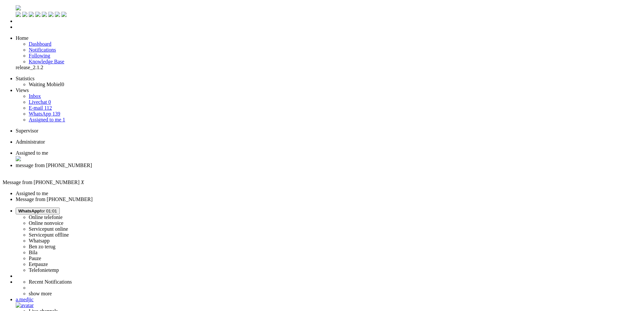
copy strong "4610898"
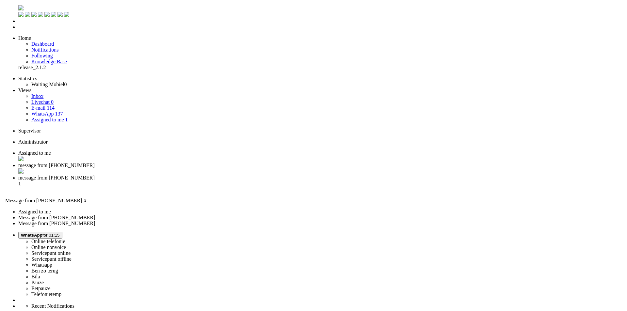
scroll to position [0, 0]
click at [190, 168] on div "Close tab" at bounding box center [317, 171] width 603 height 7
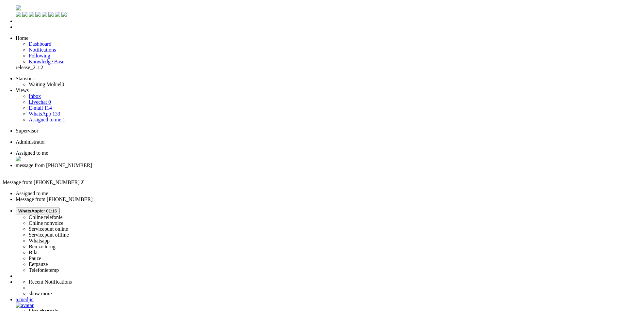
scroll to position [294, 0]
drag, startPoint x: 155, startPoint y: 1120, endPoint x: 149, endPoint y: 1122, distance: 6.1
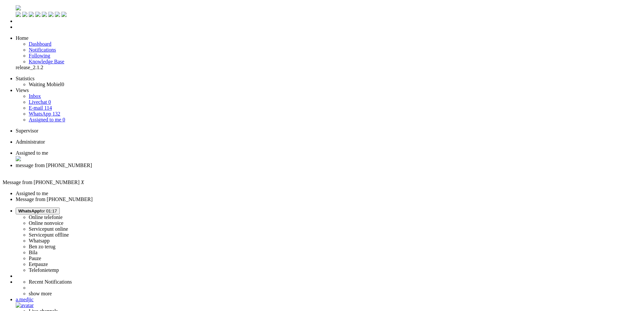
click at [188, 168] on div "Close tab" at bounding box center [320, 171] width 608 height 6
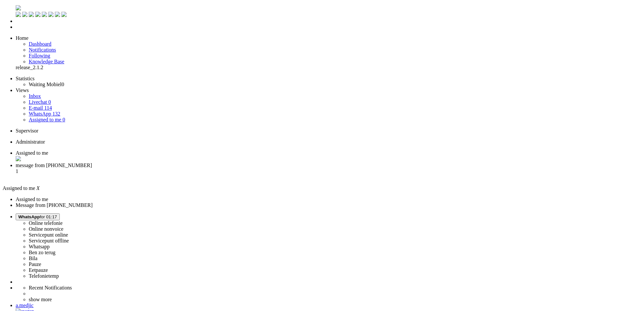
click at [92, 163] on span "message from +31628872513" at bounding box center [54, 166] width 76 height 6
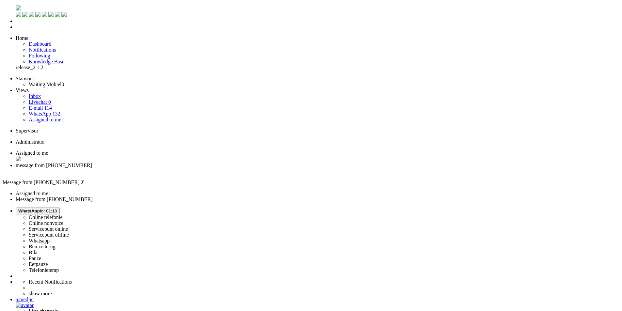
click at [189, 168] on div "Close tab" at bounding box center [317, 171] width 603 height 6
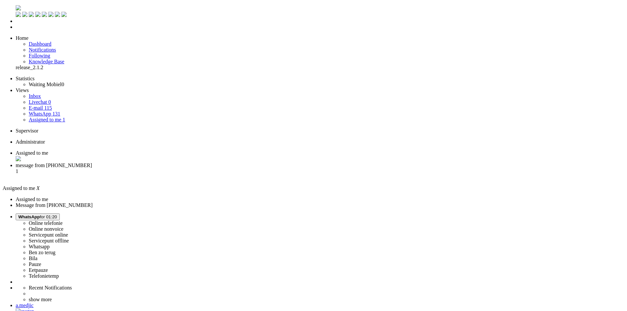
click at [57, 214] on span "WhatsApp for 01:20" at bounding box center [37, 216] width 39 height 5
click at [41, 261] on label "Pauze" at bounding box center [35, 264] width 12 height 6
click at [48, 214] on span "Pauze for 00:17" at bounding box center [33, 216] width 30 height 5
click at [50, 244] on label "Whatsapp" at bounding box center [39, 247] width 21 height 6
click at [164, 163] on li "message from +31651495811 1" at bounding box center [320, 172] width 608 height 18
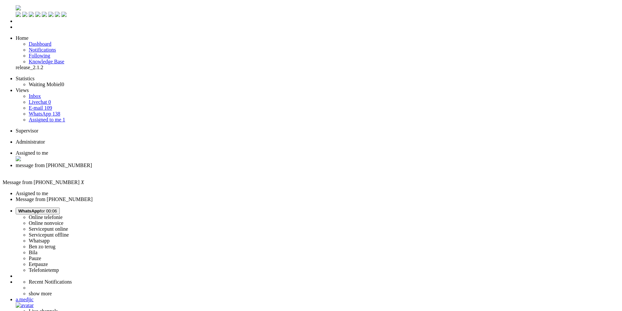
drag, startPoint x: 53, startPoint y: 1127, endPoint x: -19, endPoint y: 1119, distance: 71.9
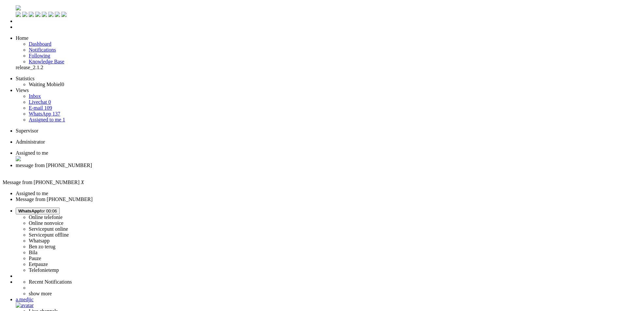
drag, startPoint x: 20, startPoint y: 1125, endPoint x: 1, endPoint y: 1116, distance: 21.5
drag, startPoint x: 47, startPoint y: 1125, endPoint x: 4, endPoint y: 1118, distance: 43.7
drag, startPoint x: 155, startPoint y: 1121, endPoint x: 3, endPoint y: 1118, distance: 151.5
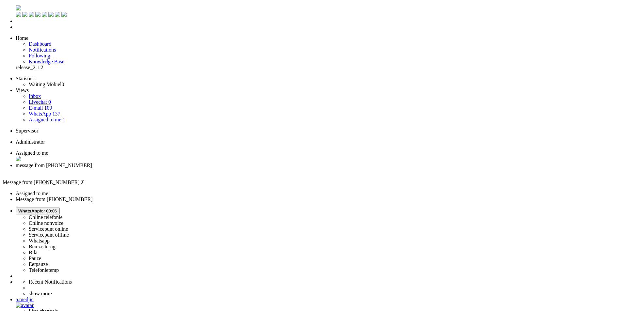
click at [190, 168] on div "Close tab" at bounding box center [317, 171] width 603 height 6
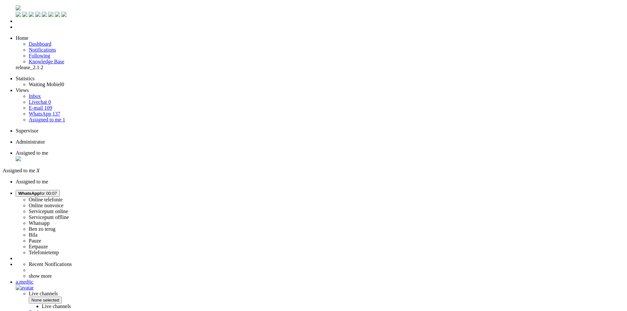
drag, startPoint x: 153, startPoint y: 120, endPoint x: 132, endPoint y: 127, distance: 22.6
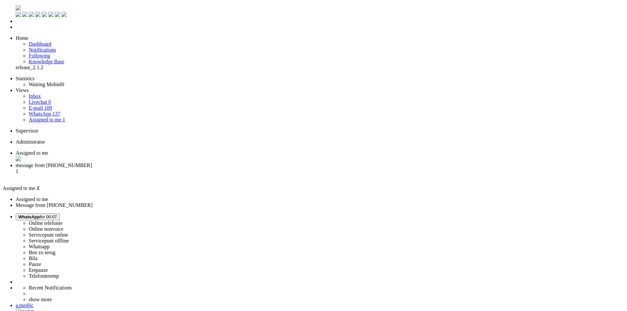
click at [175, 163] on li "message from +31654343863 1" at bounding box center [320, 172] width 608 height 18
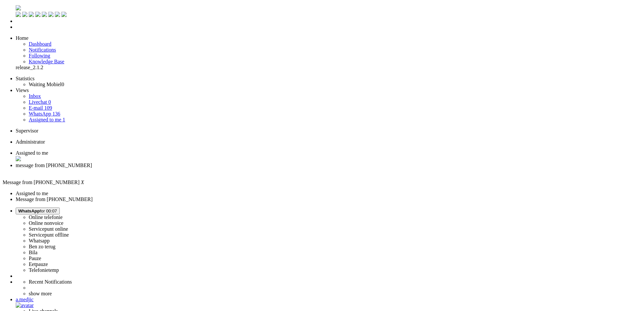
copy div "4648699"
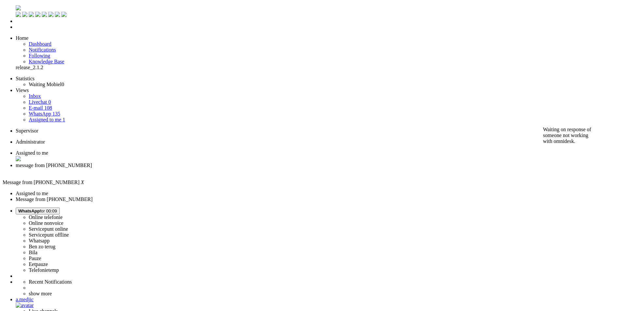
click at [188, 168] on div "Close tab" at bounding box center [317, 171] width 603 height 6
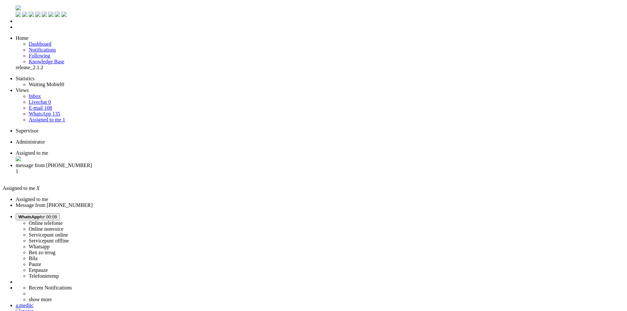
click at [168, 150] on ul "Assigned to me message from +31614547340 1" at bounding box center [313, 165] width 621 height 30
click at [168, 163] on li "message from +31614547340 1" at bounding box center [320, 172] width 608 height 18
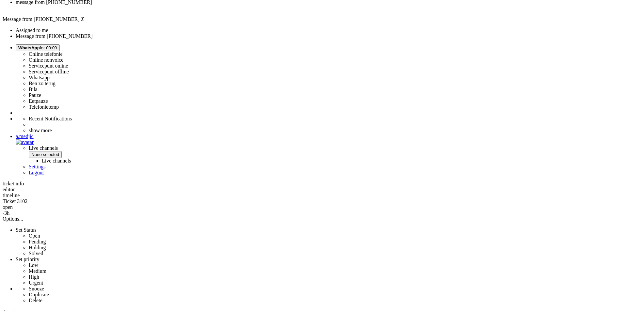
scroll to position [188, 0]
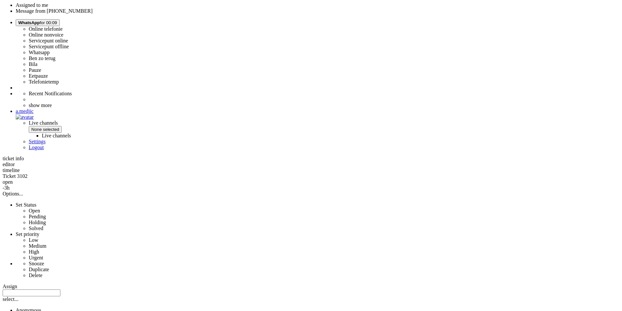
copy div "4238844"
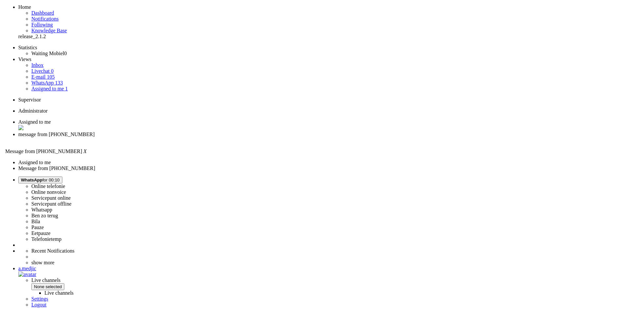
scroll to position [0, 0]
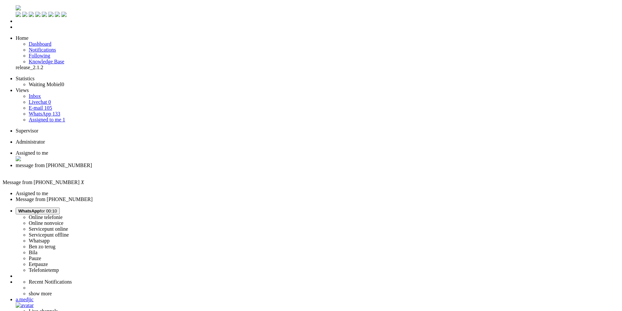
drag, startPoint x: 96, startPoint y: 1121, endPoint x: 80, endPoint y: 1121, distance: 16.0
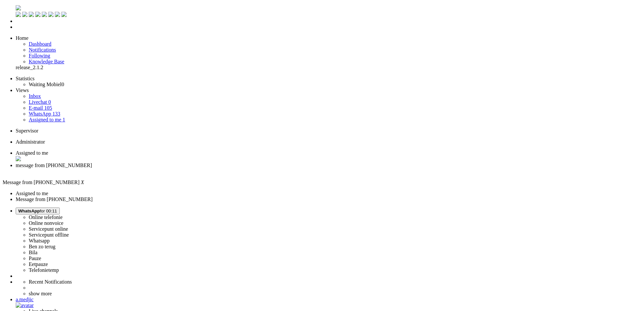
click at [189, 168] on div "Close tab" at bounding box center [317, 171] width 603 height 7
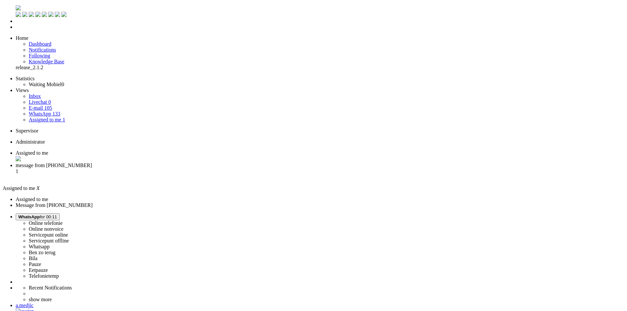
click at [92, 163] on span "message from +31614223228" at bounding box center [54, 166] width 76 height 6
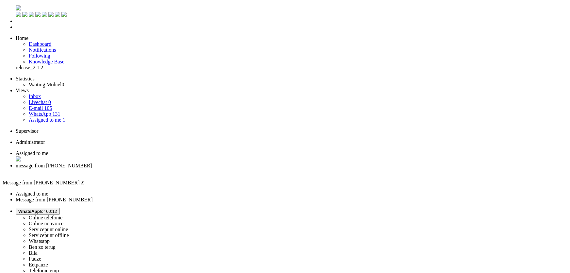
drag, startPoint x: 231, startPoint y: 1136, endPoint x: 229, endPoint y: 1131, distance: 5.6
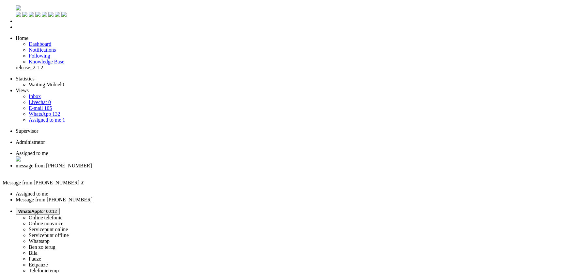
click at [188, 168] on div "Close tab" at bounding box center [291, 171] width 551 height 6
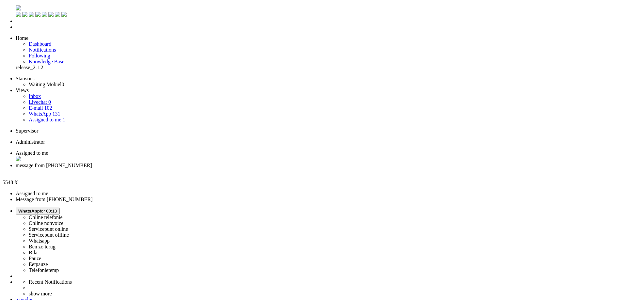
click at [188, 168] on div "Close tab" at bounding box center [317, 171] width 603 height 6
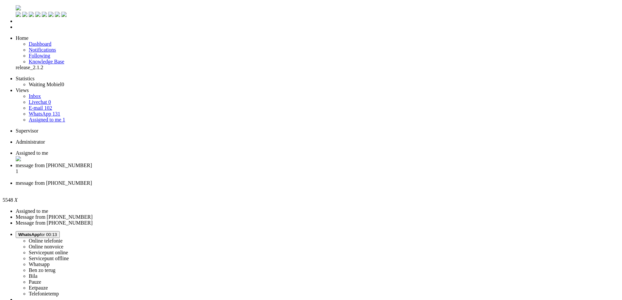
click at [172, 163] on li "message from +31649572994 1" at bounding box center [317, 172] width 603 height 18
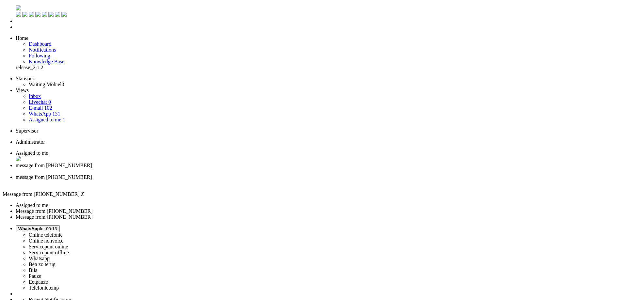
click at [92, 174] on span "message from +31658750388" at bounding box center [54, 177] width 76 height 6
click at [245, 180] on div "Close tab" at bounding box center [317, 183] width 603 height 6
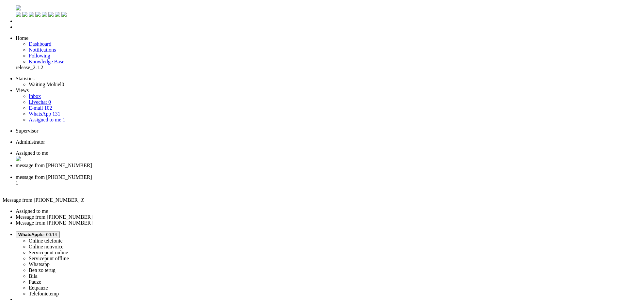
click at [189, 168] on div "Close tab" at bounding box center [317, 171] width 603 height 6
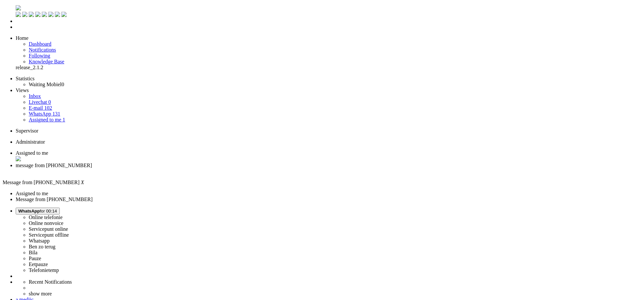
drag, startPoint x: 40, startPoint y: 1121, endPoint x: 1, endPoint y: 1118, distance: 39.4
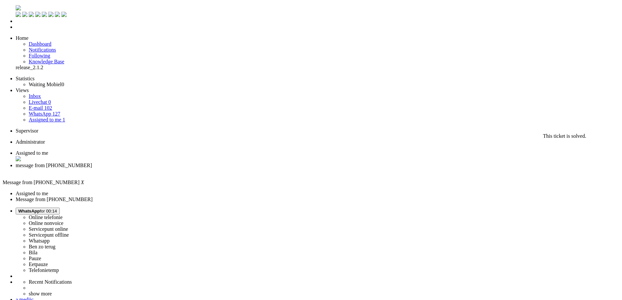
click at [188, 168] on div "Close tab" at bounding box center [317, 171] width 603 height 6
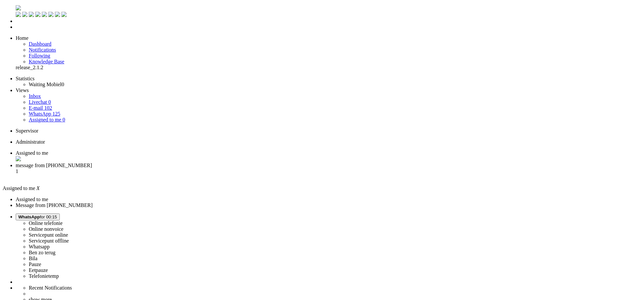
click at [92, 163] on span "message from +31687224304" at bounding box center [54, 166] width 76 height 6
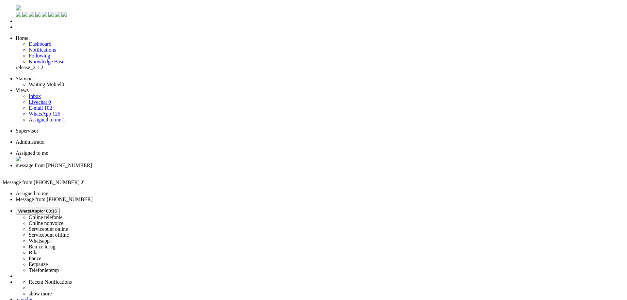
click at [190, 168] on div "Close tab" at bounding box center [320, 171] width 608 height 6
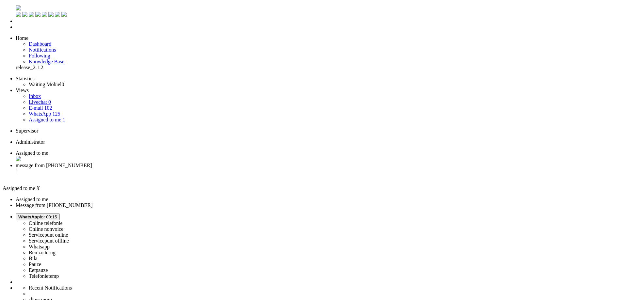
click at [92, 163] on span "message from +31610699996" at bounding box center [54, 166] width 76 height 6
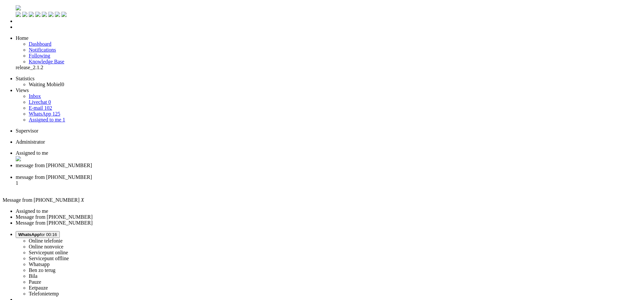
scroll to position [0, 0]
click at [190, 168] on div "Close tab" at bounding box center [320, 171] width 608 height 6
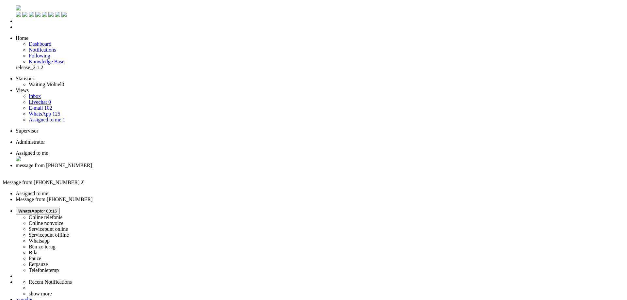
click at [60, 208] on button "WhatsApp for 00:16" at bounding box center [38, 211] width 44 height 7
click at [63, 220] on label "Online nonvoice" at bounding box center [46, 223] width 35 height 6
click at [16, 24] on li "Dashboard menu" at bounding box center [320, 21] width 608 height 6
click at [43, 41] on link "Dashboard" at bounding box center [40, 44] width 23 height 6
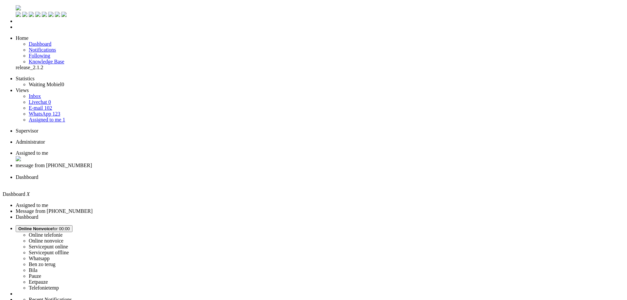
click at [48, 150] on span "Assigned to me" at bounding box center [32, 153] width 33 height 6
click at [244, 181] on div "Close tab" at bounding box center [320, 184] width 608 height 7
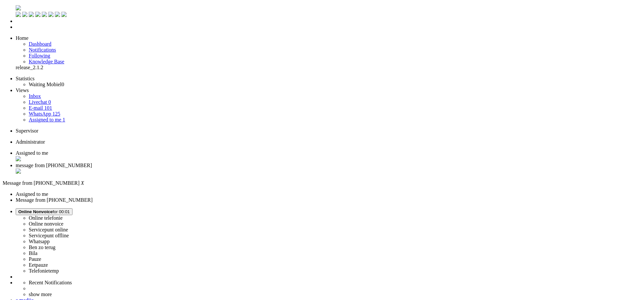
type input "garan"
drag, startPoint x: 75, startPoint y: 1115, endPoint x: 63, endPoint y: 1121, distance: 13.6
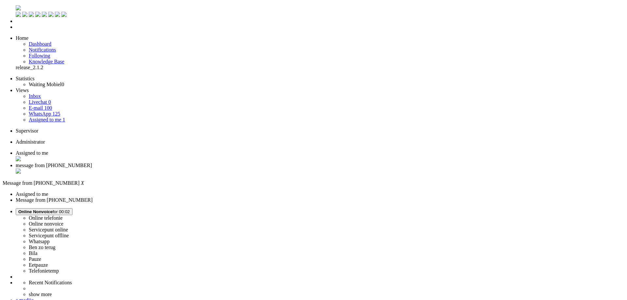
drag, startPoint x: 290, startPoint y: 160, endPoint x: 190, endPoint y: 161, distance: 99.6
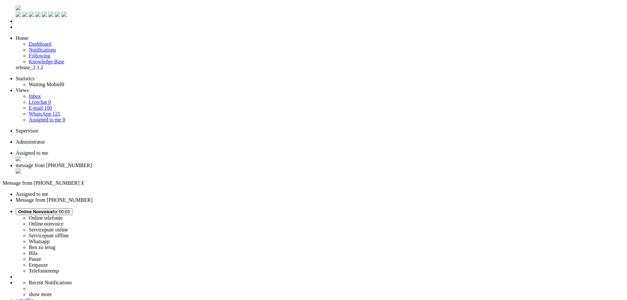
click at [188, 168] on div "Close tab" at bounding box center [320, 171] width 608 height 7
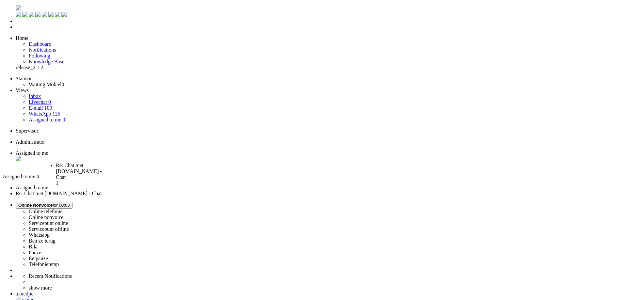
click at [110, 163] on li "Re: Chat met [DOMAIN_NAME] - Chat 1" at bounding box center [83, 170] width 54 height 14
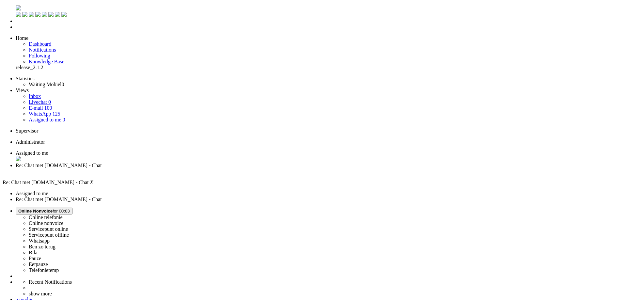
click at [16, 6] on img "Omnidesk" at bounding box center [18, 7] width 5 height 5
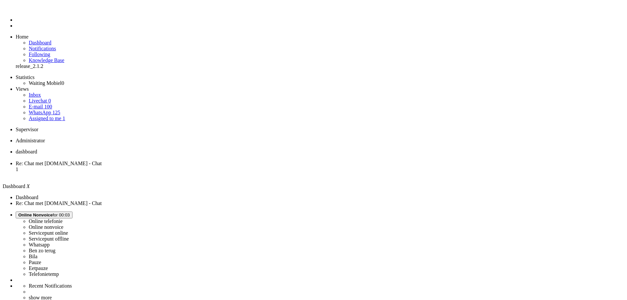
click at [164, 161] on li "Re: Chat met [DOMAIN_NAME] - Chat 1" at bounding box center [320, 170] width 608 height 18
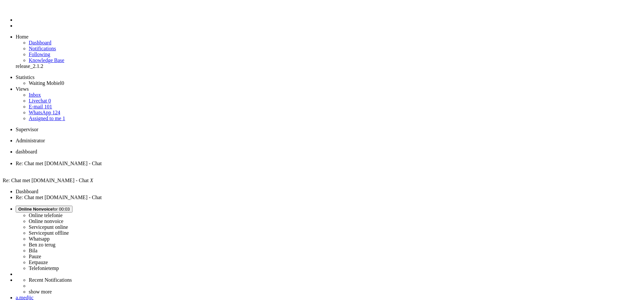
copy div "4514883"
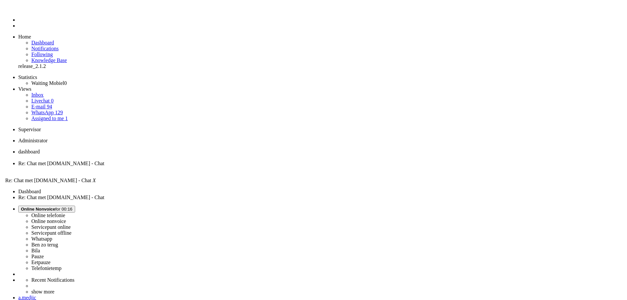
scroll to position [65, 0]
click at [190, 166] on div "Close tab" at bounding box center [317, 169] width 603 height 6
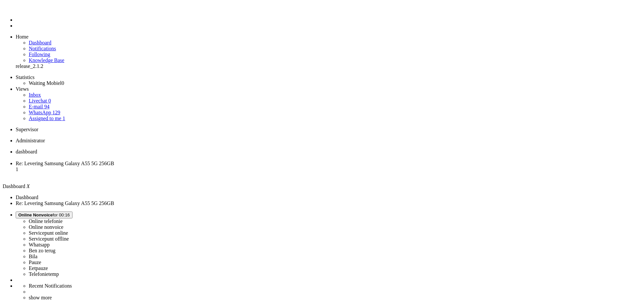
click at [114, 161] on span "Re: Levering Samsung Galaxy A55 5G 256GB" at bounding box center [65, 164] width 98 height 6
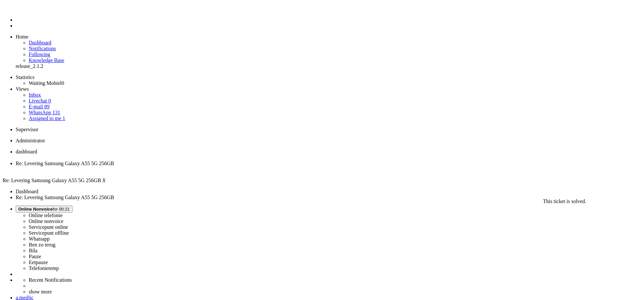
click at [189, 166] on div "Close tab" at bounding box center [317, 169] width 603 height 6
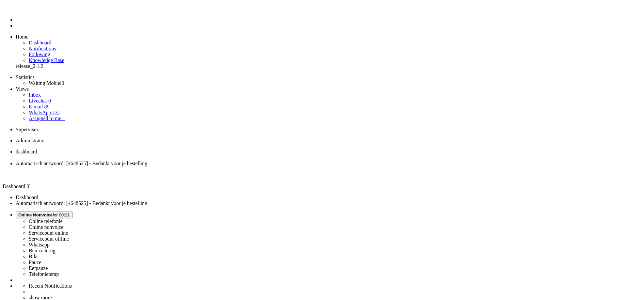
click at [147, 161] on span "Automatisch antwoord: [4648525] - Bedankt voor je bestelling" at bounding box center [82, 164] width 132 height 6
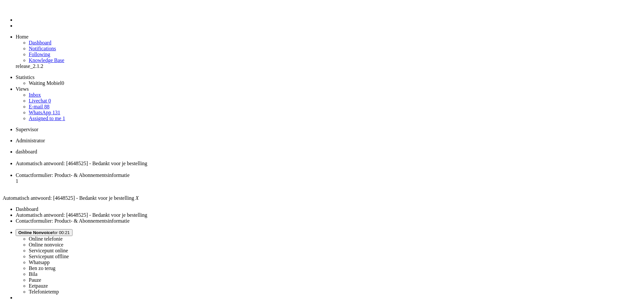
scroll to position [0, 0]
click at [188, 166] on div "Close tab" at bounding box center [317, 169] width 603 height 6
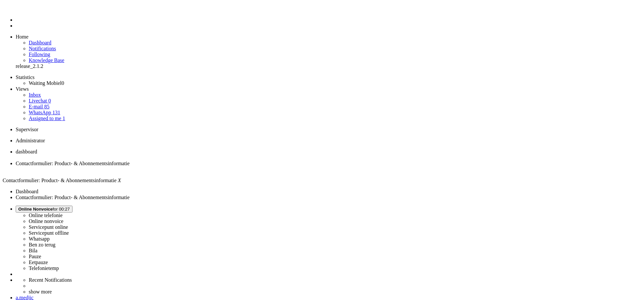
drag, startPoint x: 63, startPoint y: 1146, endPoint x: 57, endPoint y: 1144, distance: 6.2
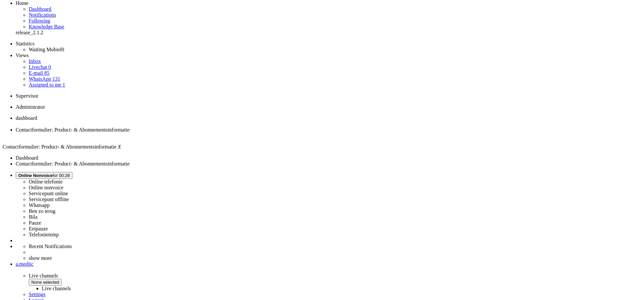
scroll to position [65, 0]
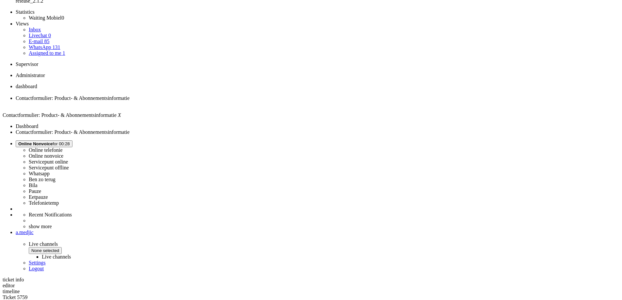
drag, startPoint x: 307, startPoint y: 217, endPoint x: 194, endPoint y: 209, distance: 113.3
copy div "[PERSON_NAME], ik wil graag van mijn ziggo internet abbo overstappen naar odido…"
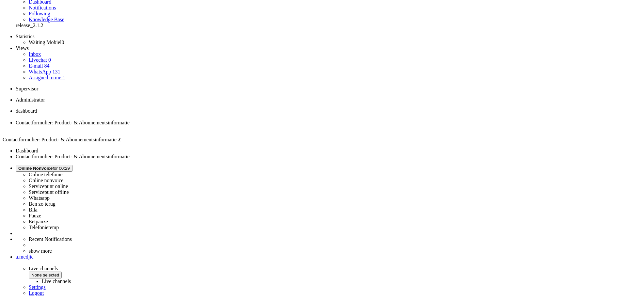
scroll to position [0, 0]
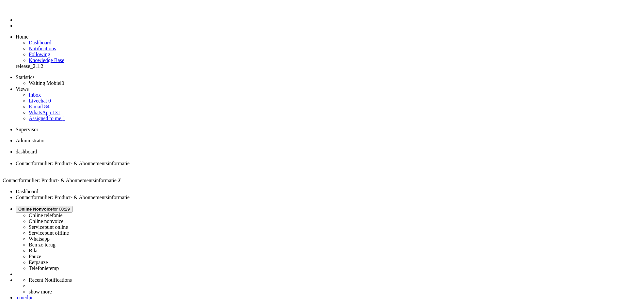
drag, startPoint x: 101, startPoint y: 1168, endPoint x: 8, endPoint y: 1170, distance: 92.1
drag, startPoint x: 22, startPoint y: 1171, endPoint x: 7, endPoint y: 1170, distance: 15.4
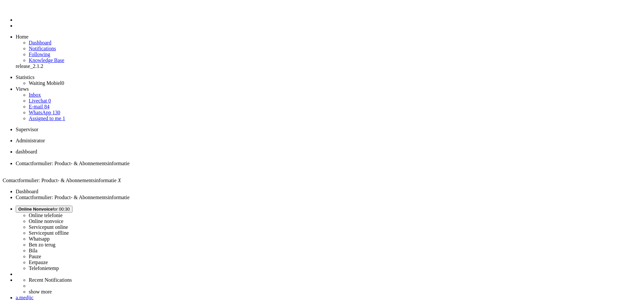
drag, startPoint x: 175, startPoint y: 1168, endPoint x: 157, endPoint y: 1168, distance: 18.0
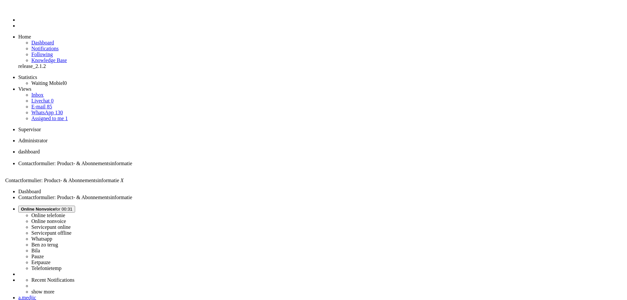
scroll to position [65, 0]
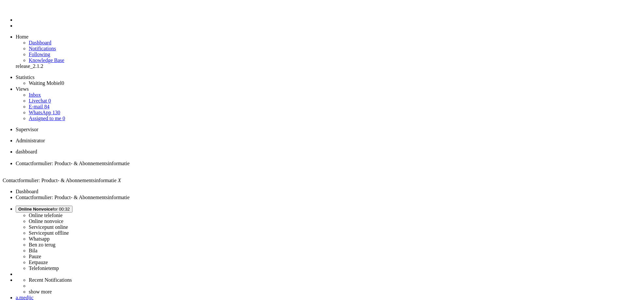
click at [190, 166] on div "Close tab" at bounding box center [317, 169] width 603 height 6
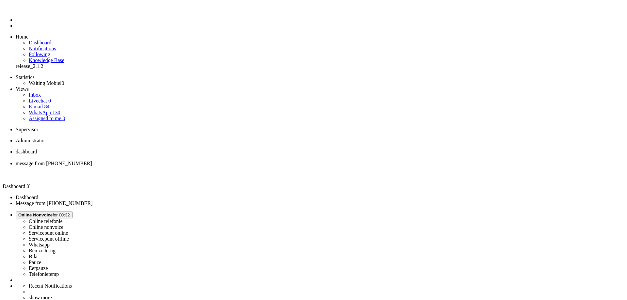
click at [92, 161] on span "message from [PHONE_NUMBER]" at bounding box center [54, 164] width 76 height 6
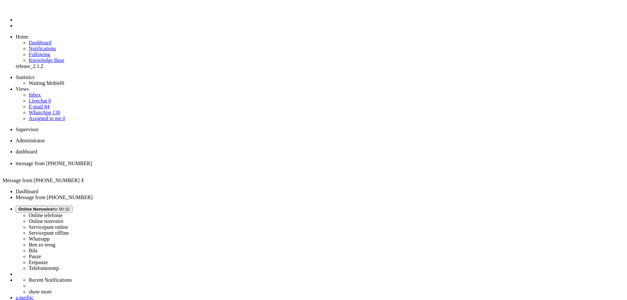
copy div "4647876"
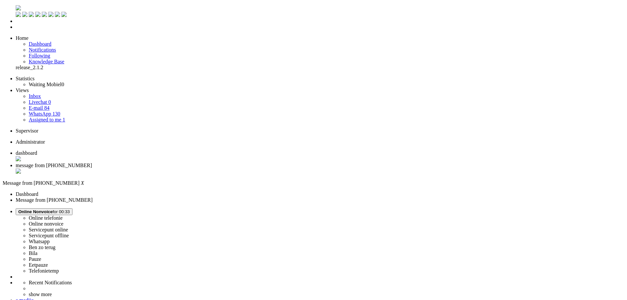
click at [189, 168] on div "Close tab" at bounding box center [320, 171] width 608 height 7
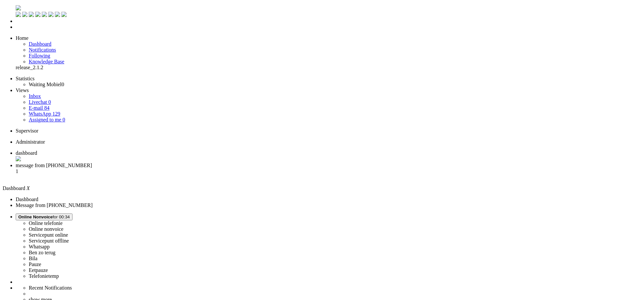
click at [92, 163] on span "message from [PHONE_NUMBER]" at bounding box center [54, 166] width 76 height 6
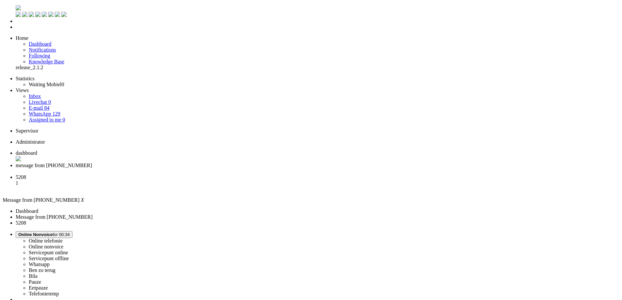
click at [189, 168] on div "Close tab" at bounding box center [317, 171] width 603 height 6
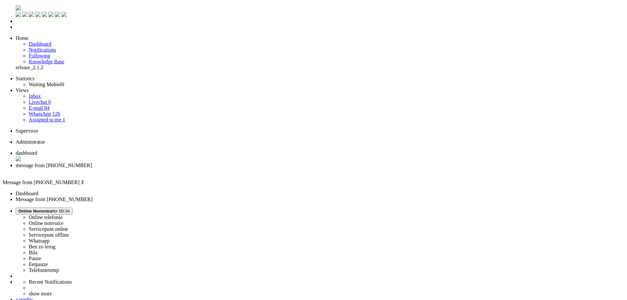
drag, startPoint x: 228, startPoint y: 1121, endPoint x: 198, endPoint y: 1119, distance: 30.4
drag, startPoint x: 59, startPoint y: 1125, endPoint x: 316, endPoint y: 1122, distance: 256.9
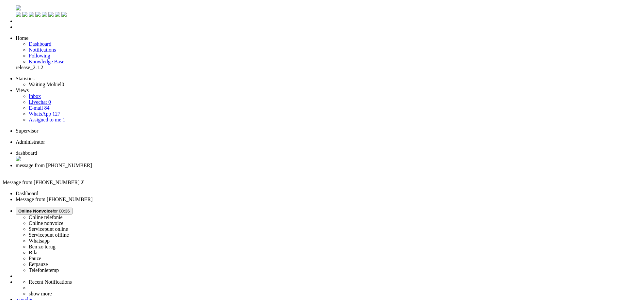
click at [189, 168] on div "Close tab" at bounding box center [317, 171] width 603 height 6
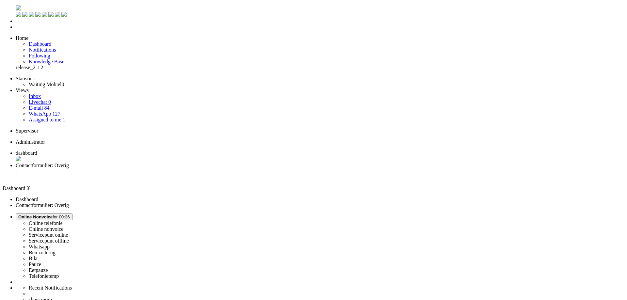
click at [69, 163] on span "Contactformulier: Overig" at bounding box center [42, 166] width 53 height 6
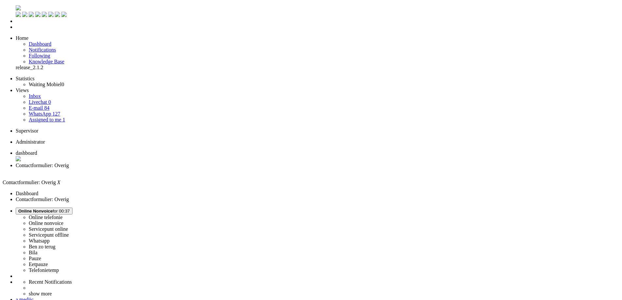
drag, startPoint x: 276, startPoint y: 1182, endPoint x: 6, endPoint y: 1180, distance: 270.9
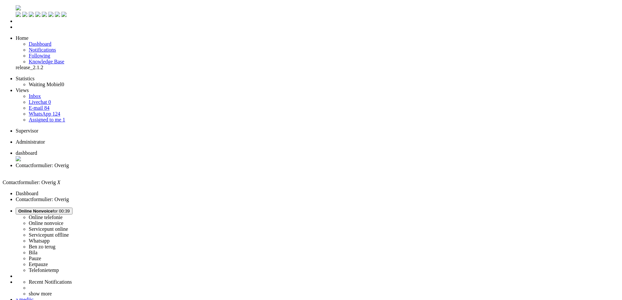
drag, startPoint x: 208, startPoint y: 1180, endPoint x: 202, endPoint y: 1181, distance: 6.2
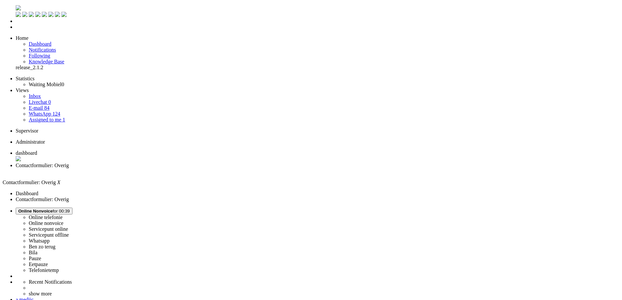
click at [190, 168] on div "Close tab" at bounding box center [317, 171] width 603 height 6
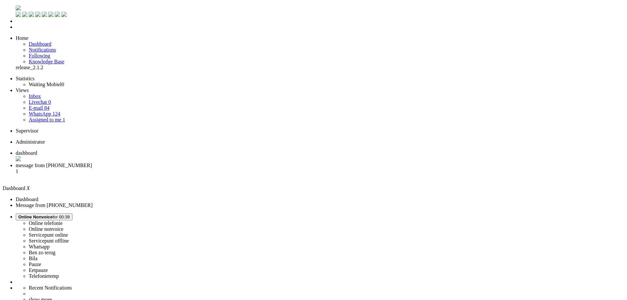
click at [171, 163] on li "message from [PHONE_NUMBER] 1" at bounding box center [320, 172] width 608 height 18
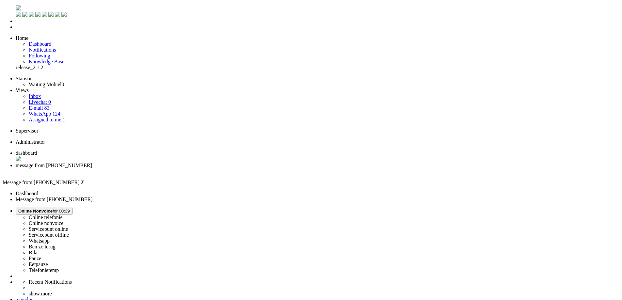
click at [189, 168] on div "Close tab" at bounding box center [317, 171] width 603 height 6
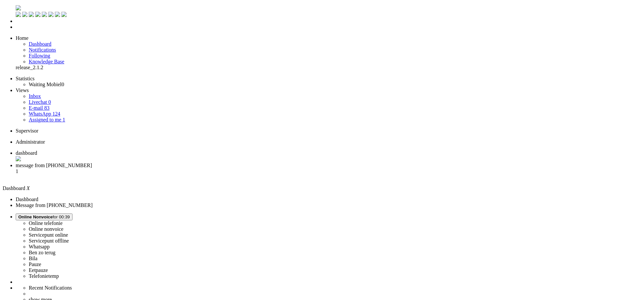
click at [165, 163] on li "message from [PHONE_NUMBER] 1" at bounding box center [320, 172] width 608 height 18
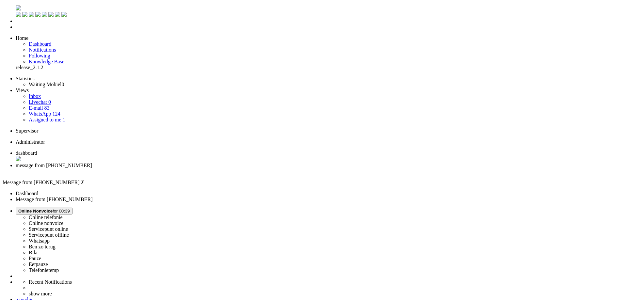
copy div "4648737"
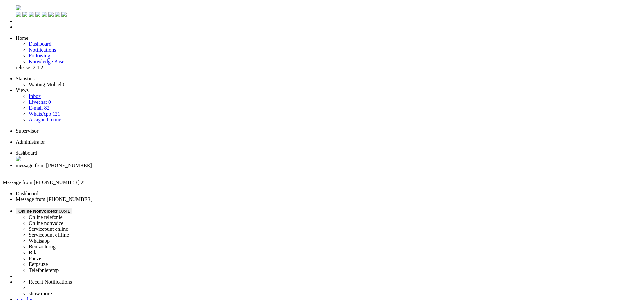
click at [189, 168] on div "Close tab" at bounding box center [320, 171] width 608 height 6
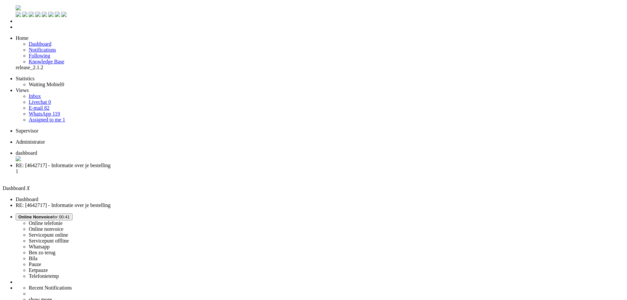
click at [111, 163] on span "RE: [4642717] - Informatie over je bestelling" at bounding box center [63, 166] width 95 height 6
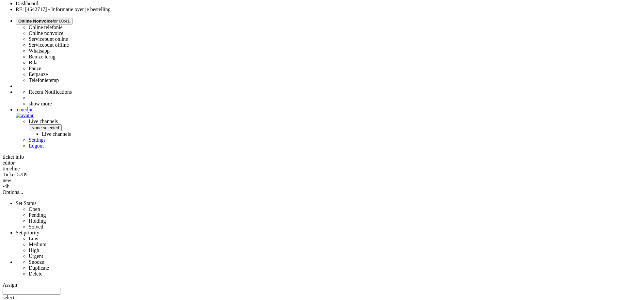
scroll to position [196, 0]
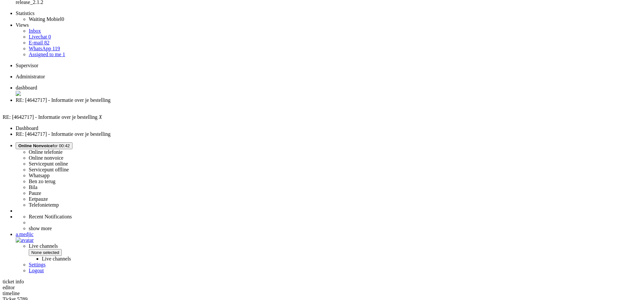
scroll to position [0, 0]
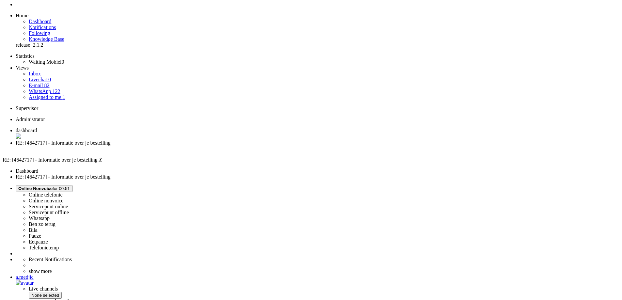
scroll to position [33, 0]
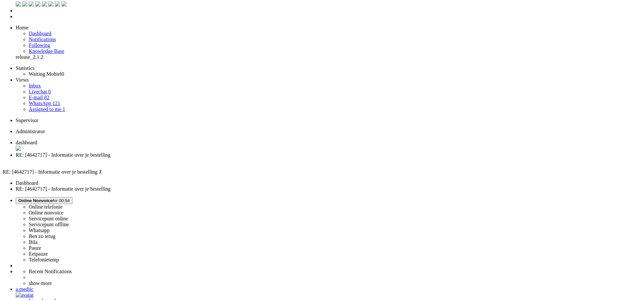
scroll to position [0, 0]
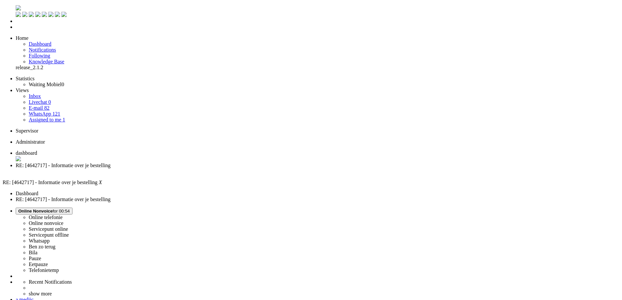
click at [190, 168] on div "Close tab" at bounding box center [317, 171] width 603 height 6
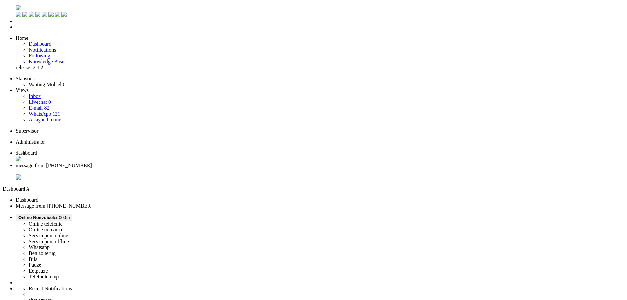
click at [92, 163] on span "message from [PHONE_NUMBER]" at bounding box center [54, 166] width 76 height 6
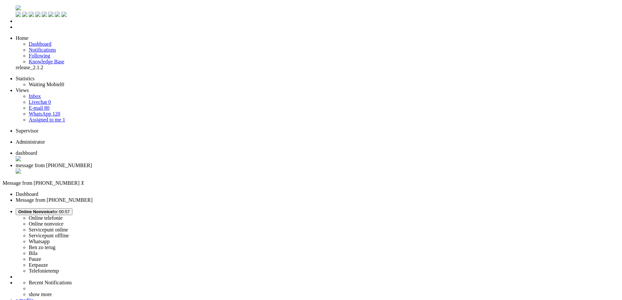
click at [190, 168] on div "Close tab" at bounding box center [317, 171] width 603 height 7
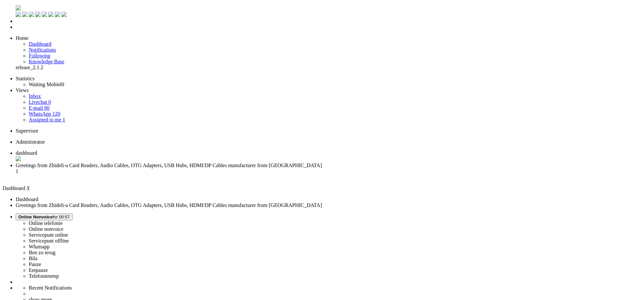
click at [171, 163] on span "Greetings from Zhideli-a Card Readers, Audio Cables, OTG Adapters, USB Hubs, HD…" at bounding box center [169, 166] width 306 height 6
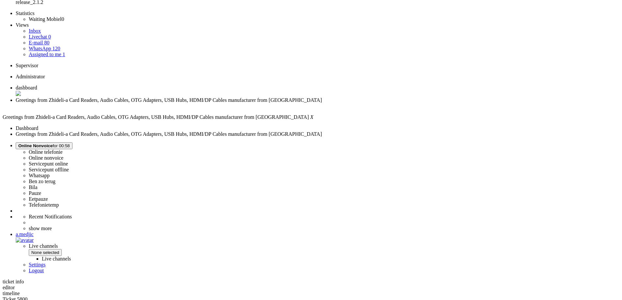
scroll to position [98, 0]
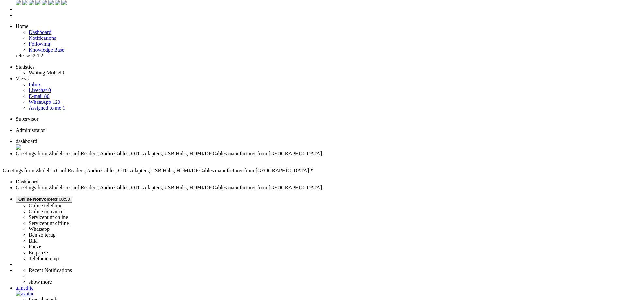
scroll to position [0, 0]
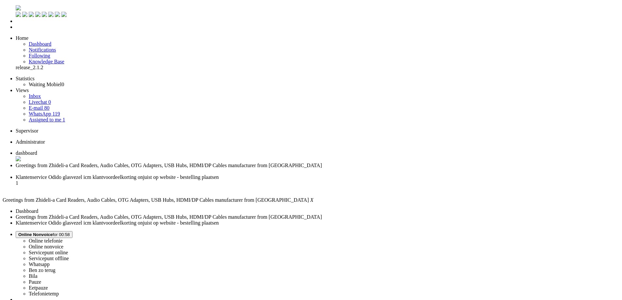
click at [189, 168] on div "Close tab" at bounding box center [317, 171] width 603 height 6
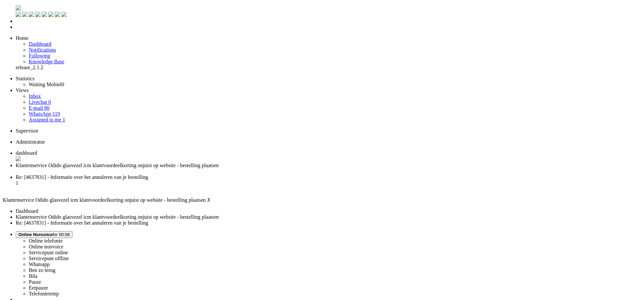
click at [188, 168] on div "Close tab" at bounding box center [317, 171] width 603 height 6
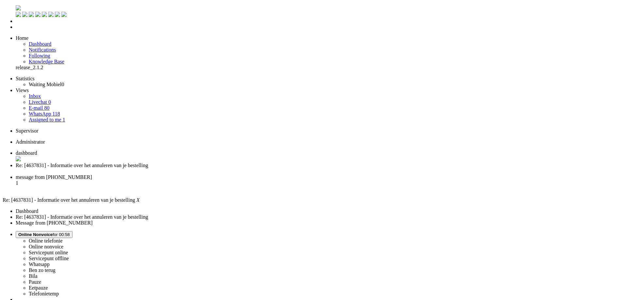
click at [190, 168] on div "Close tab" at bounding box center [317, 171] width 603 height 6
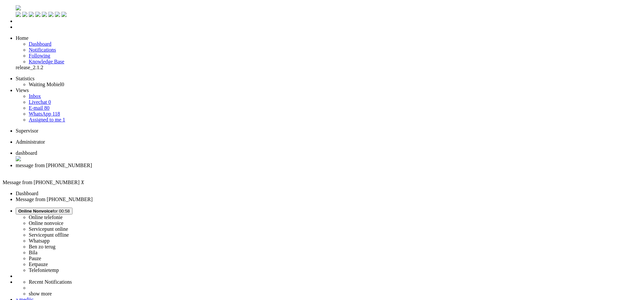
click at [16, 5] on img "Omnidesk" at bounding box center [18, 7] width 5 height 5
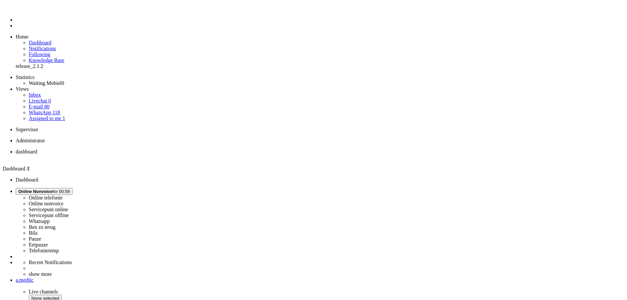
click at [56, 116] on link "Assigned to me 1" at bounding box center [47, 119] width 37 height 6
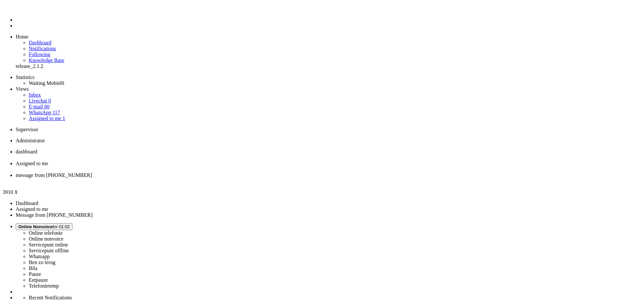
copy div "4641977"
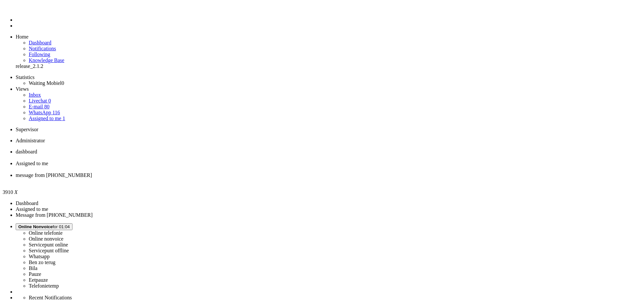
click at [243, 178] on div "Close tab" at bounding box center [317, 181] width 603 height 6
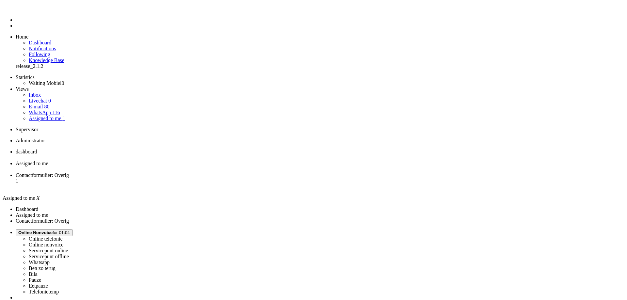
click at [69, 172] on span "Contactformulier: Overig" at bounding box center [42, 175] width 53 height 6
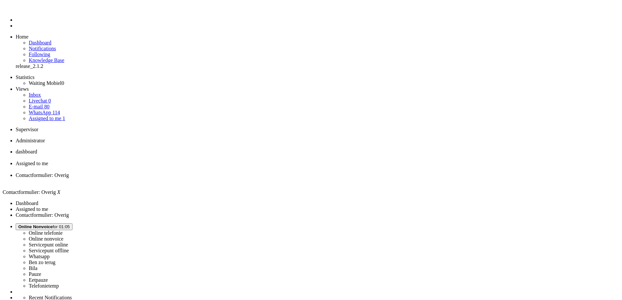
click at [37, 149] on span "dashboard" at bounding box center [27, 152] width 22 height 6
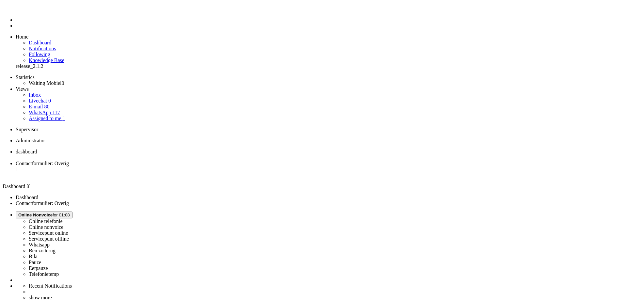
click at [70, 212] on span "Online Nonvoice for 01:08" at bounding box center [44, 214] width 52 height 5
click at [606, 300] on div "a.medjic" at bounding box center [320, 304] width 608 height 6
